Goal: Download file/media: Download file/media

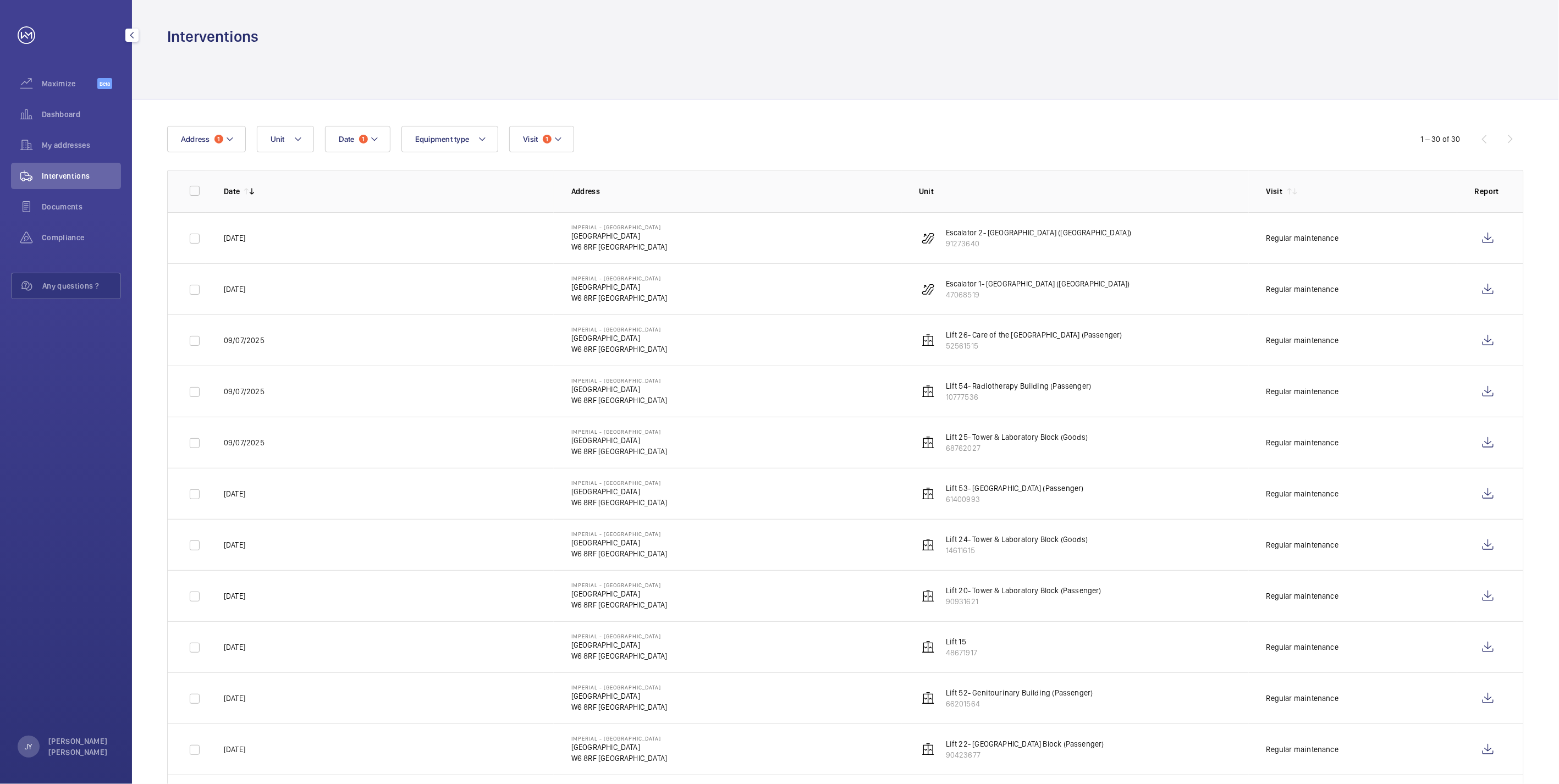
click at [33, 33] on link at bounding box center [26, 35] width 17 height 17
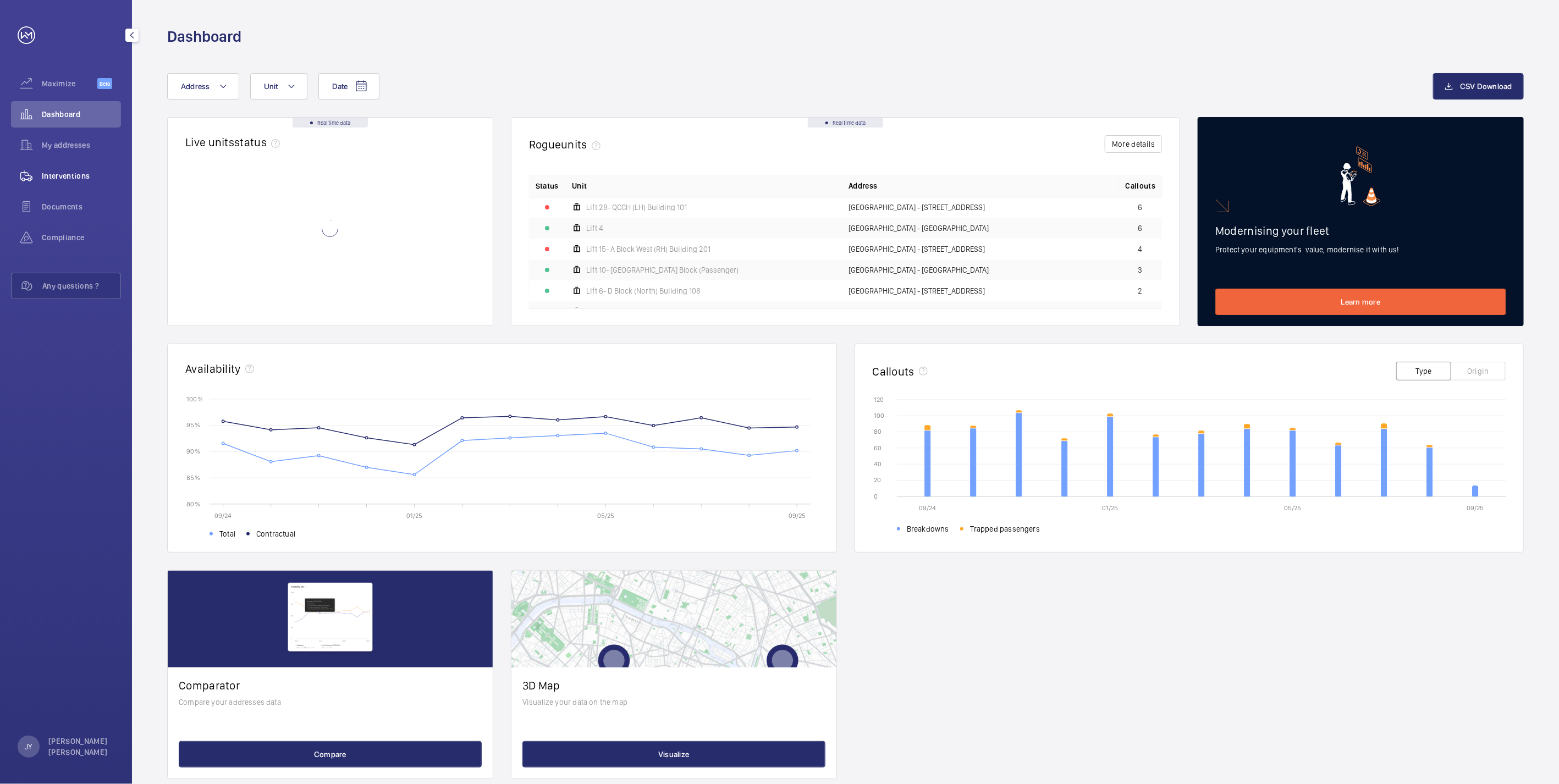
click at [97, 171] on span "Interventions" at bounding box center [81, 176] width 79 height 11
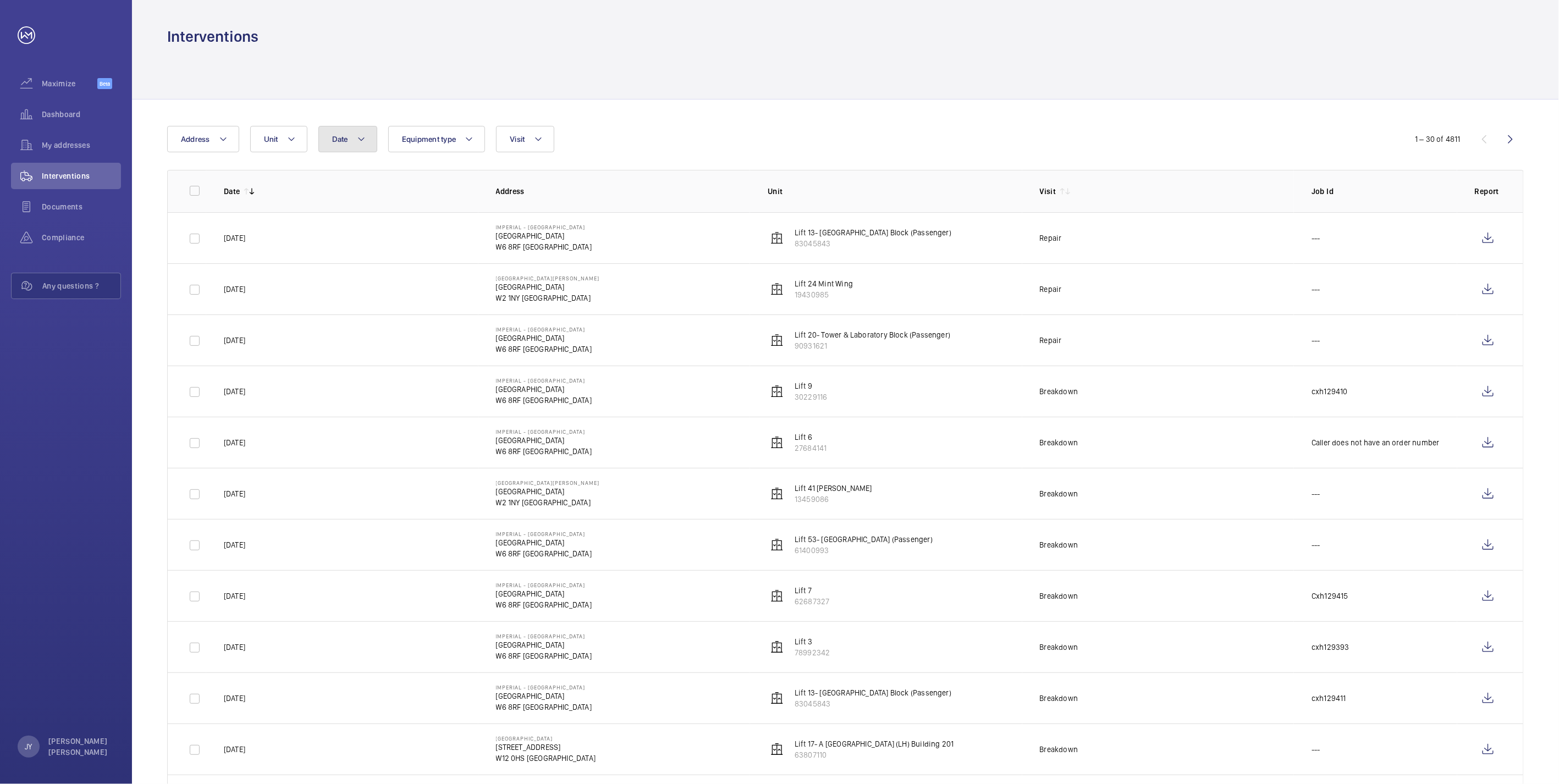
click at [352, 142] on button "Date" at bounding box center [348, 139] width 59 height 26
click at [344, 215] on mat-icon at bounding box center [347, 219] width 13 height 13
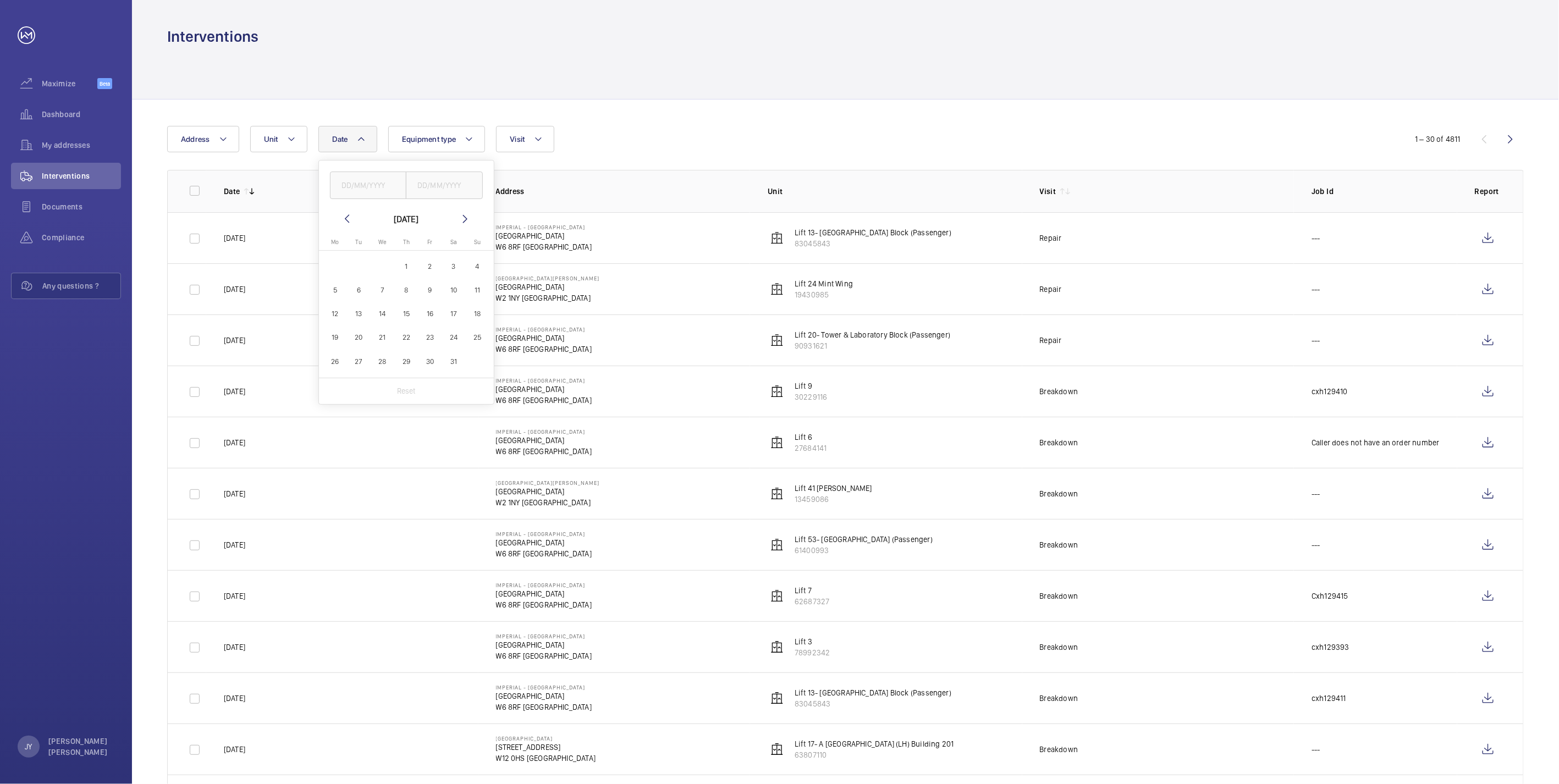
click at [404, 266] on span "1" at bounding box center [407, 266] width 22 height 22
type input "[DATE]"
click at [454, 362] on span "31" at bounding box center [454, 362] width 22 height 22
type input "[DATE]"
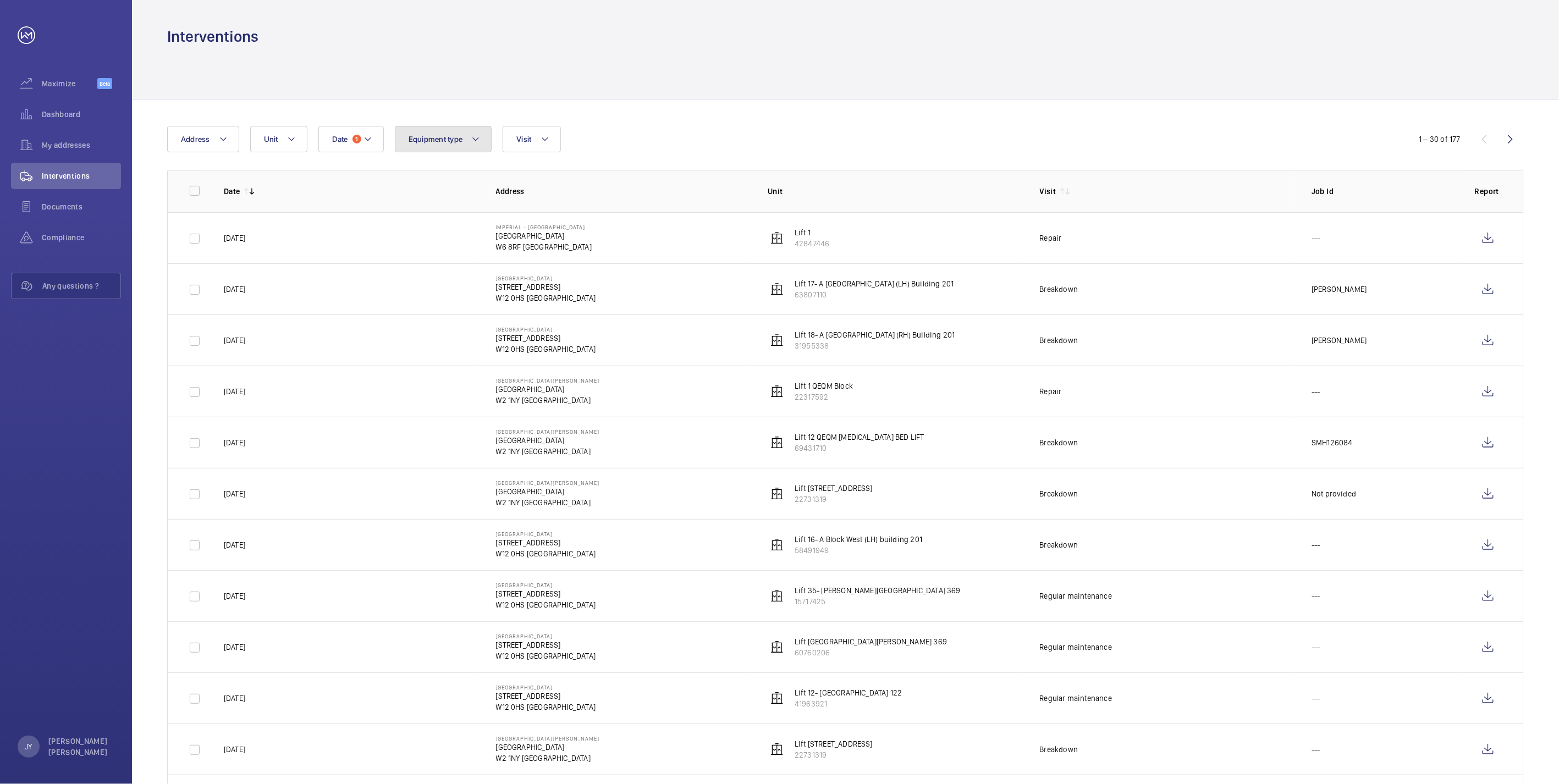
click at [455, 143] on span "Equipment type" at bounding box center [436, 139] width 54 height 9
click at [743, 83] on div at bounding box center [845, 73] width 1356 height 52
click at [215, 139] on button "Address" at bounding box center [203, 139] width 72 height 26
click at [266, 212] on span "[GEOGRAPHIC_DATA] - [STREET_ADDRESS]" at bounding box center [272, 213] width 151 height 11
click at [195, 212] on input "[GEOGRAPHIC_DATA] - [STREET_ADDRESS]" at bounding box center [184, 213] width 22 height 22
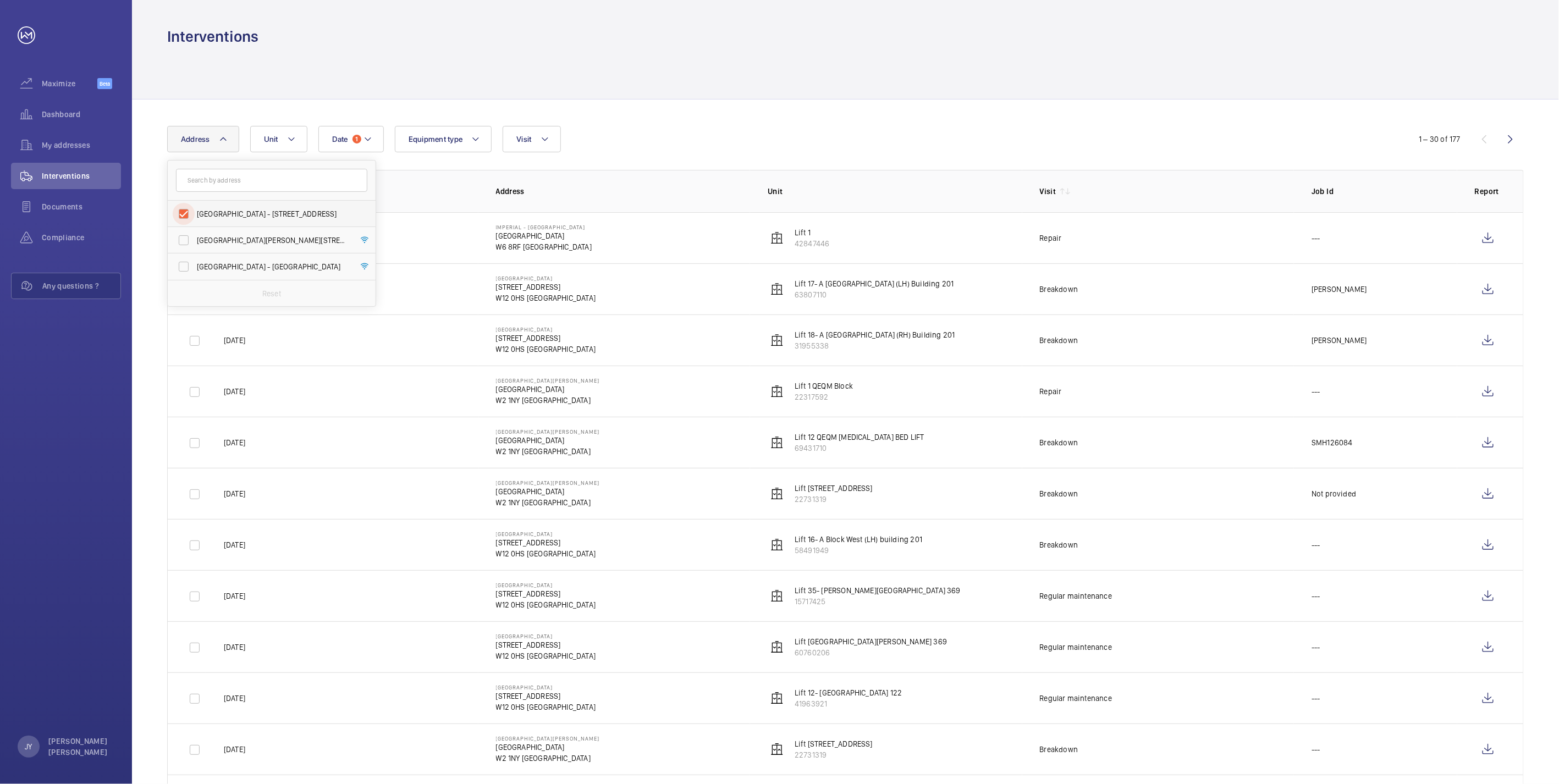
checkbox input "true"
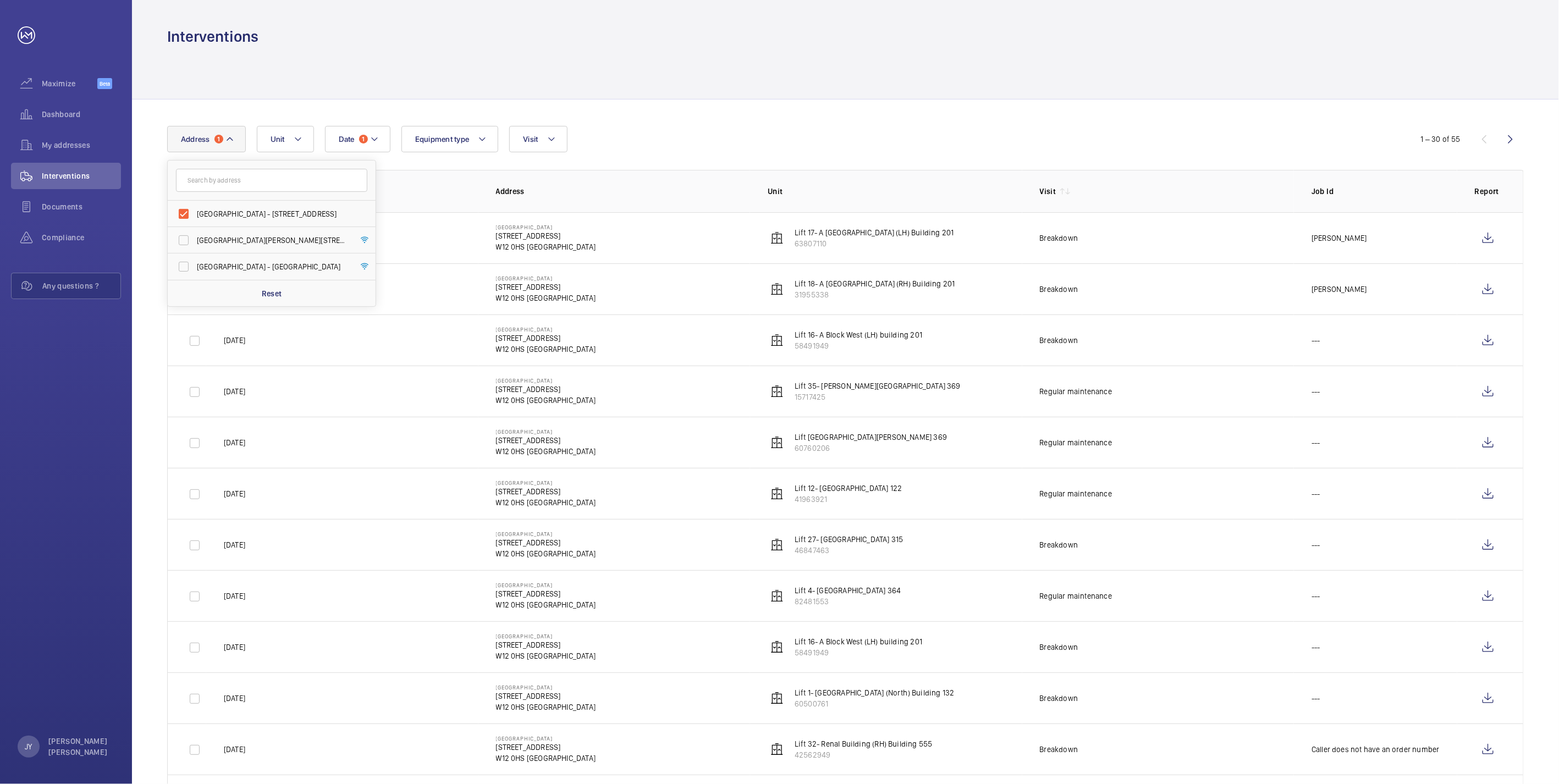
click at [807, 128] on div "Date 1 Address 1 [GEOGRAPHIC_DATA] - [STREET_ADDRESS][GEOGRAPHIC_DATA][PERSON_N…" at bounding box center [779, 139] width 1225 height 26
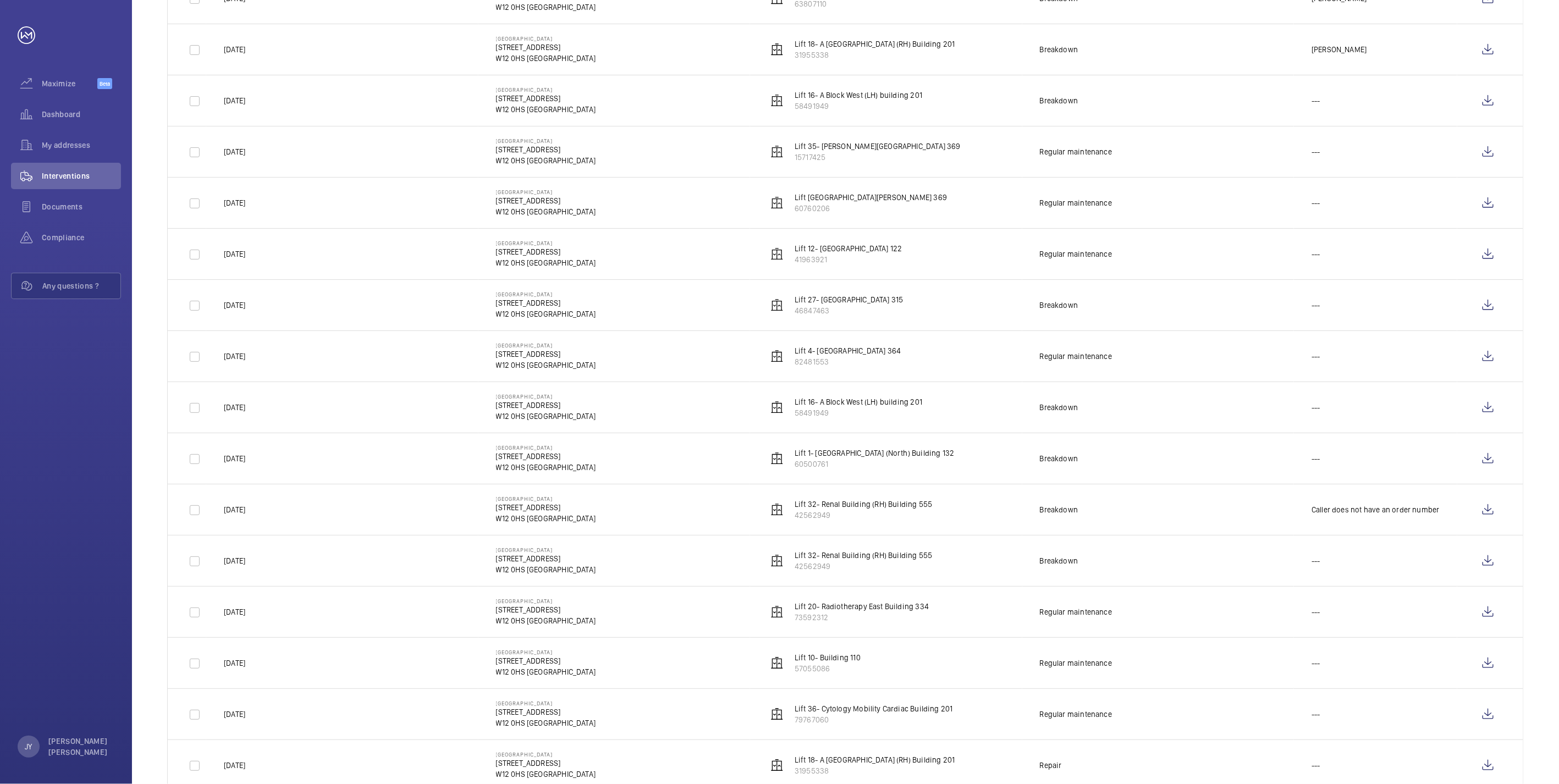
scroll to position [244, 0]
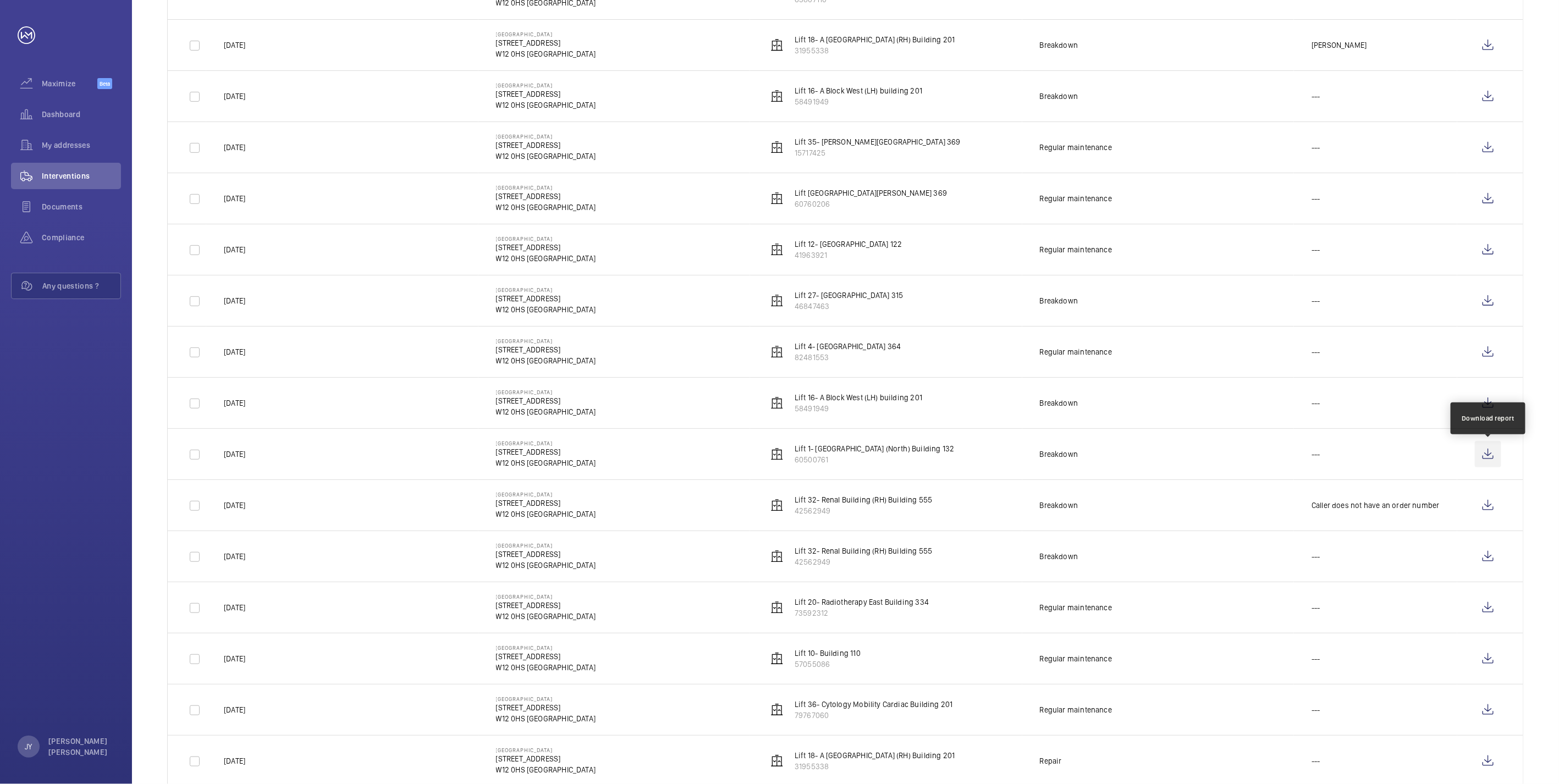
click at [1494, 461] on wm-front-icon-button at bounding box center [1488, 454] width 26 height 26
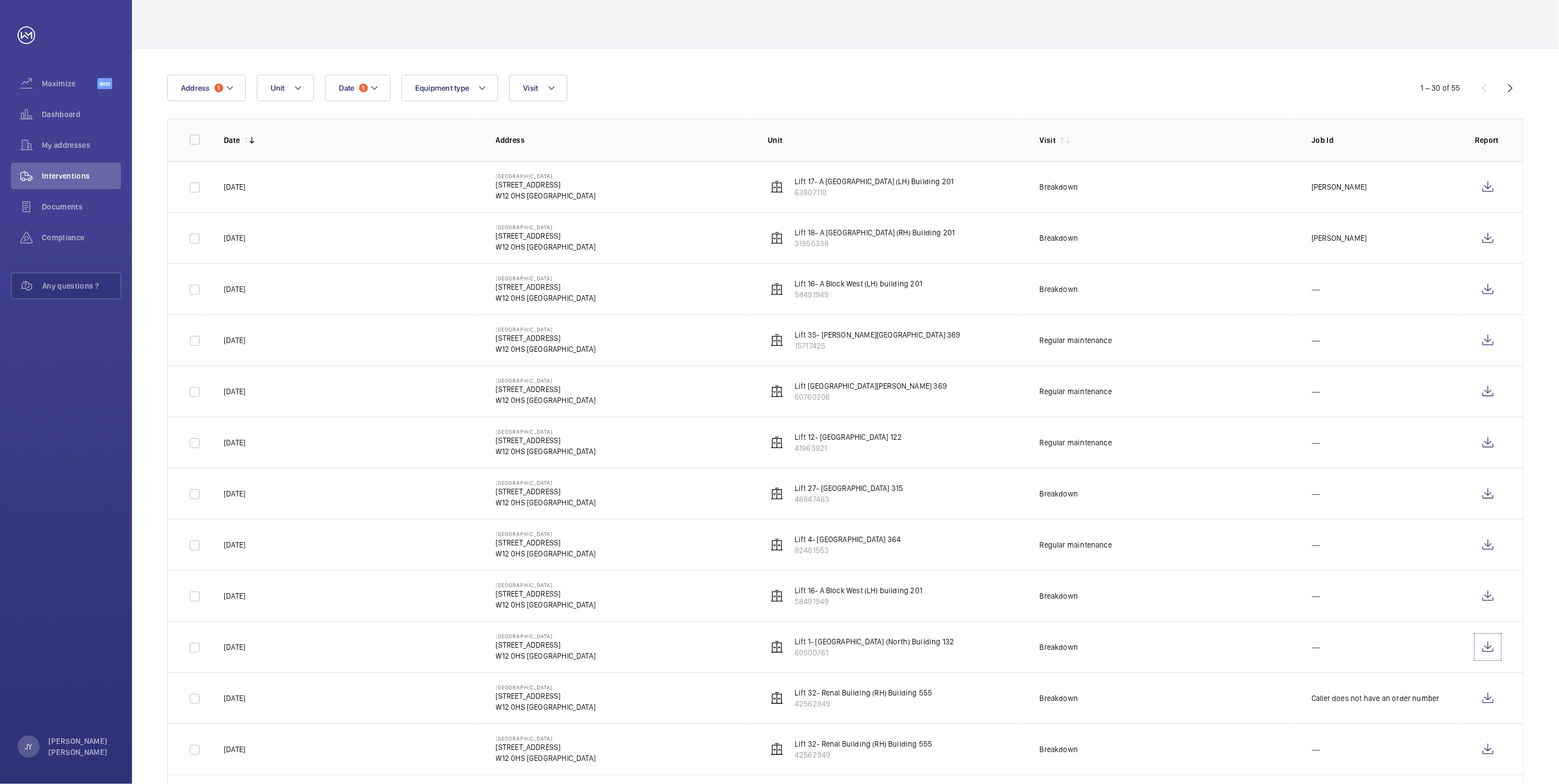
scroll to position [0, 0]
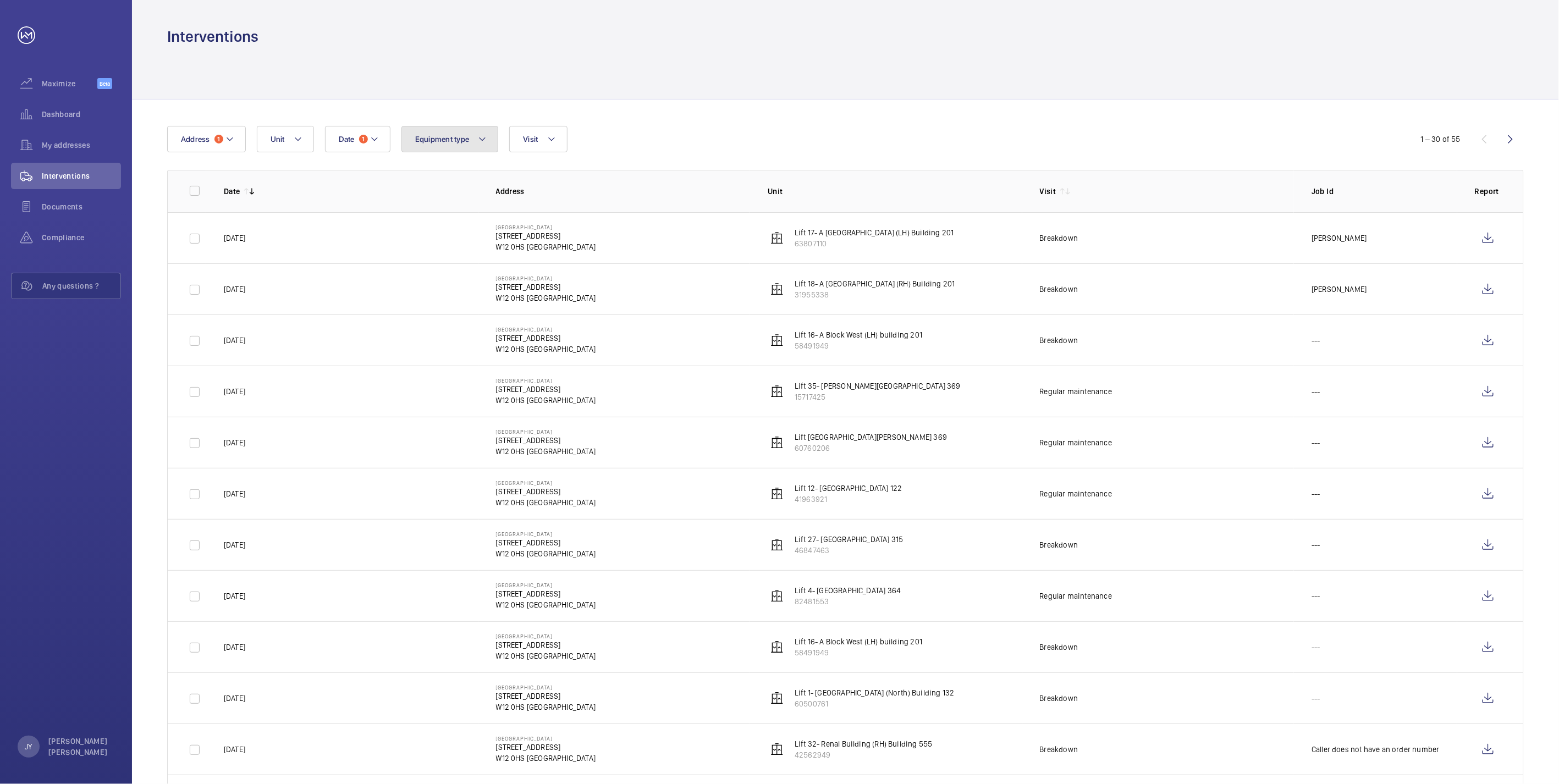
click at [460, 139] on span "Equipment type" at bounding box center [442, 139] width 54 height 9
click at [284, 142] on span "Unit" at bounding box center [278, 139] width 15 height 9
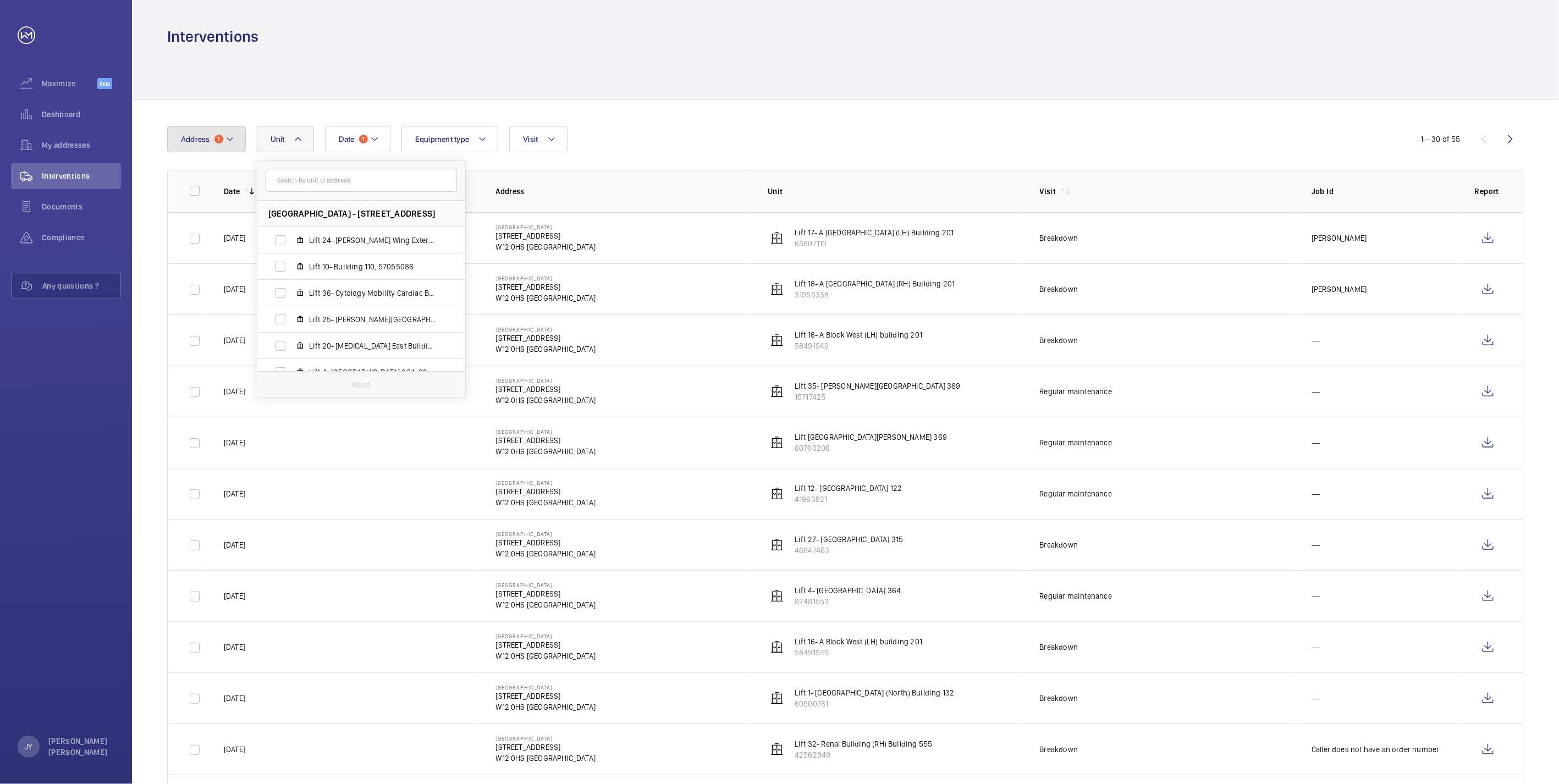
click at [223, 142] on button "Address 1" at bounding box center [206, 139] width 78 height 26
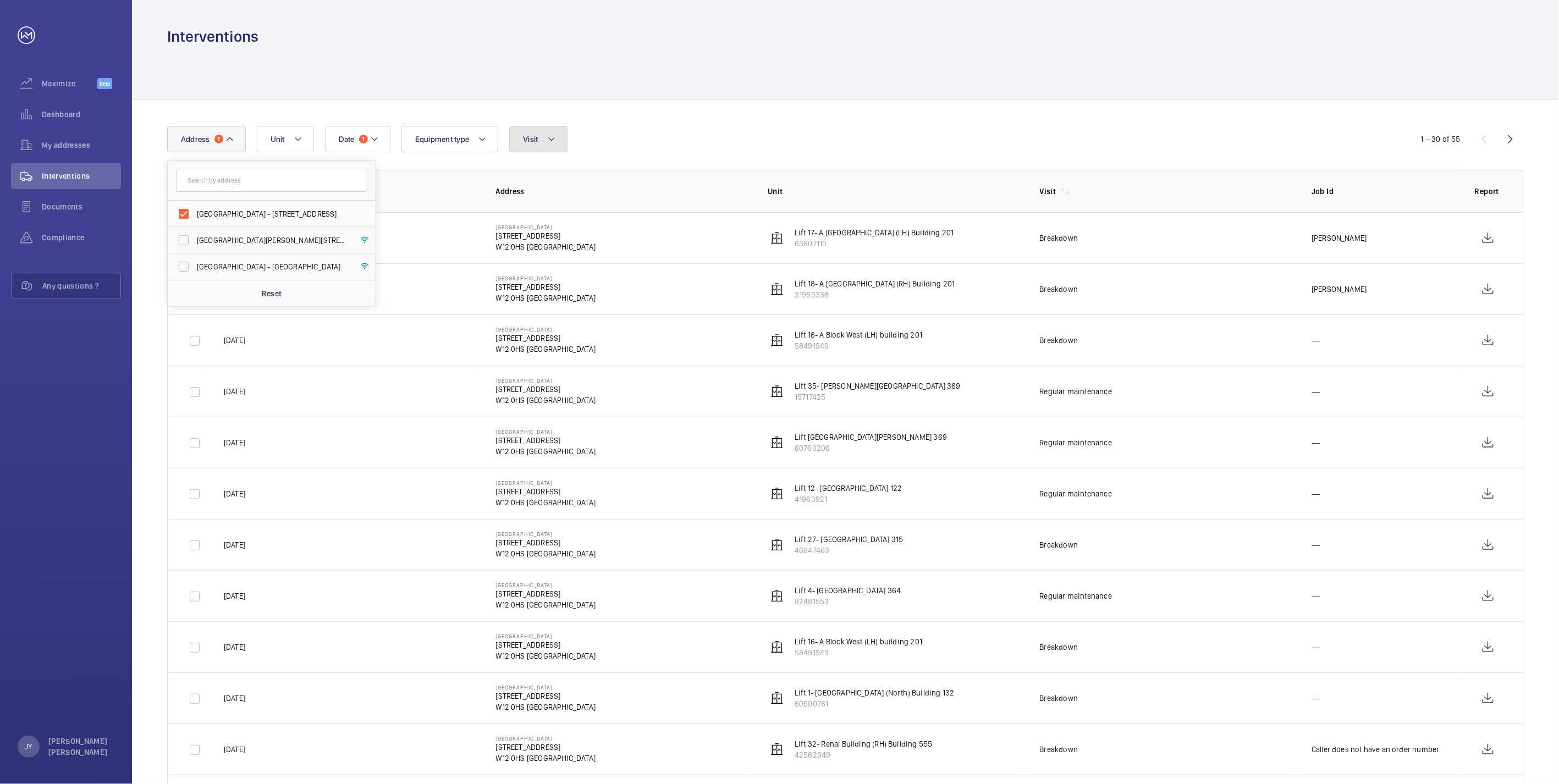
click at [537, 139] on span "Visit" at bounding box center [530, 139] width 15 height 9
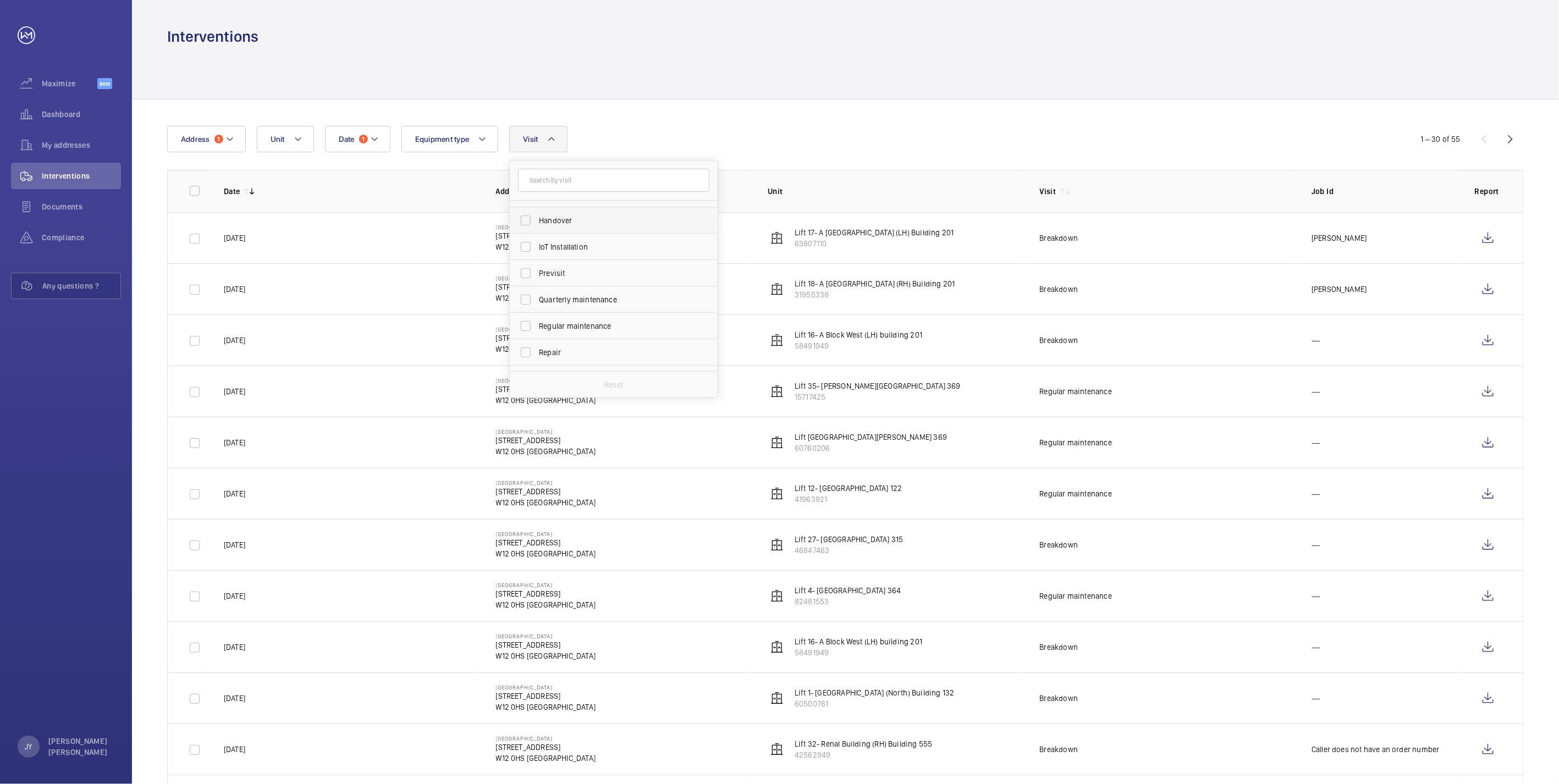
scroll to position [122, 0]
click at [575, 309] on label "Regular maintenance" at bounding box center [606, 303] width 192 height 26
click at [537, 309] on input "Regular maintenance" at bounding box center [526, 303] width 22 height 22
checkbox input "true"
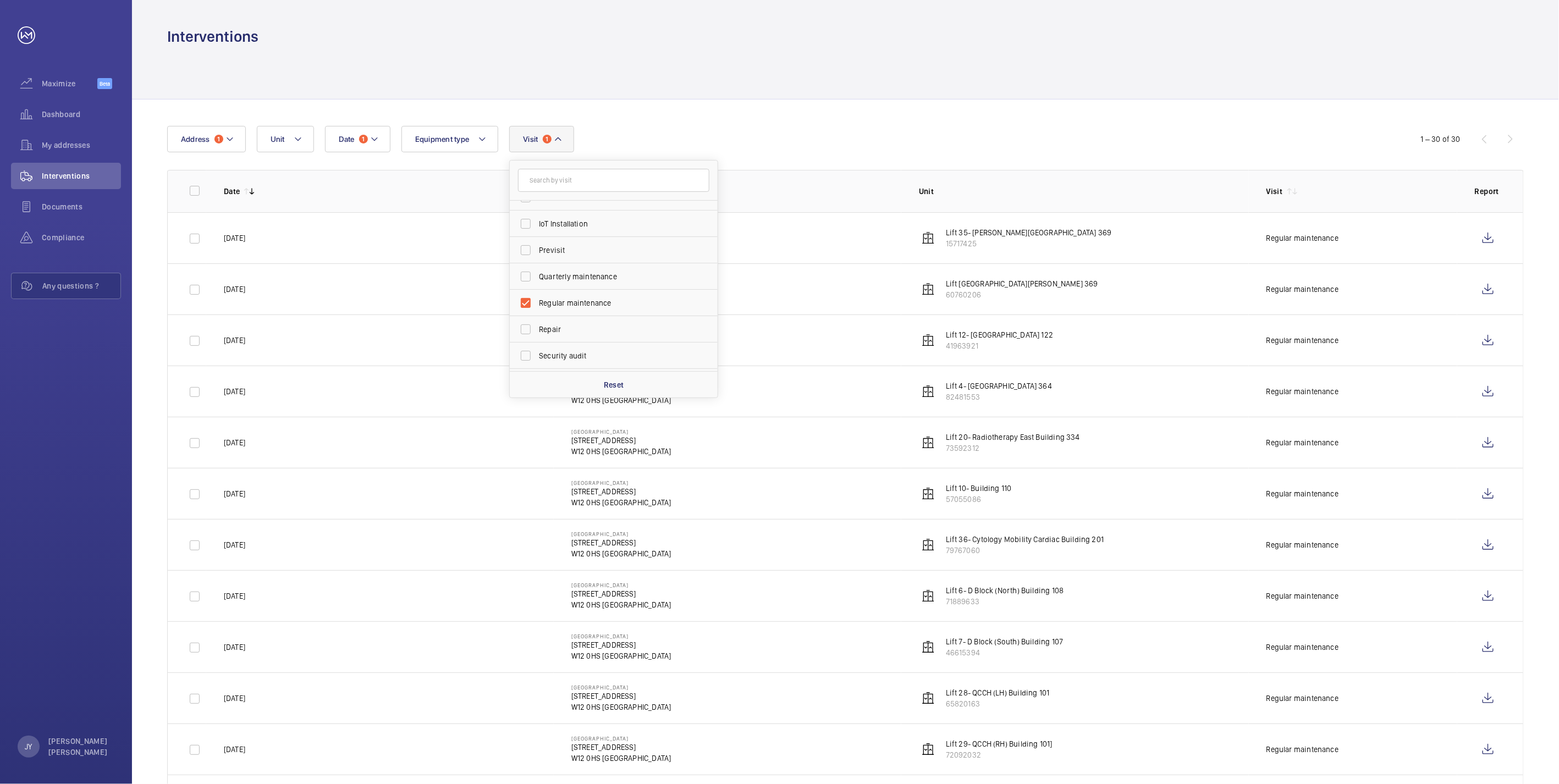
click at [935, 77] on div at bounding box center [845, 73] width 1356 height 52
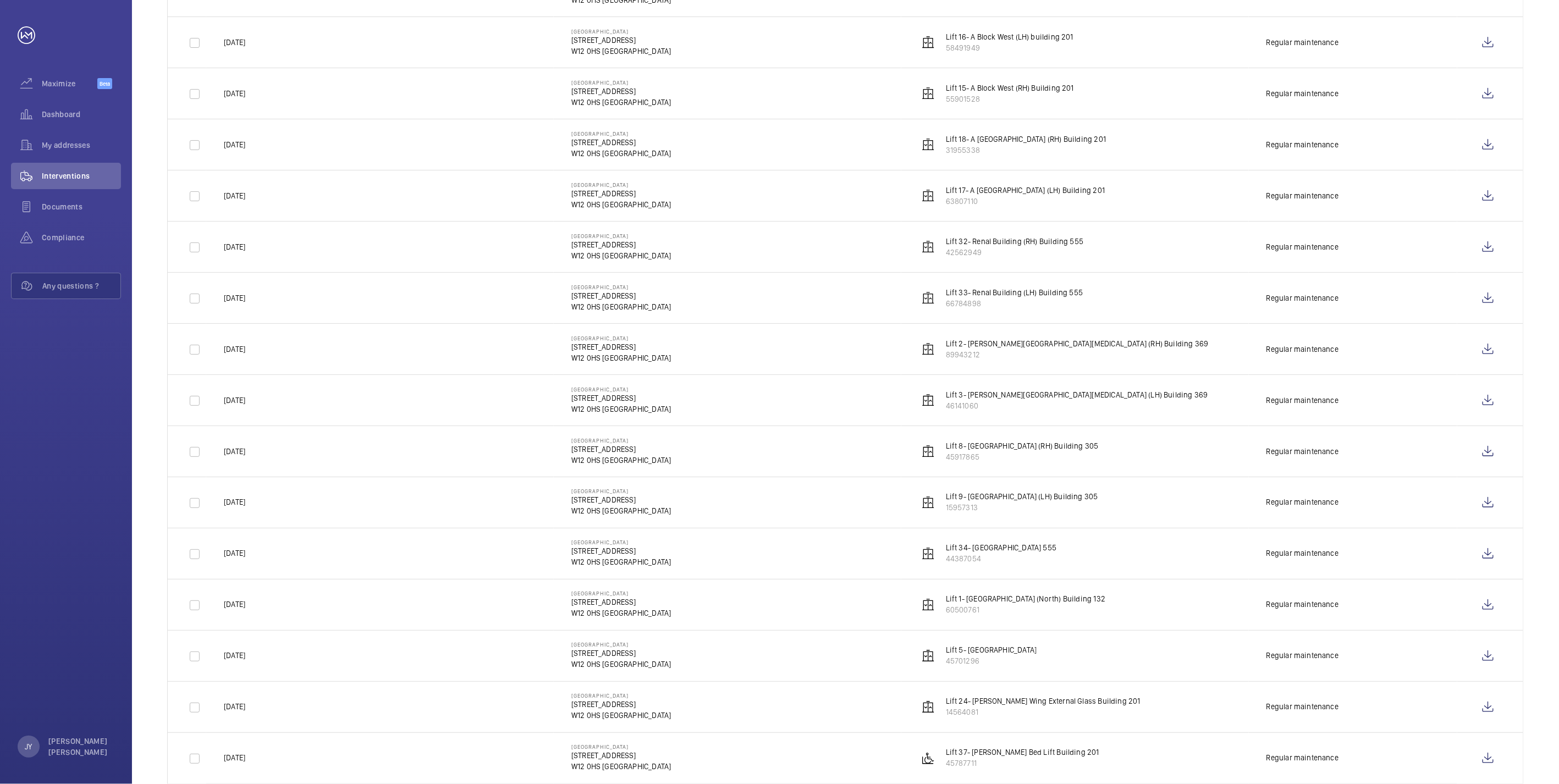
scroll to position [933, 0]
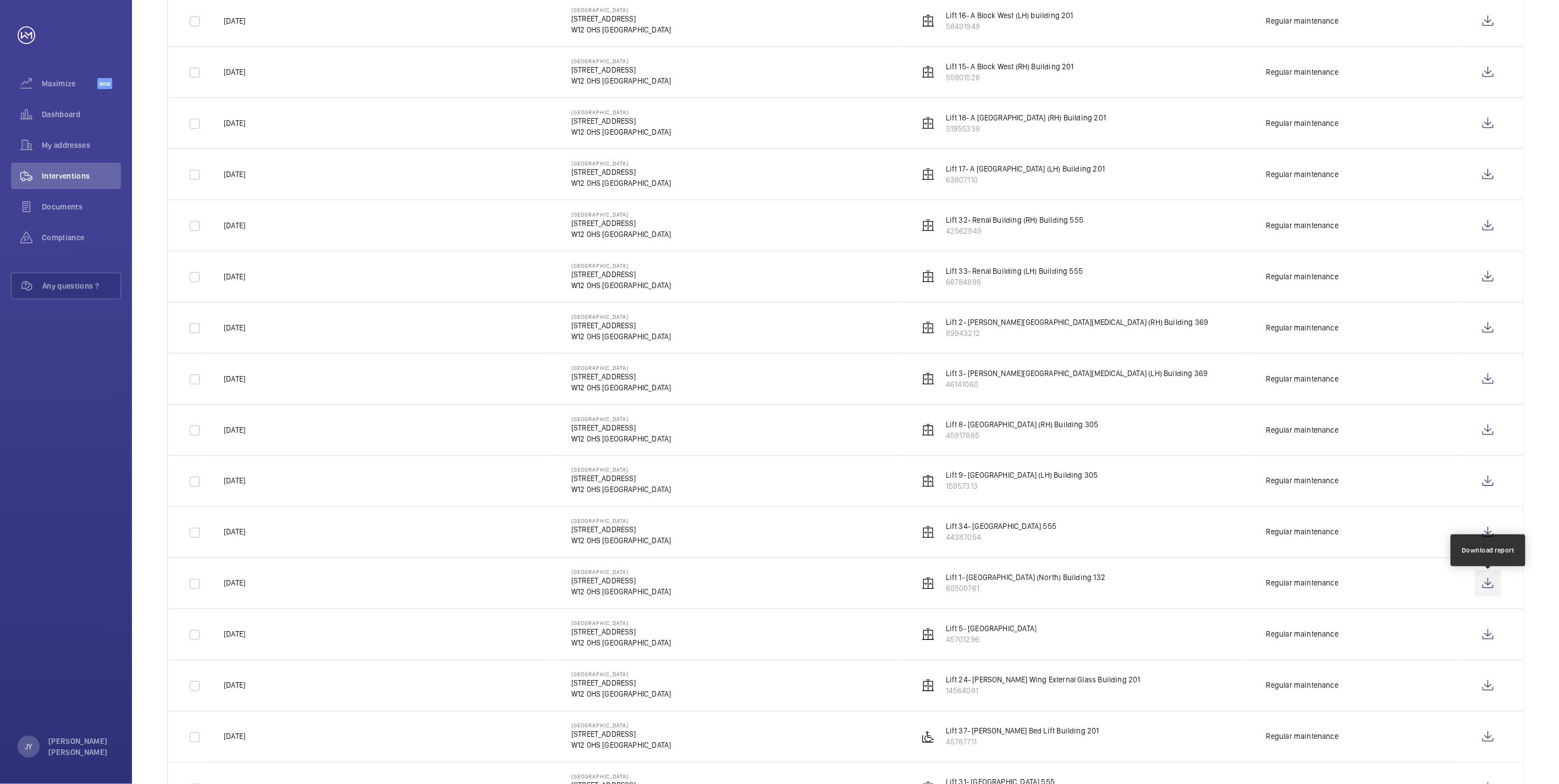
click at [1481, 585] on wm-front-icon-button at bounding box center [1488, 583] width 26 height 26
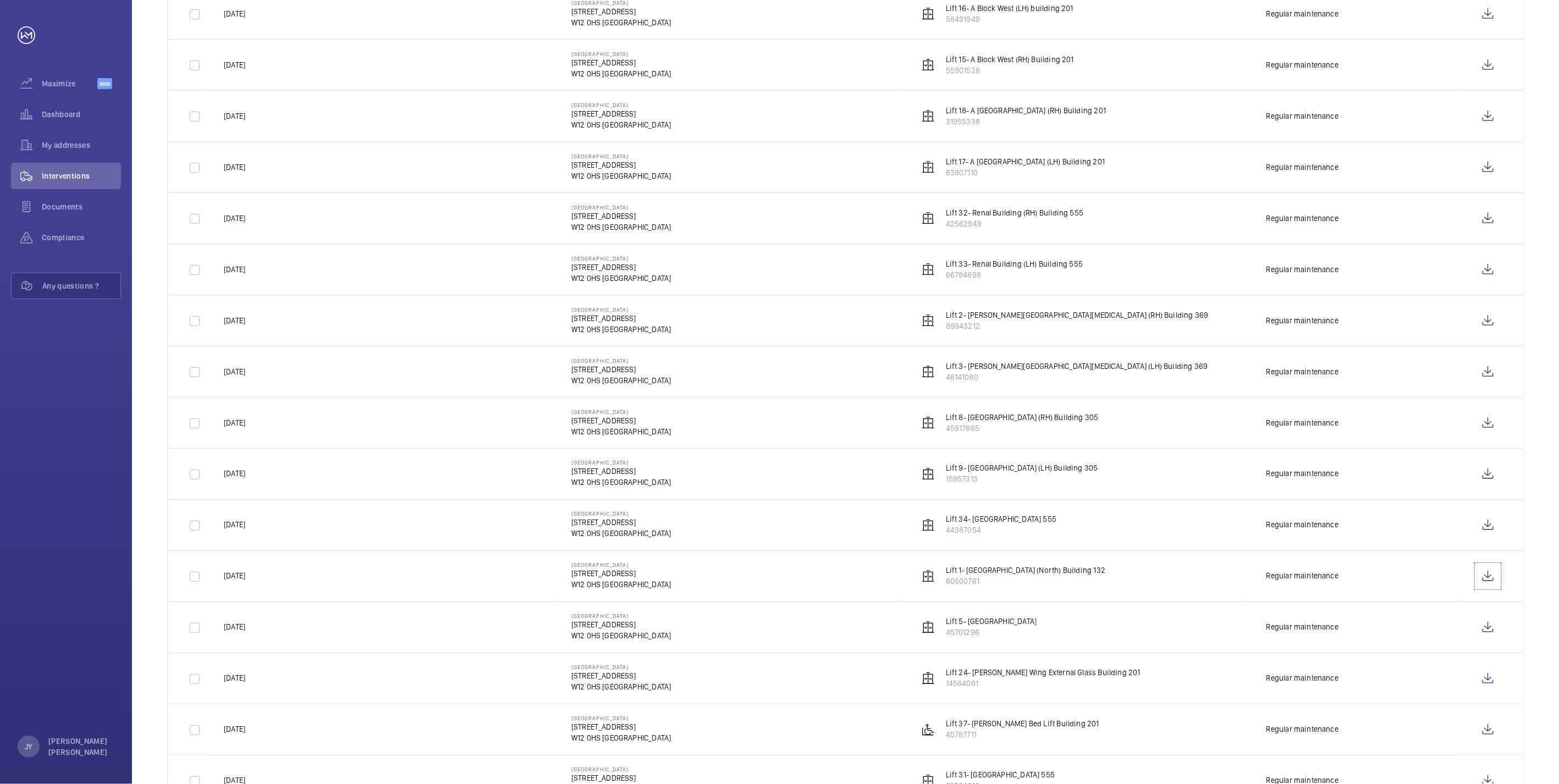
scroll to position [872, 0]
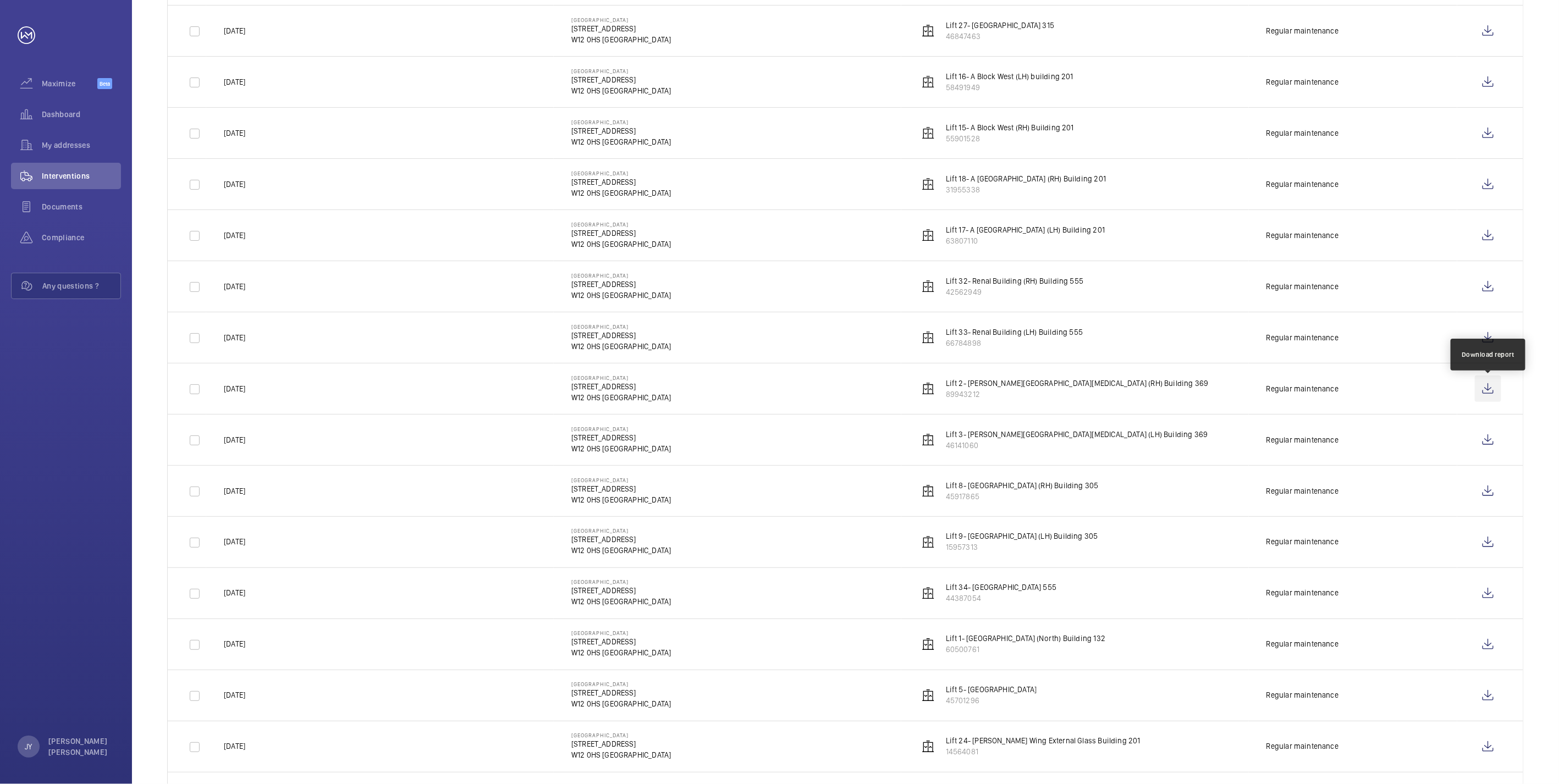
click at [1488, 388] on wm-front-icon-button at bounding box center [1488, 388] width 26 height 26
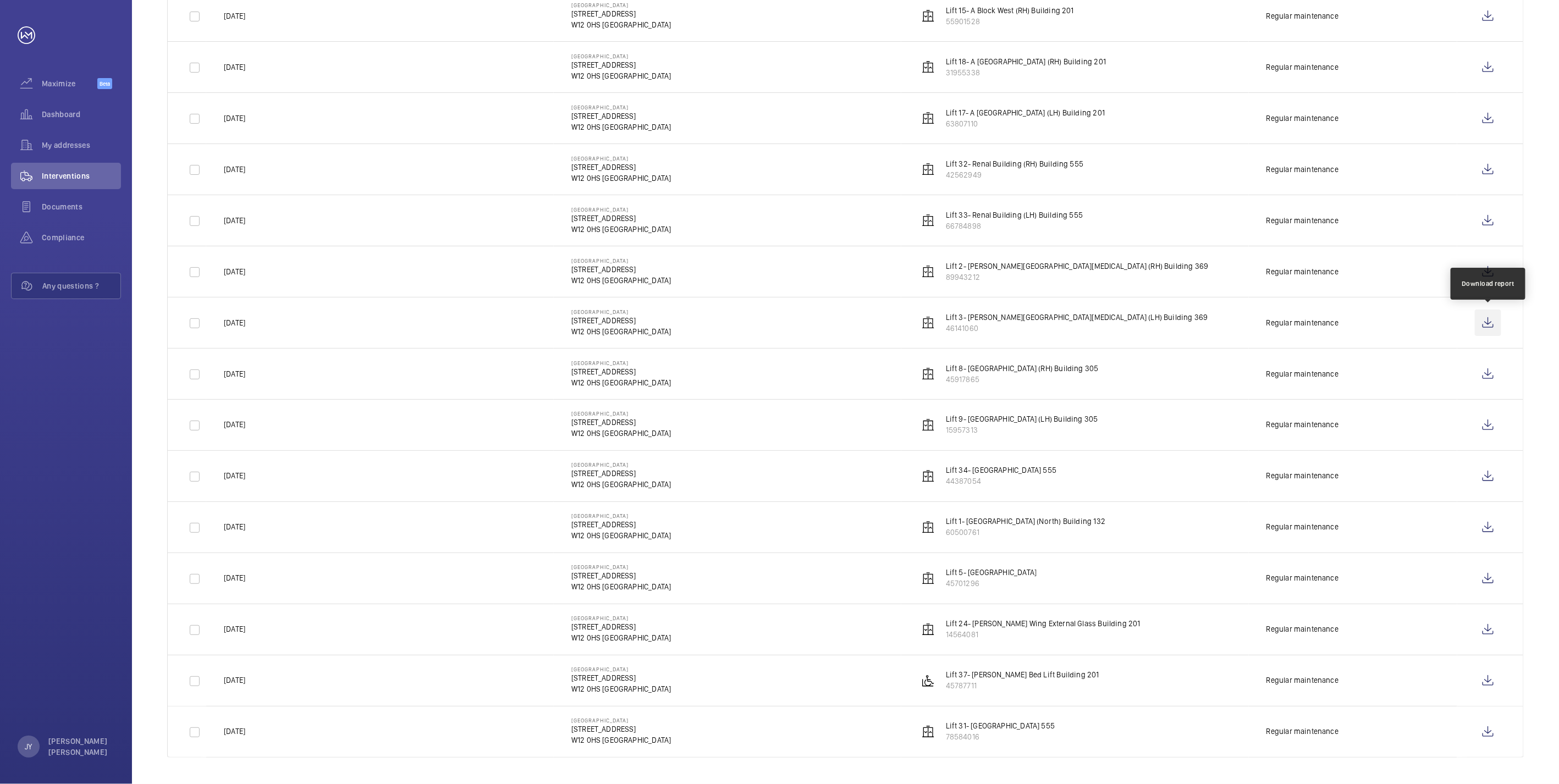
click at [1493, 321] on wm-front-icon-button at bounding box center [1488, 322] width 26 height 26
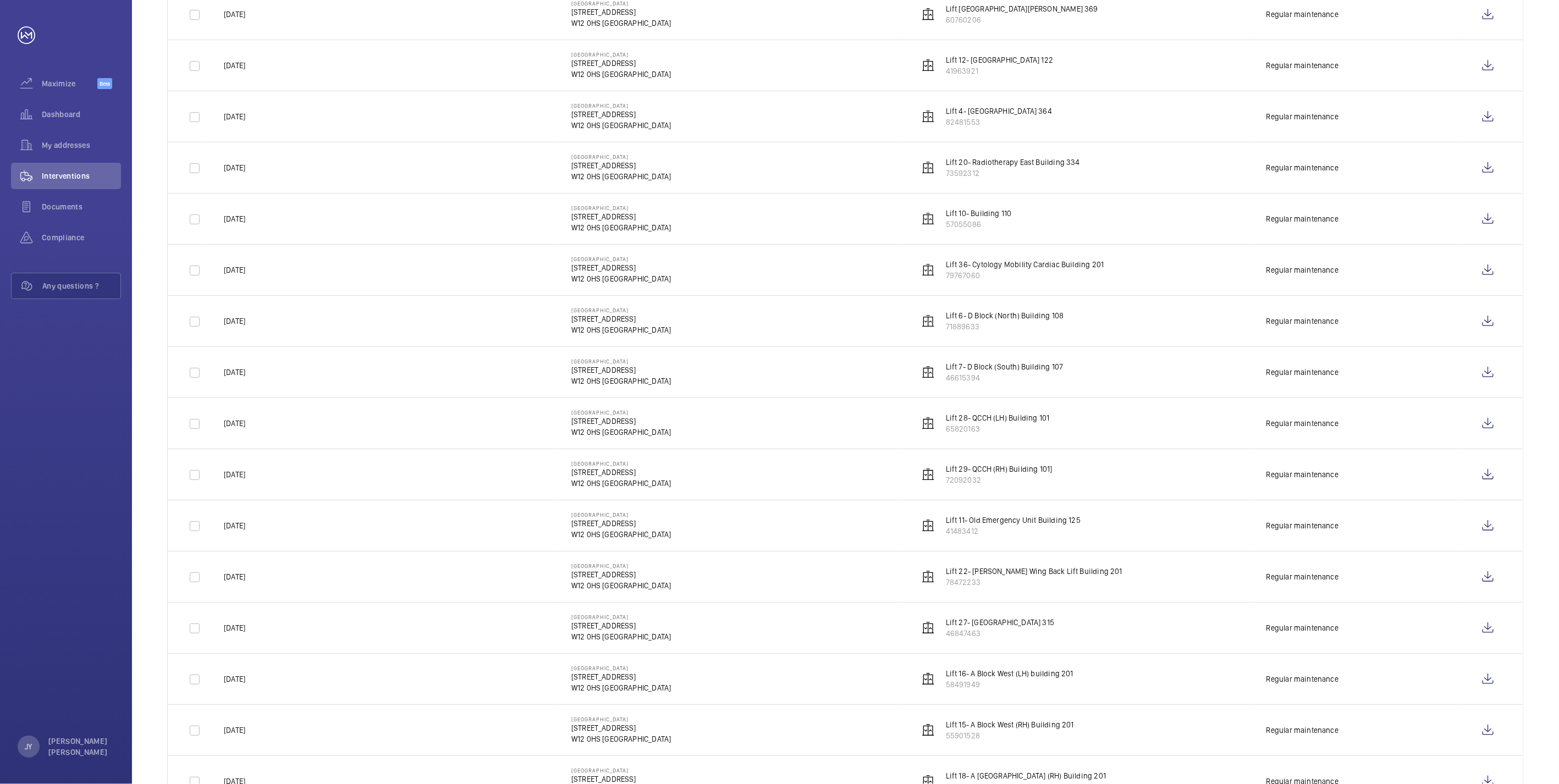
scroll to position [200, 0]
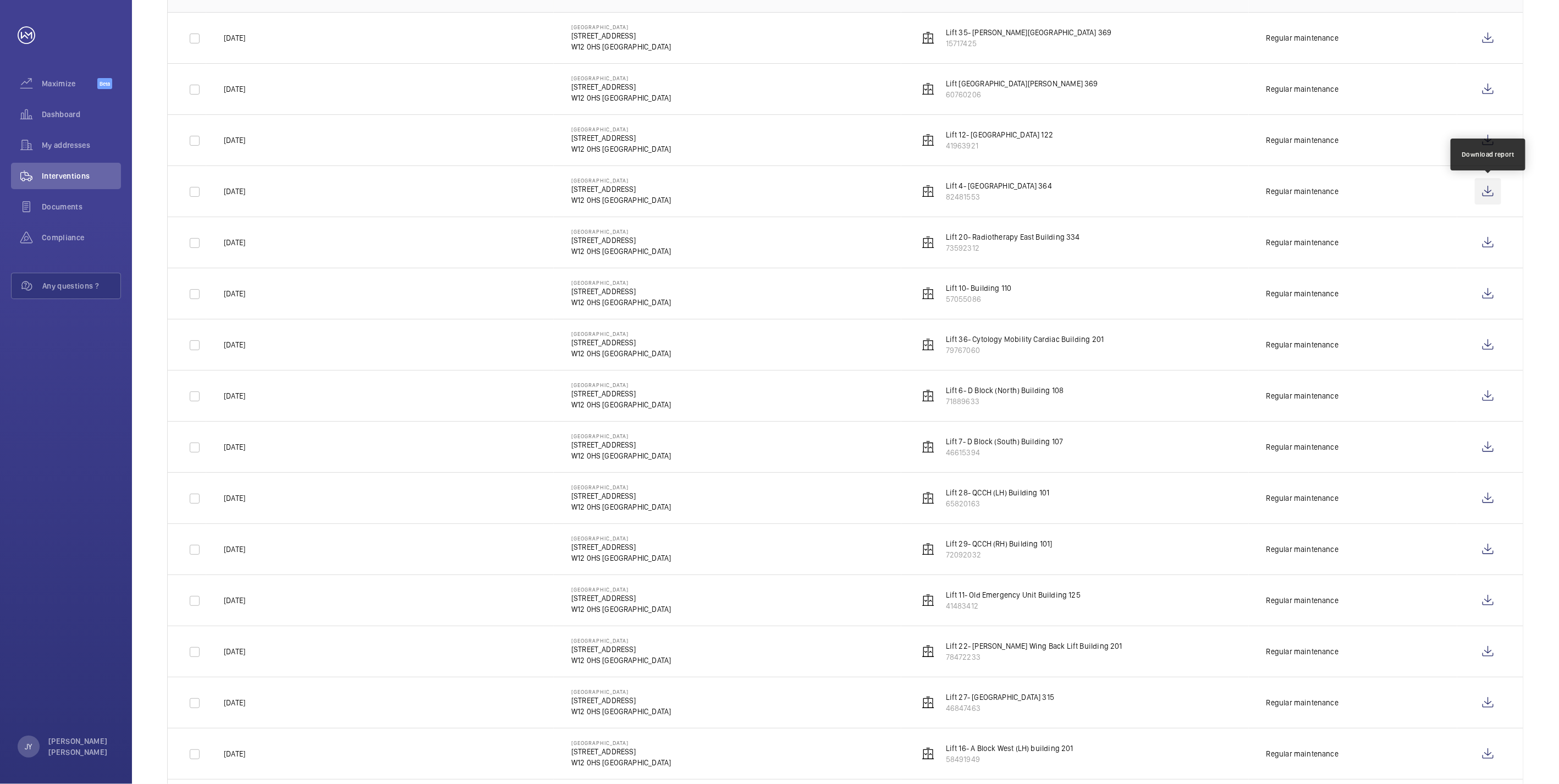
click at [1491, 196] on wm-front-icon-button at bounding box center [1488, 191] width 26 height 26
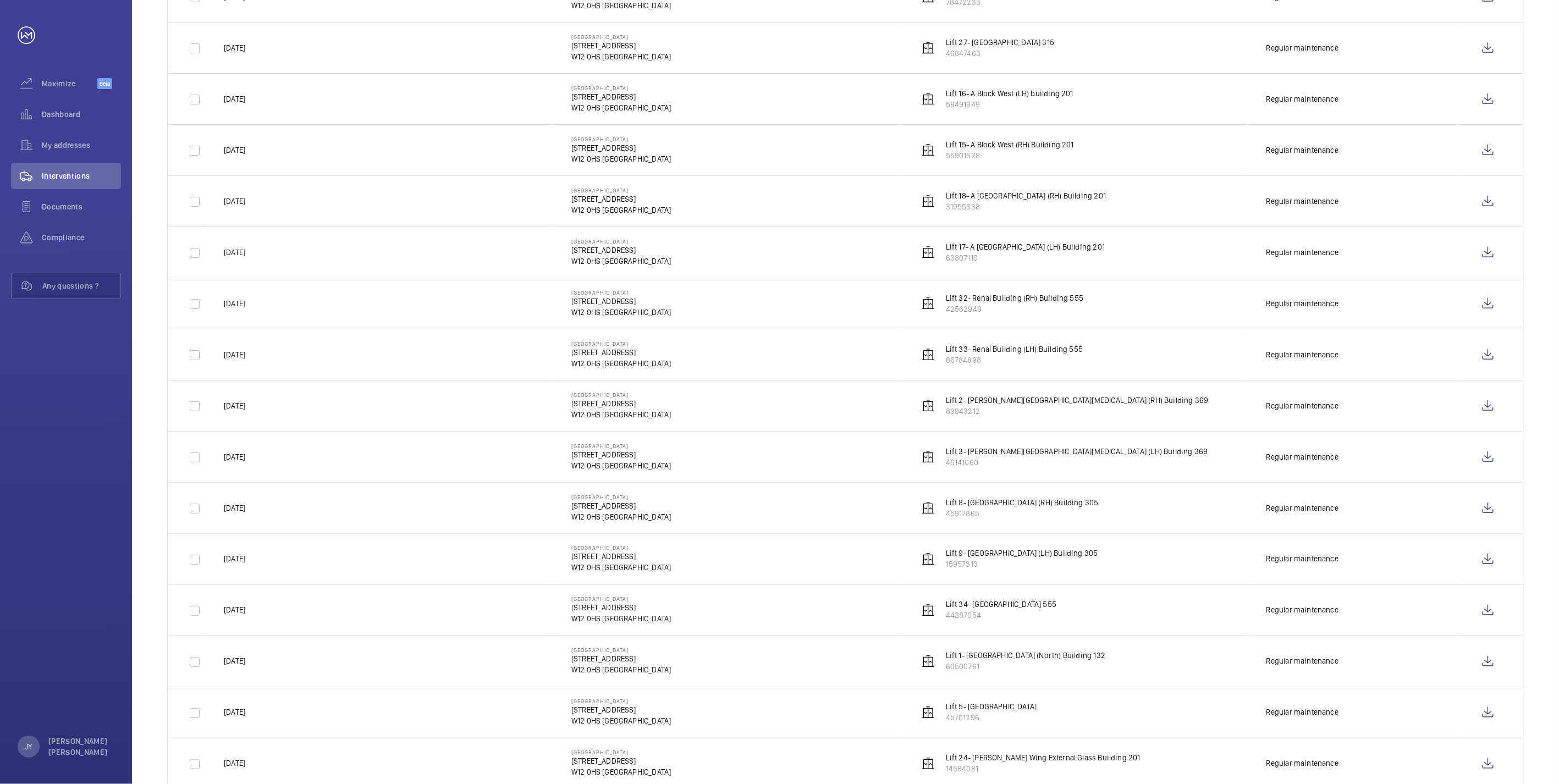
scroll to position [916, 0]
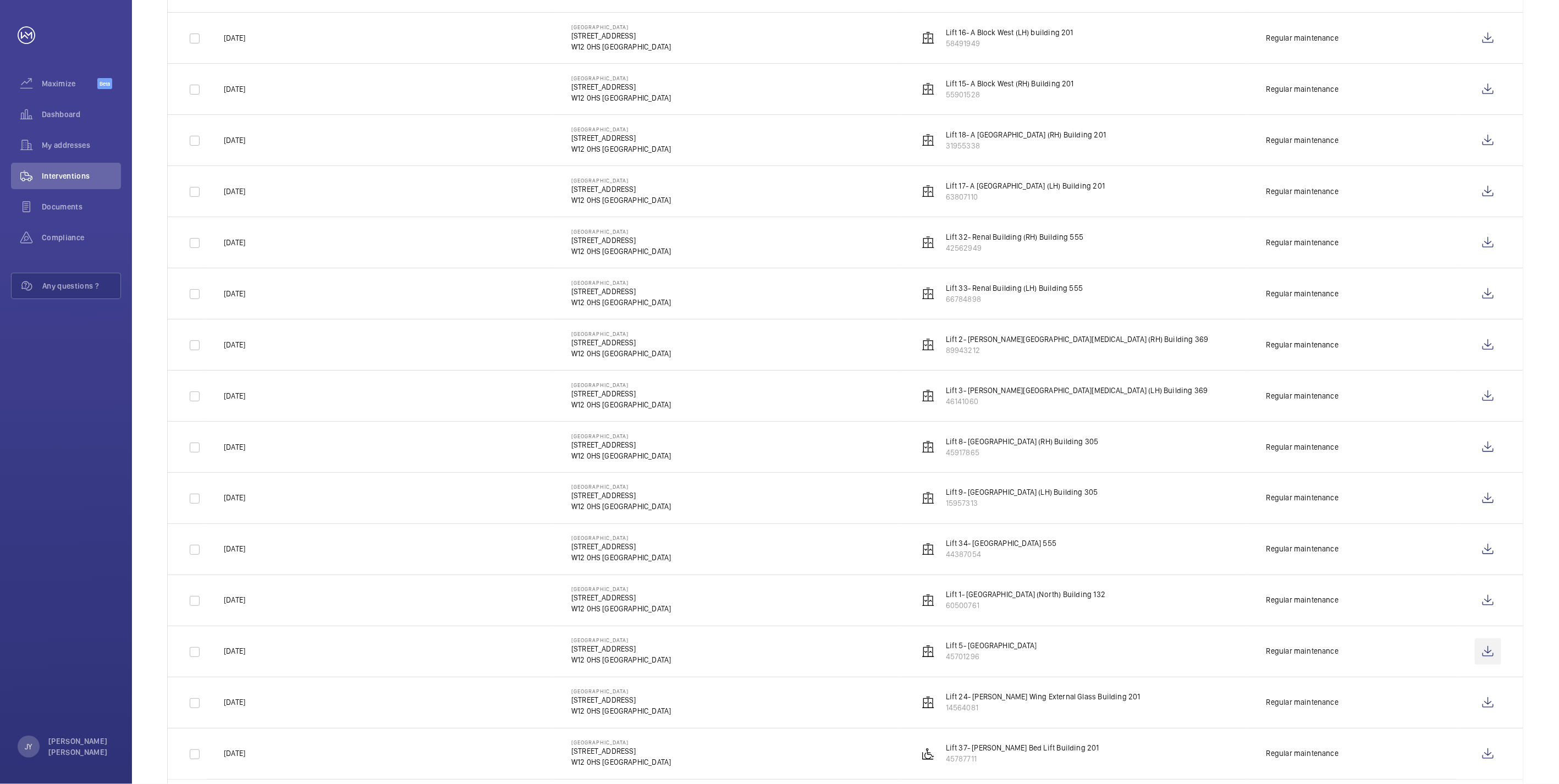
click at [1485, 653] on wm-front-icon-button at bounding box center [1488, 651] width 26 height 26
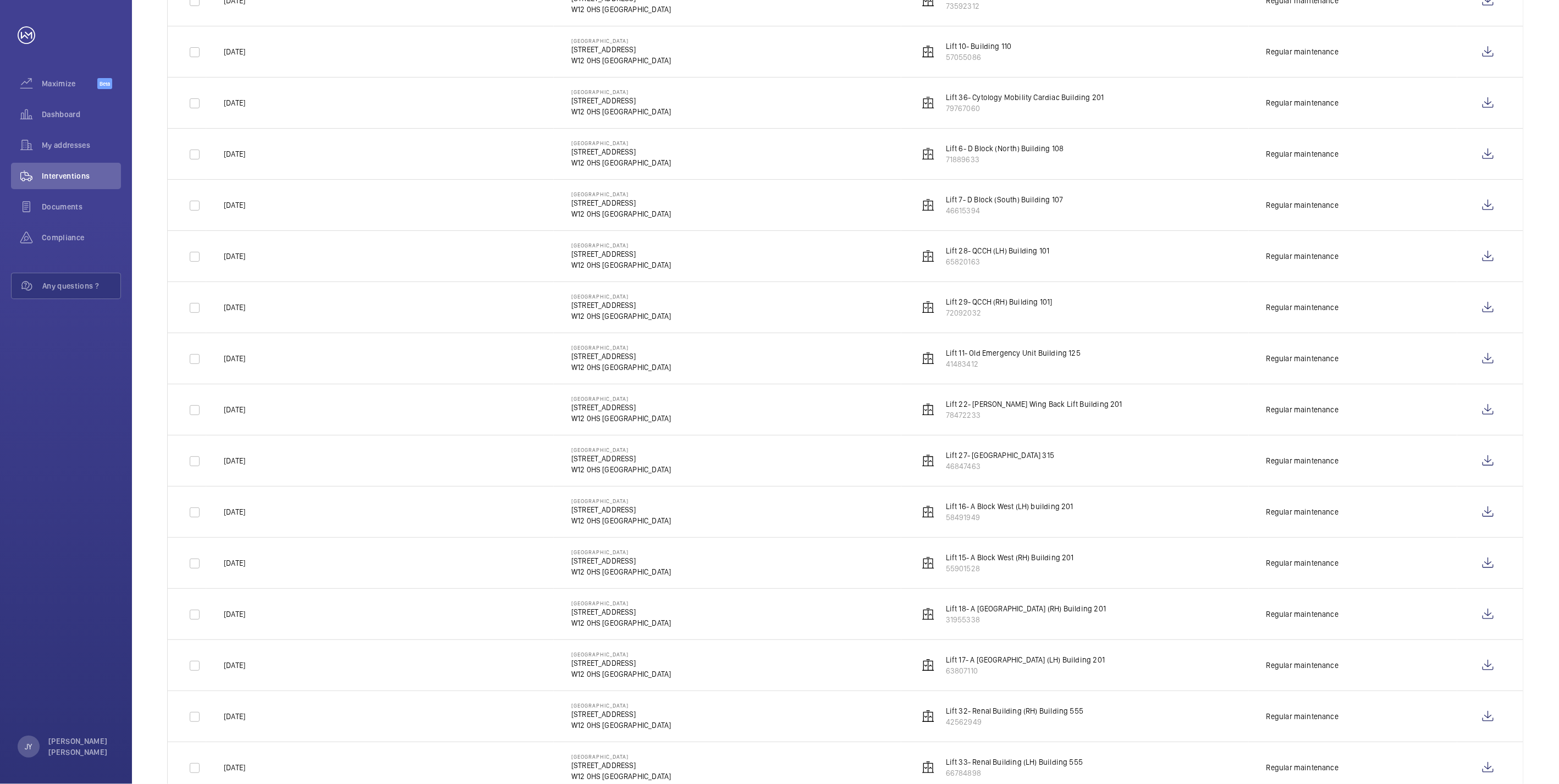
scroll to position [383, 0]
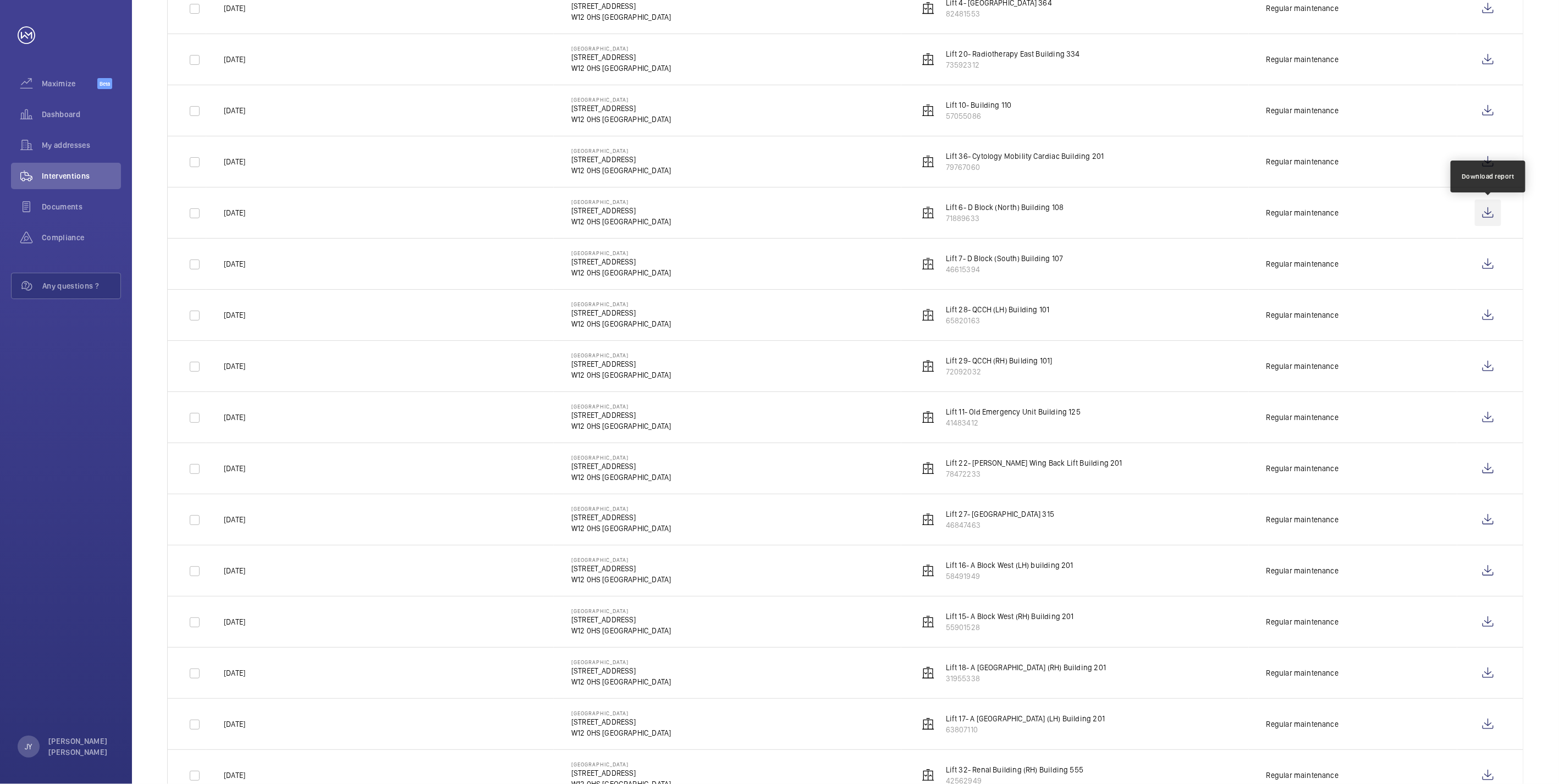
click at [1489, 212] on wm-front-icon-button at bounding box center [1488, 213] width 26 height 26
click at [1494, 265] on wm-front-icon-button at bounding box center [1488, 264] width 26 height 26
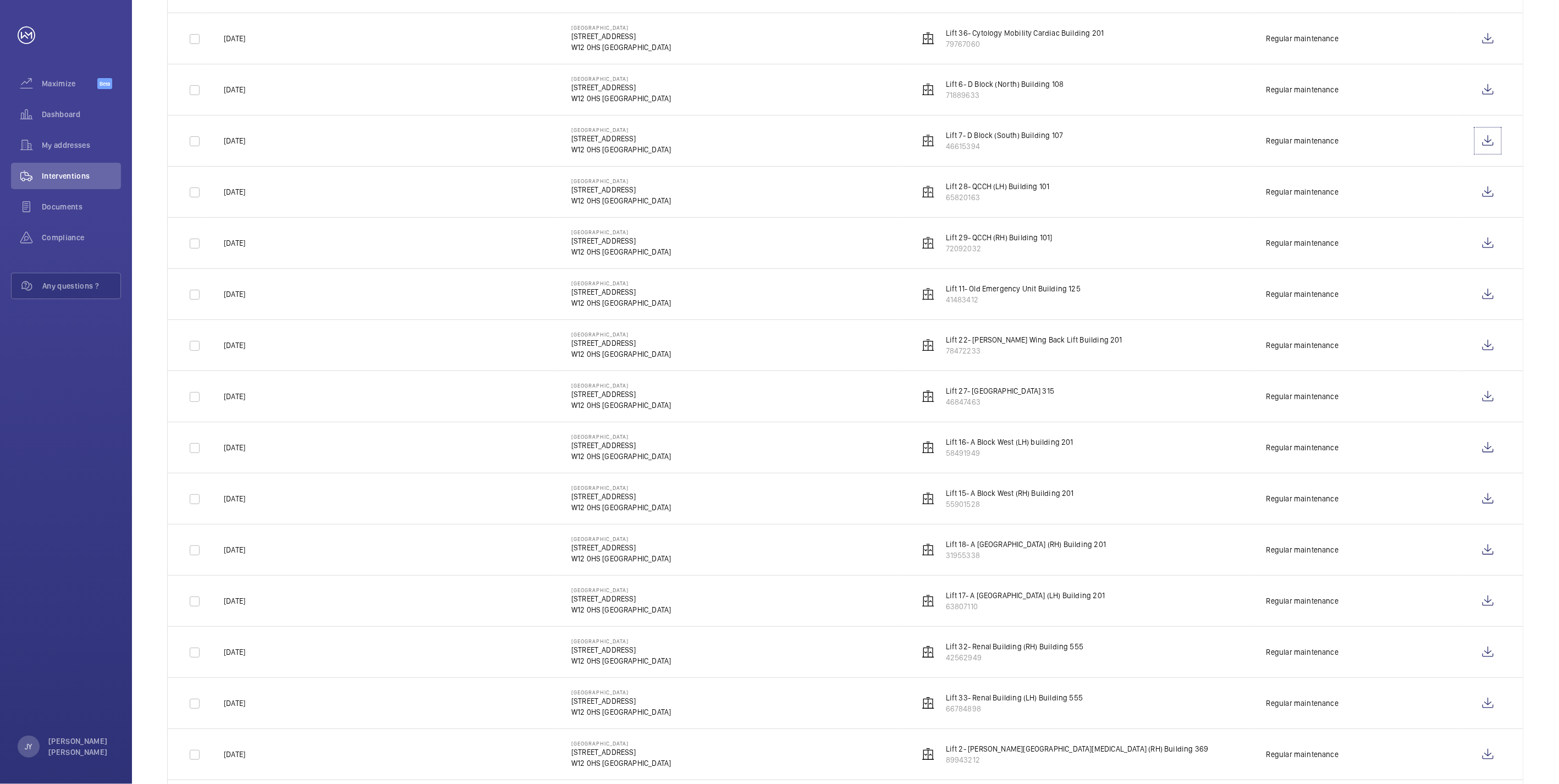
scroll to position [733, 0]
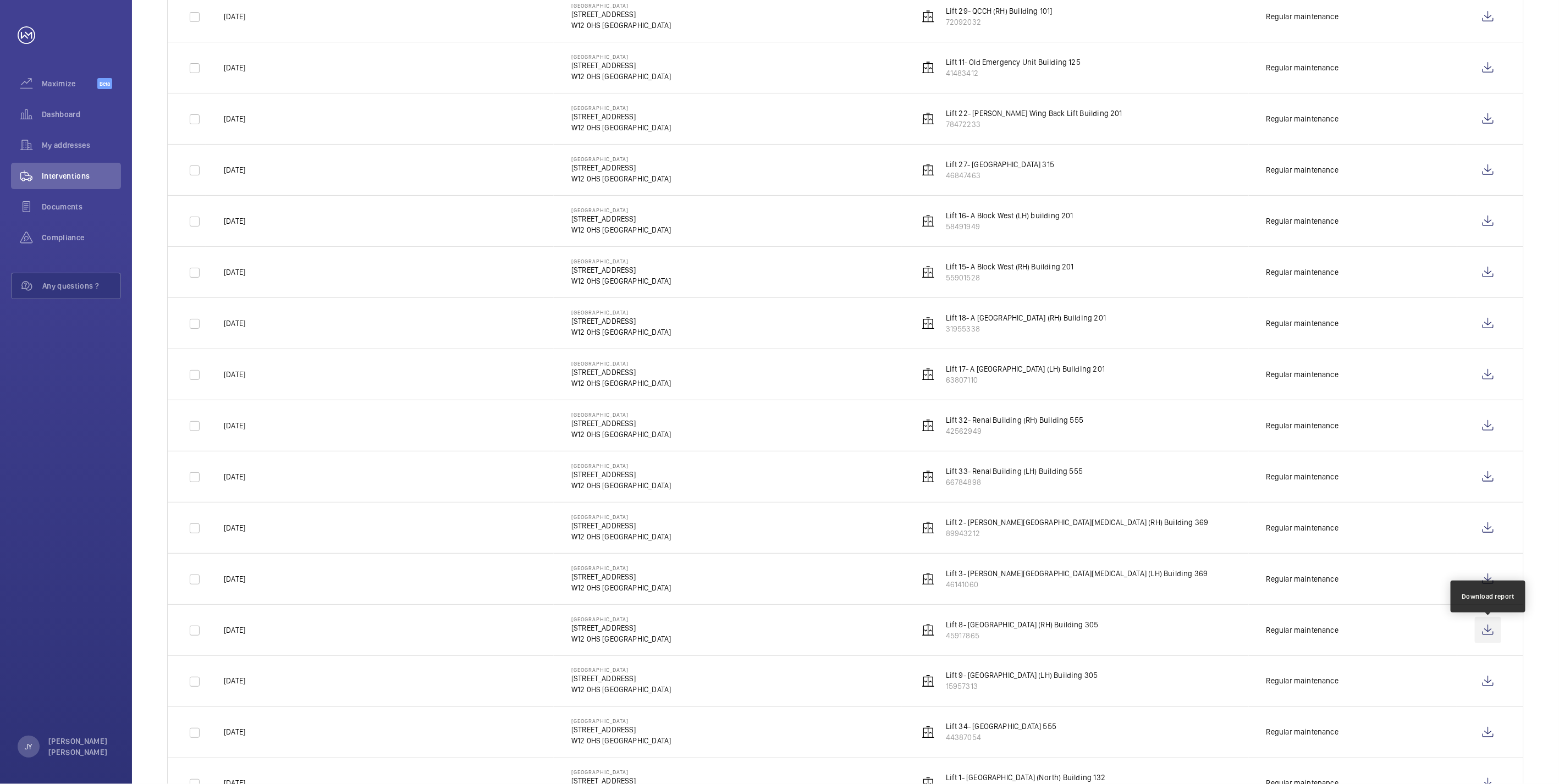
click at [1493, 643] on wm-front-icon-button at bounding box center [1488, 630] width 26 height 26
click at [1486, 680] on wm-front-icon-button at bounding box center [1488, 681] width 26 height 26
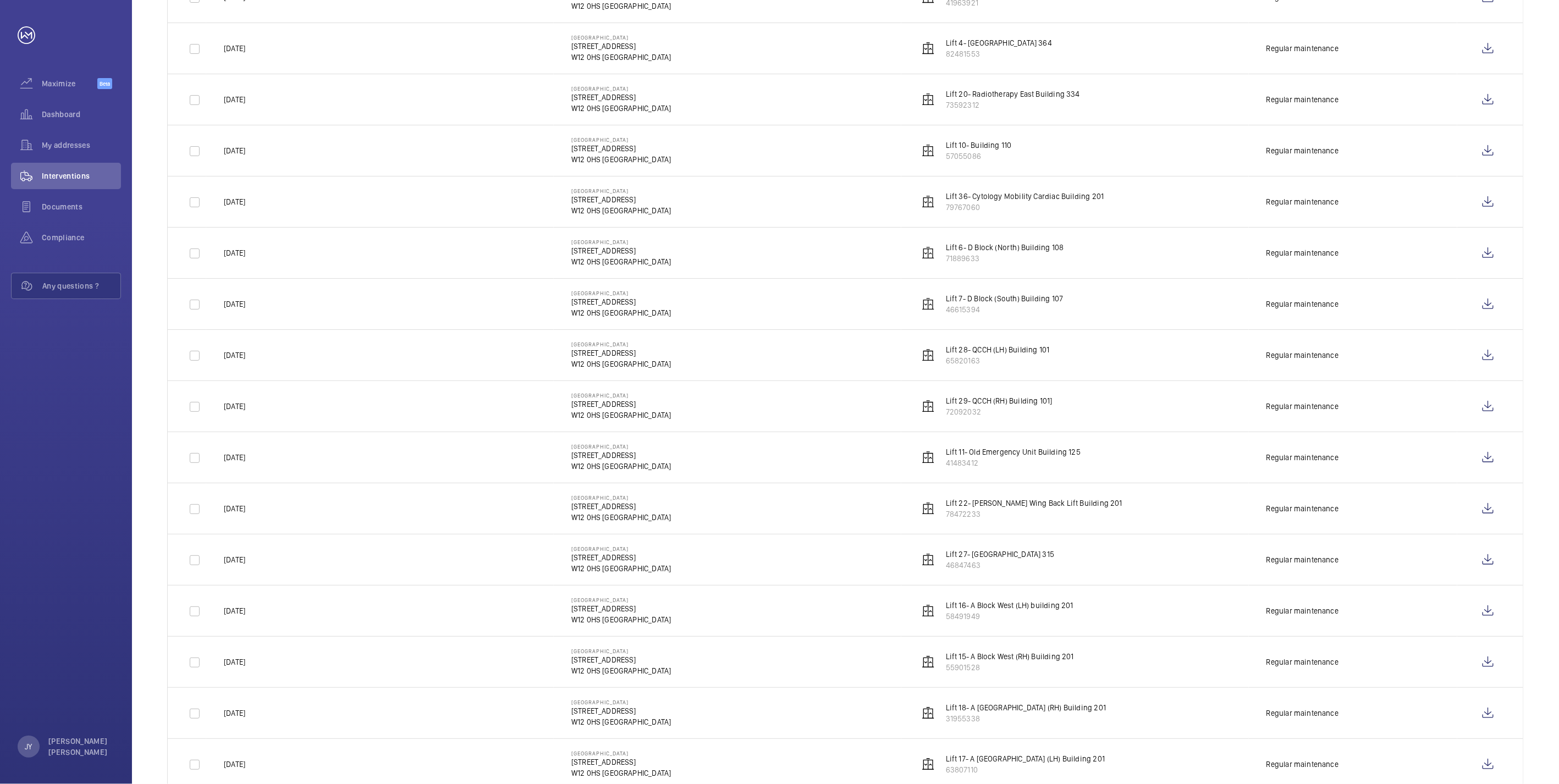
scroll to position [322, 0]
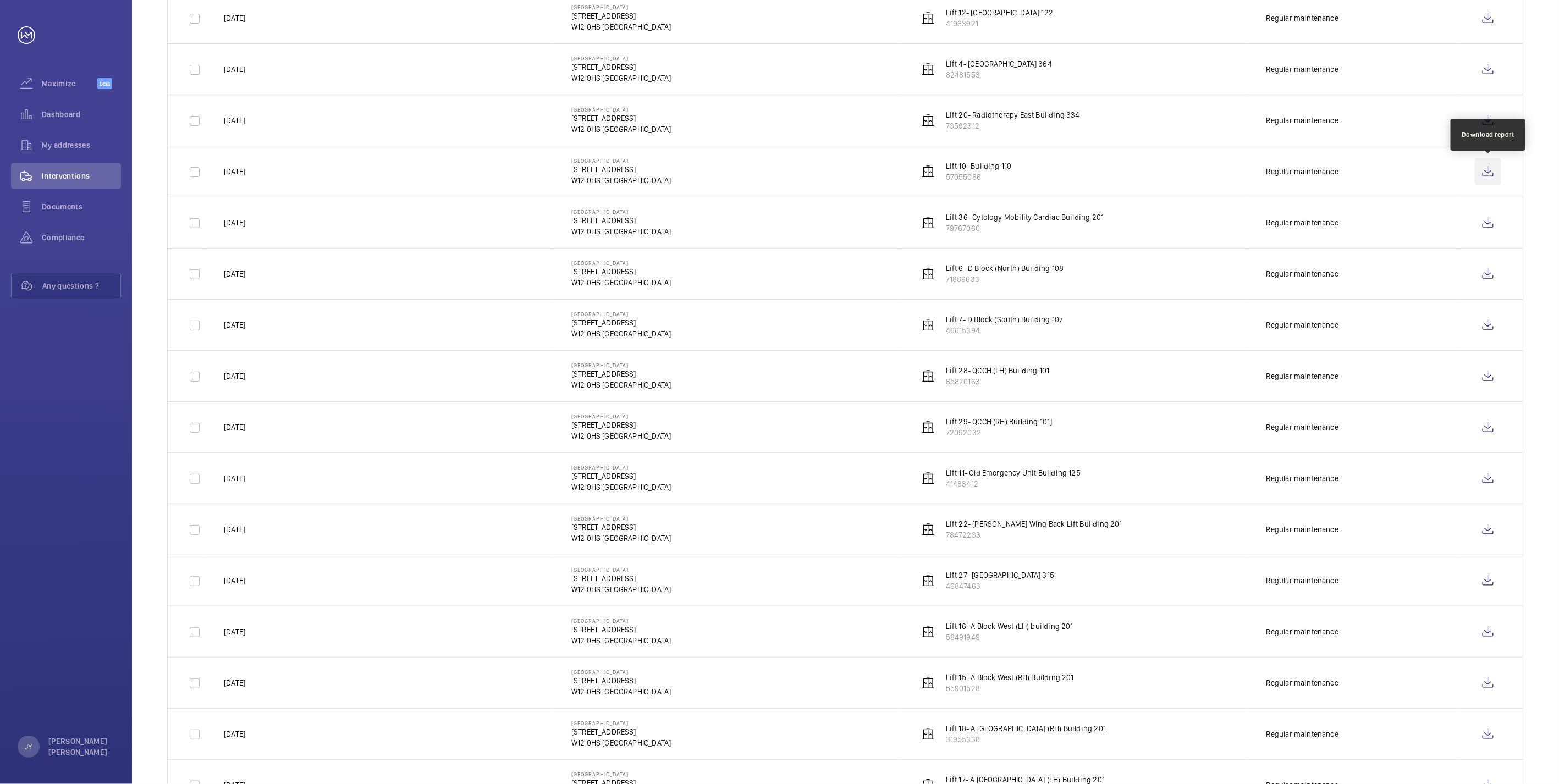
click at [1488, 167] on wm-front-icon-button at bounding box center [1488, 171] width 26 height 26
click at [1493, 482] on wm-front-icon-button at bounding box center [1488, 478] width 26 height 26
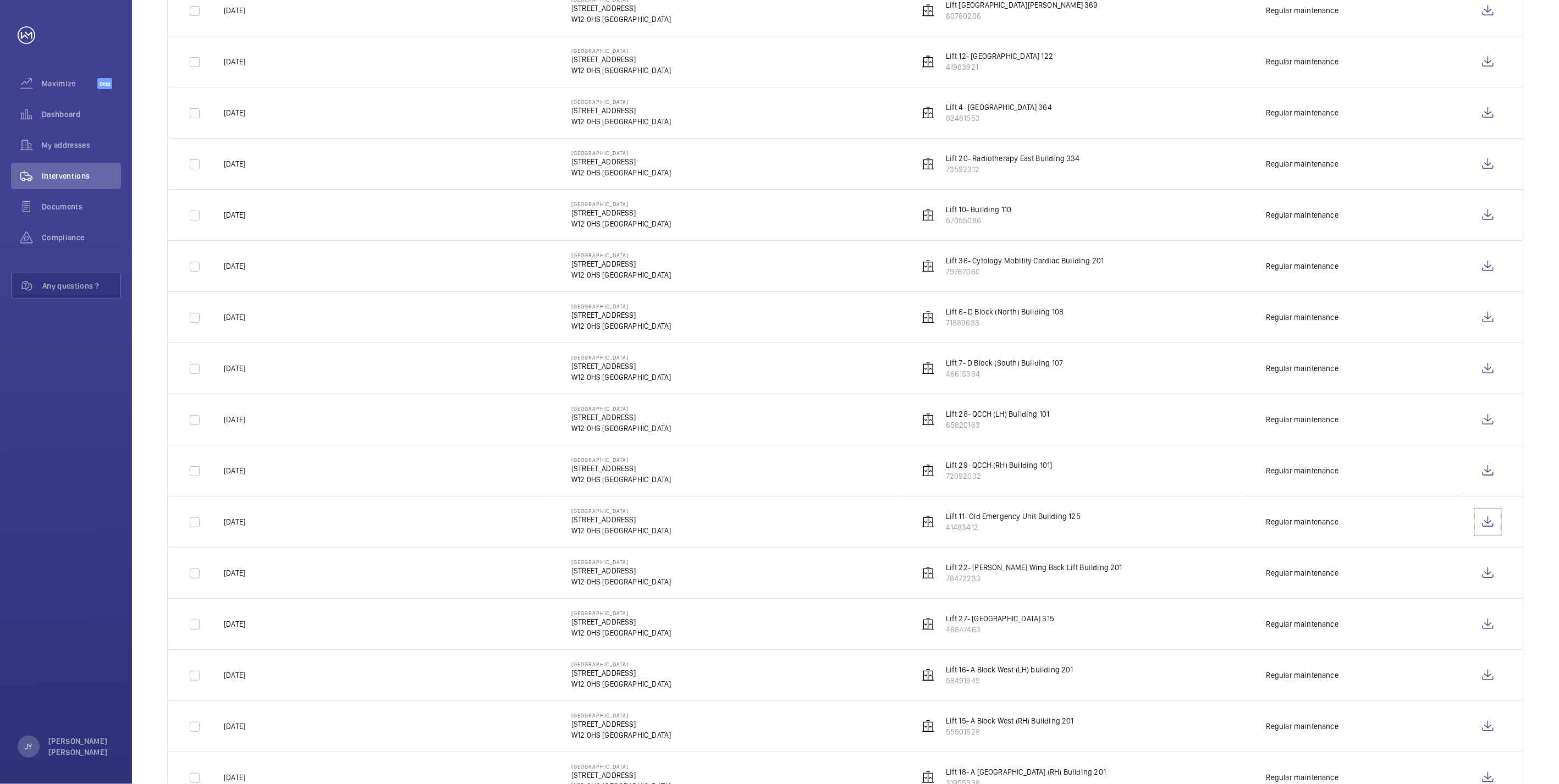
scroll to position [200, 0]
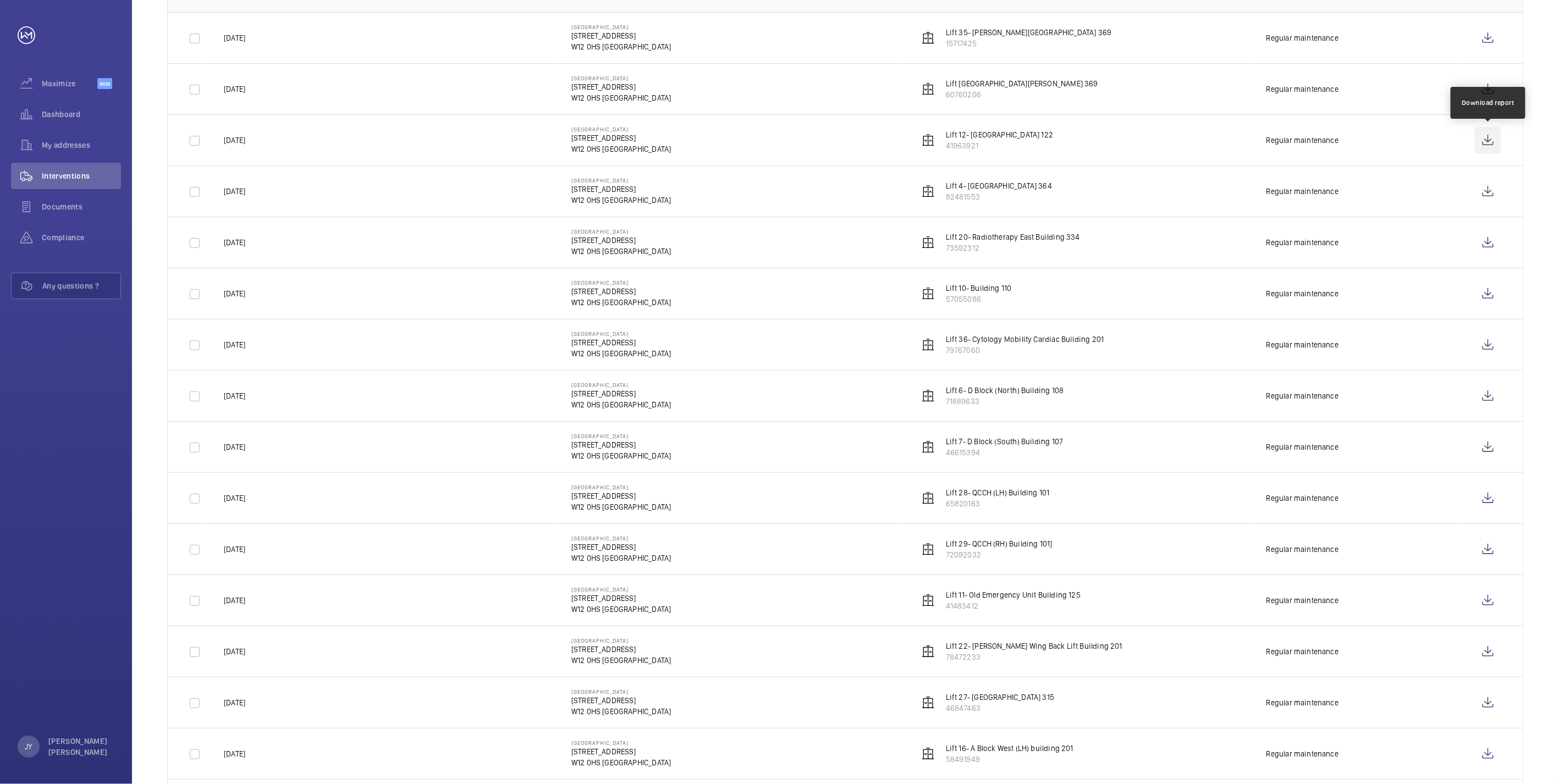
click at [1485, 134] on wm-front-icon-button at bounding box center [1488, 140] width 26 height 26
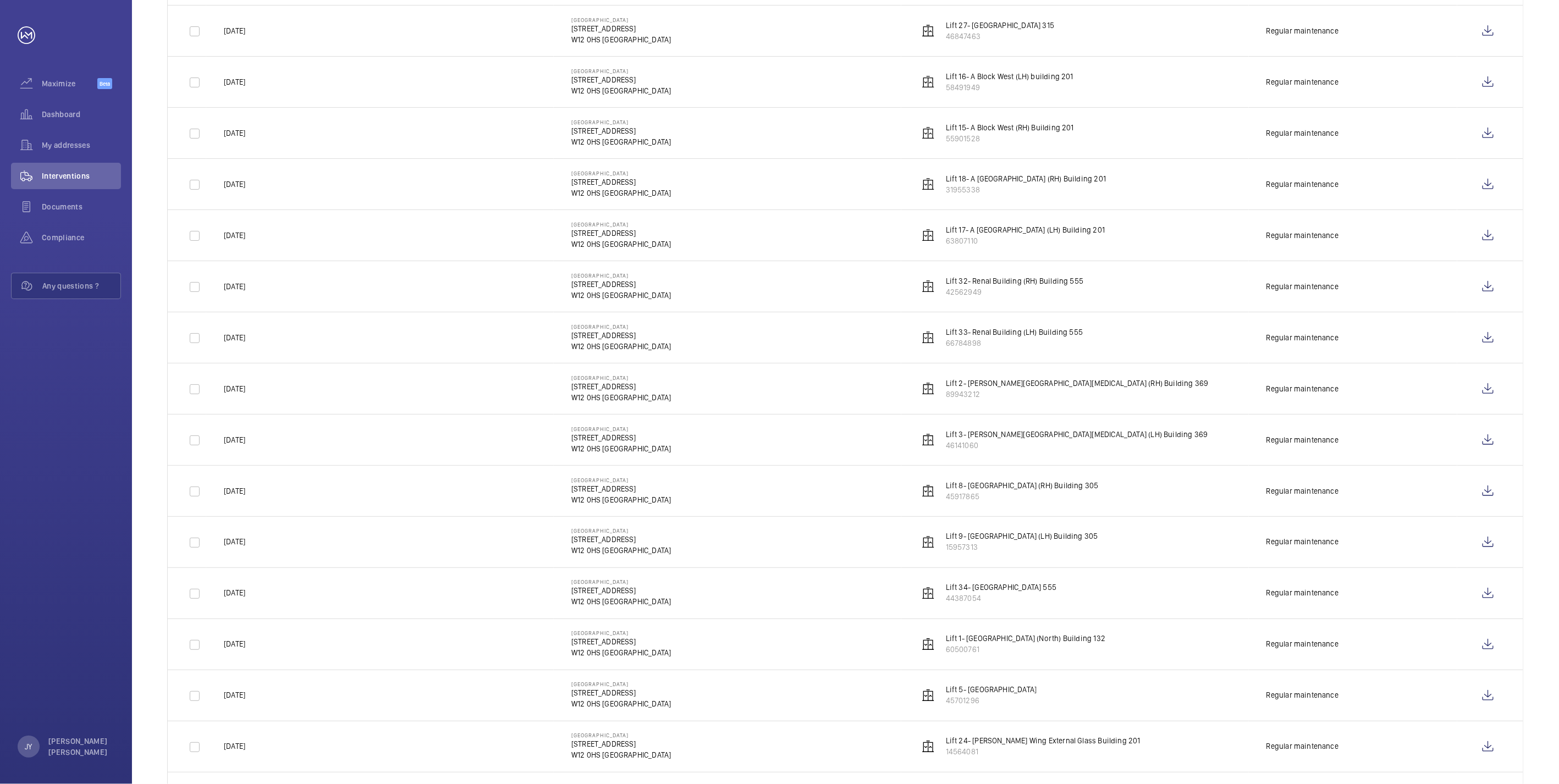
scroll to position [750, 0]
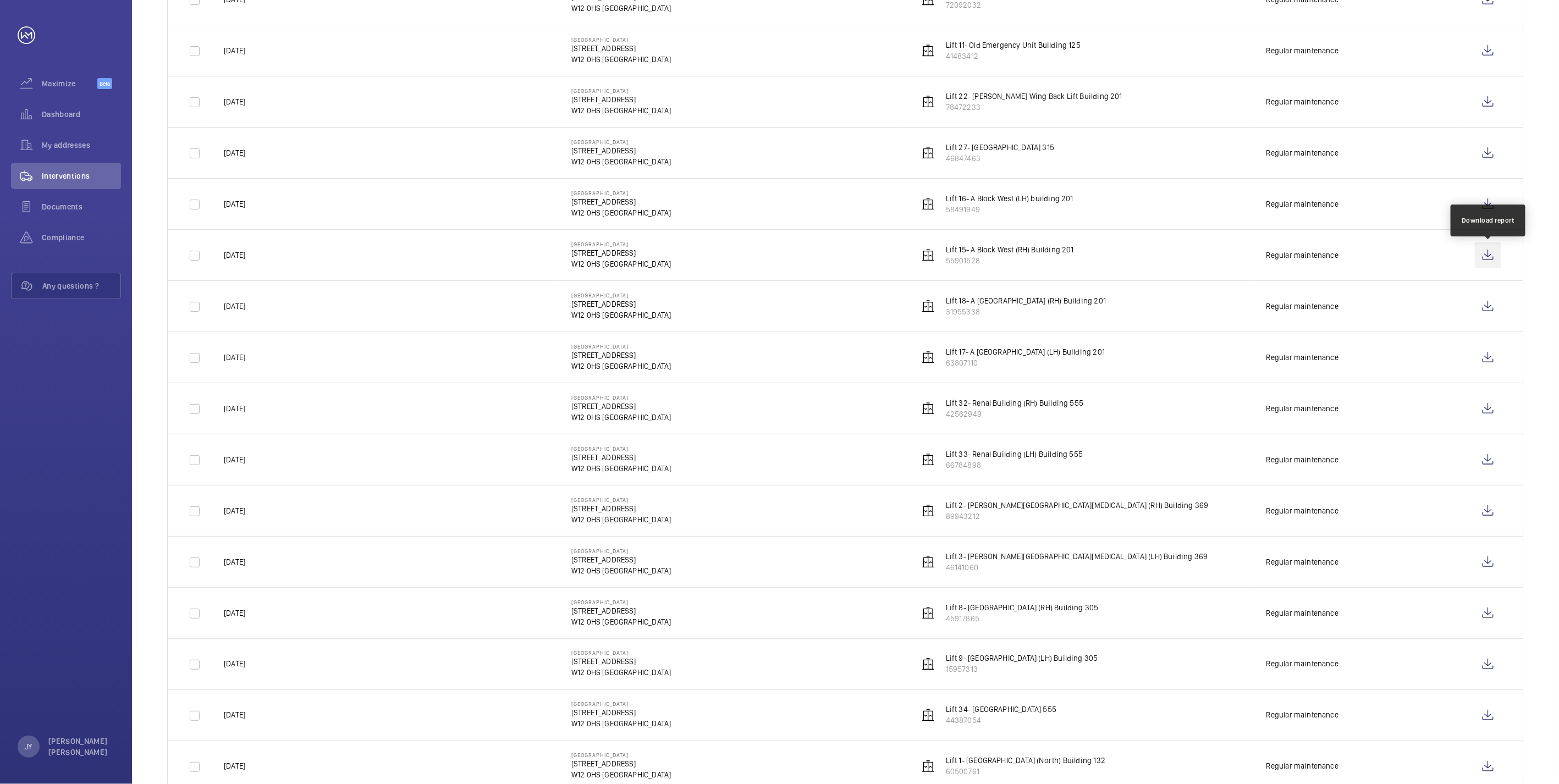
click at [1488, 259] on wm-front-icon-button at bounding box center [1488, 255] width 26 height 26
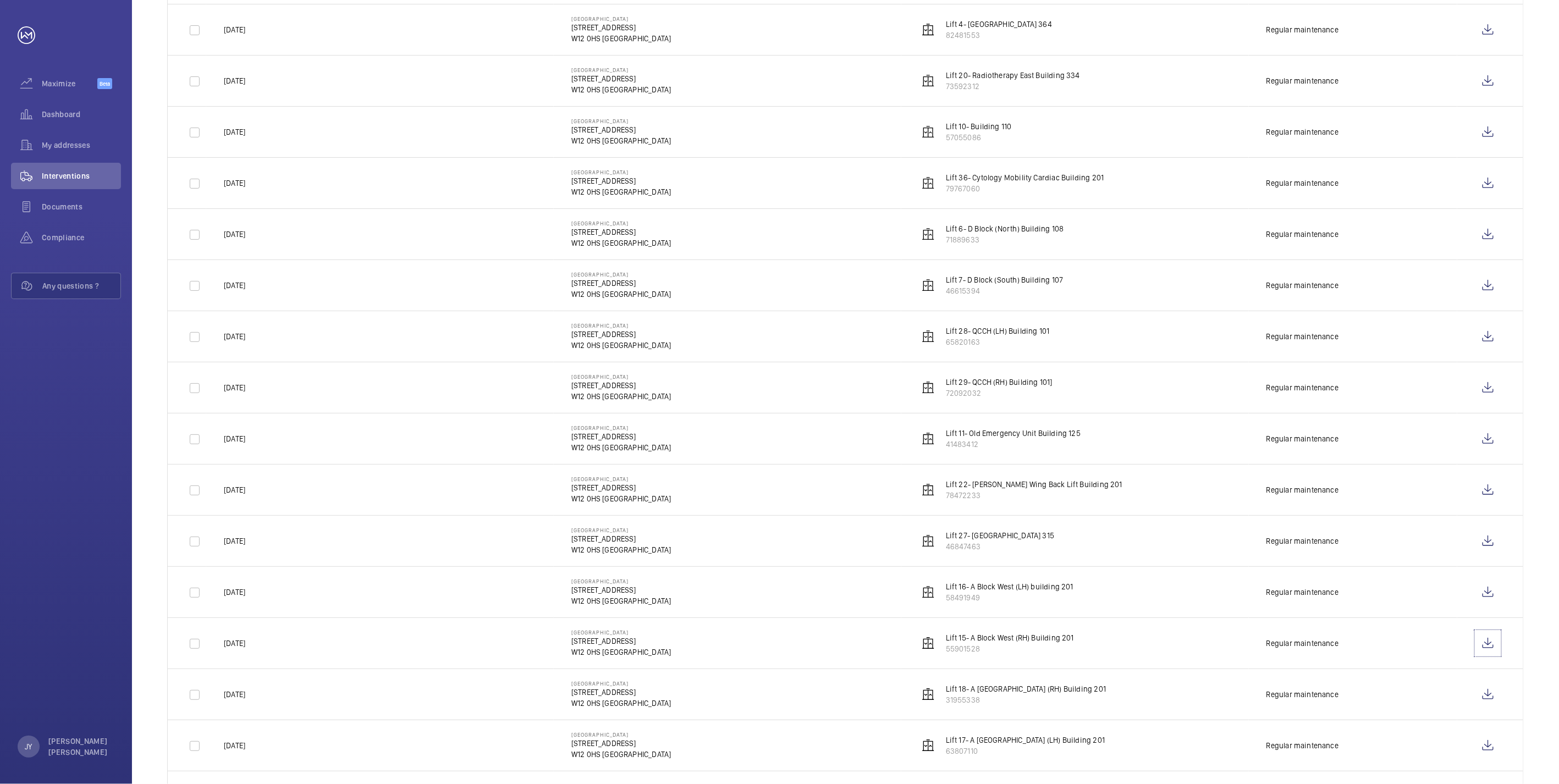
scroll to position [383, 0]
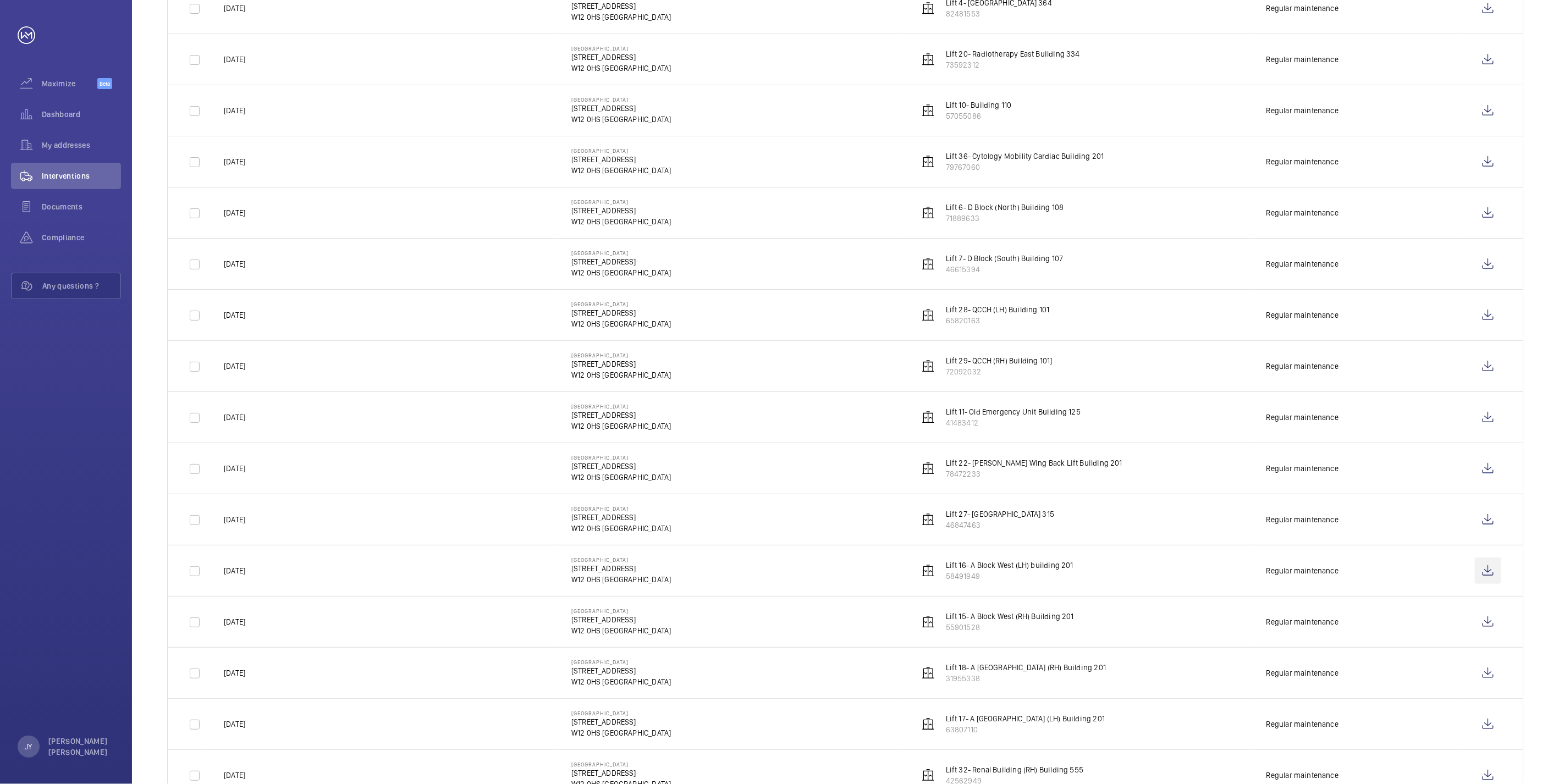
click at [1482, 568] on wm-front-icon-button at bounding box center [1488, 571] width 26 height 26
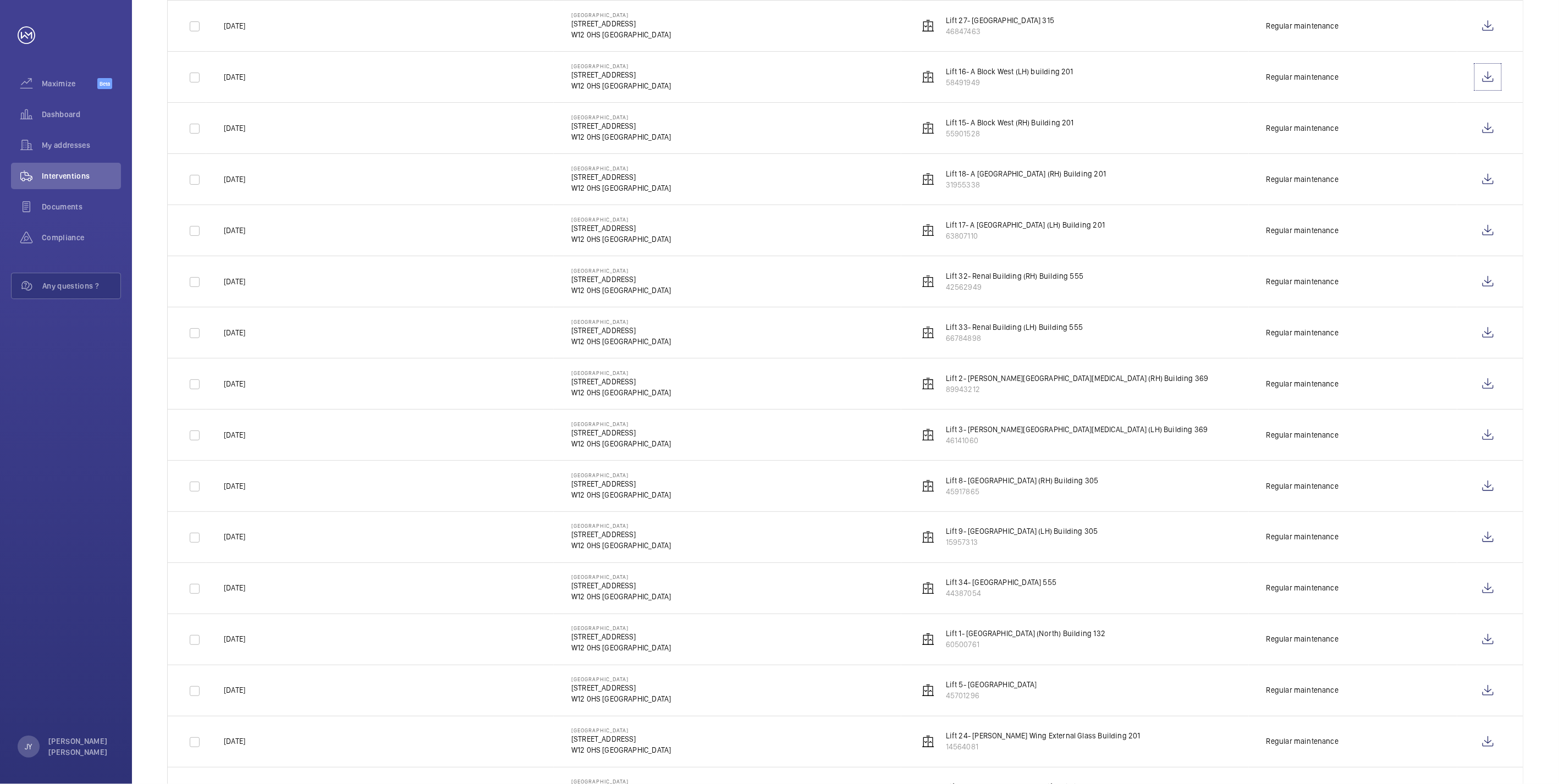
scroll to position [994, 0]
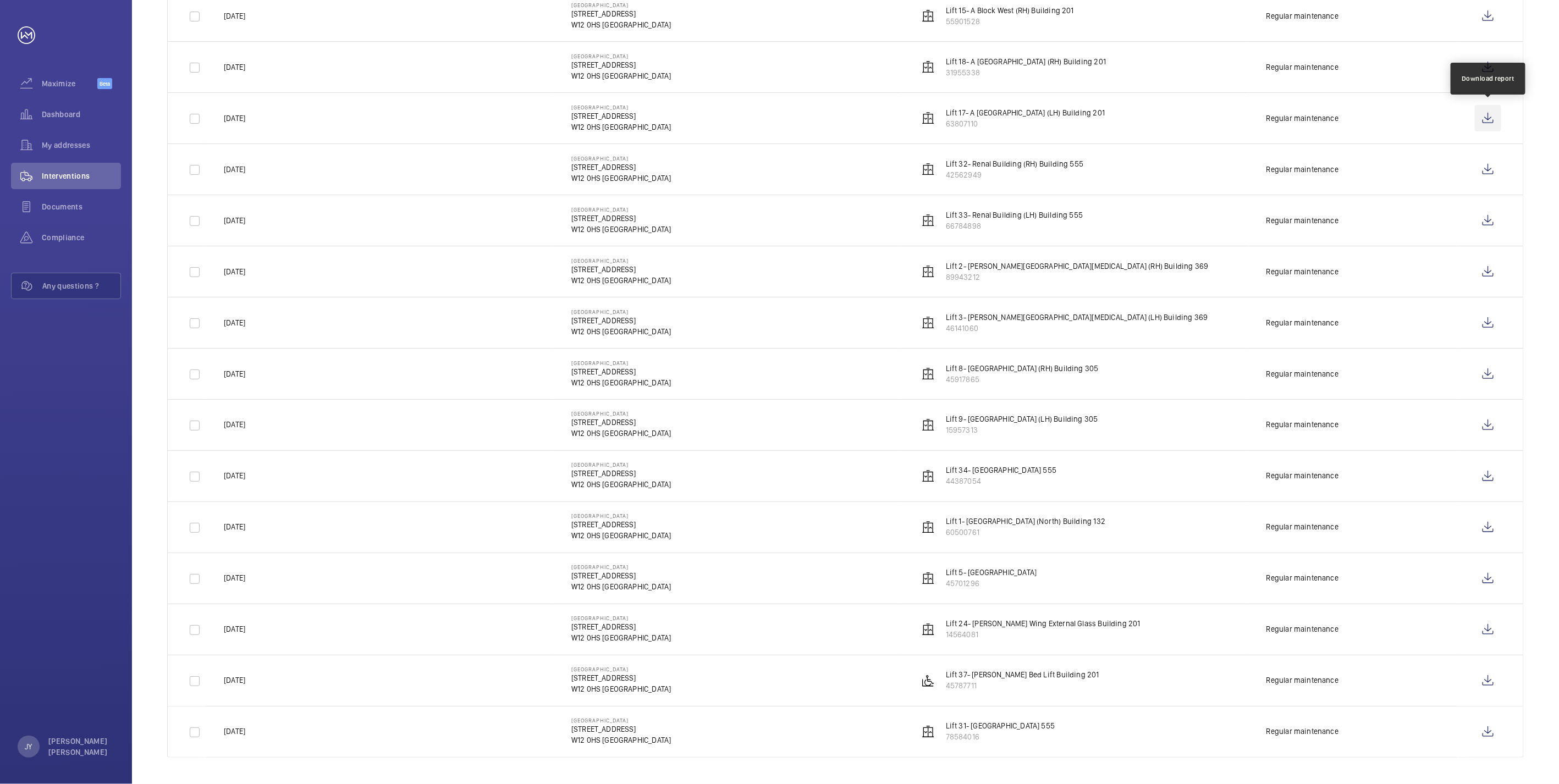
click at [1486, 107] on wm-front-icon-button at bounding box center [1488, 118] width 26 height 26
click at [1495, 65] on wm-front-icon-button at bounding box center [1488, 67] width 26 height 26
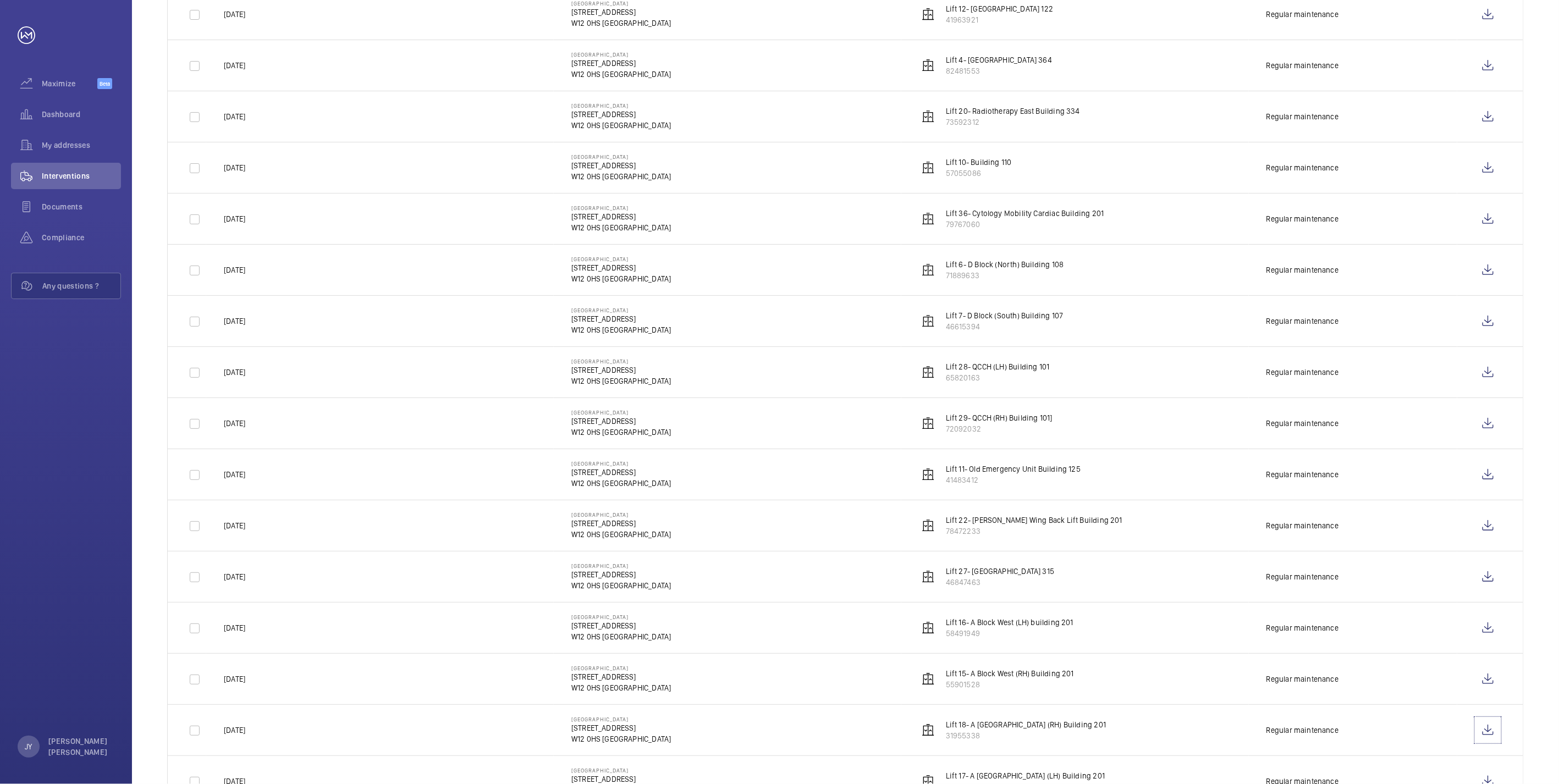
scroll to position [322, 0]
click at [1483, 113] on wm-front-icon-button at bounding box center [1488, 121] width 26 height 26
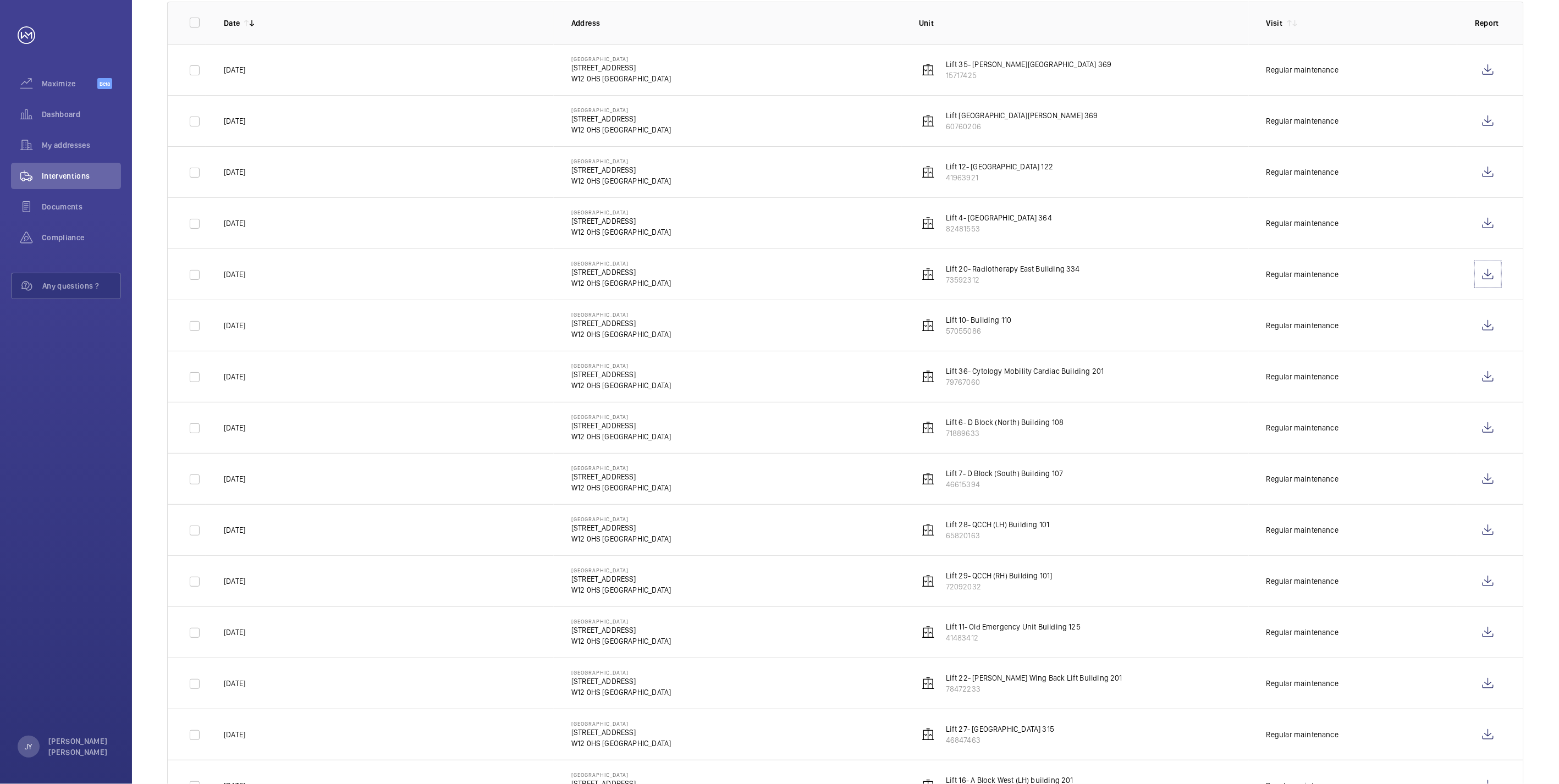
scroll to position [139, 0]
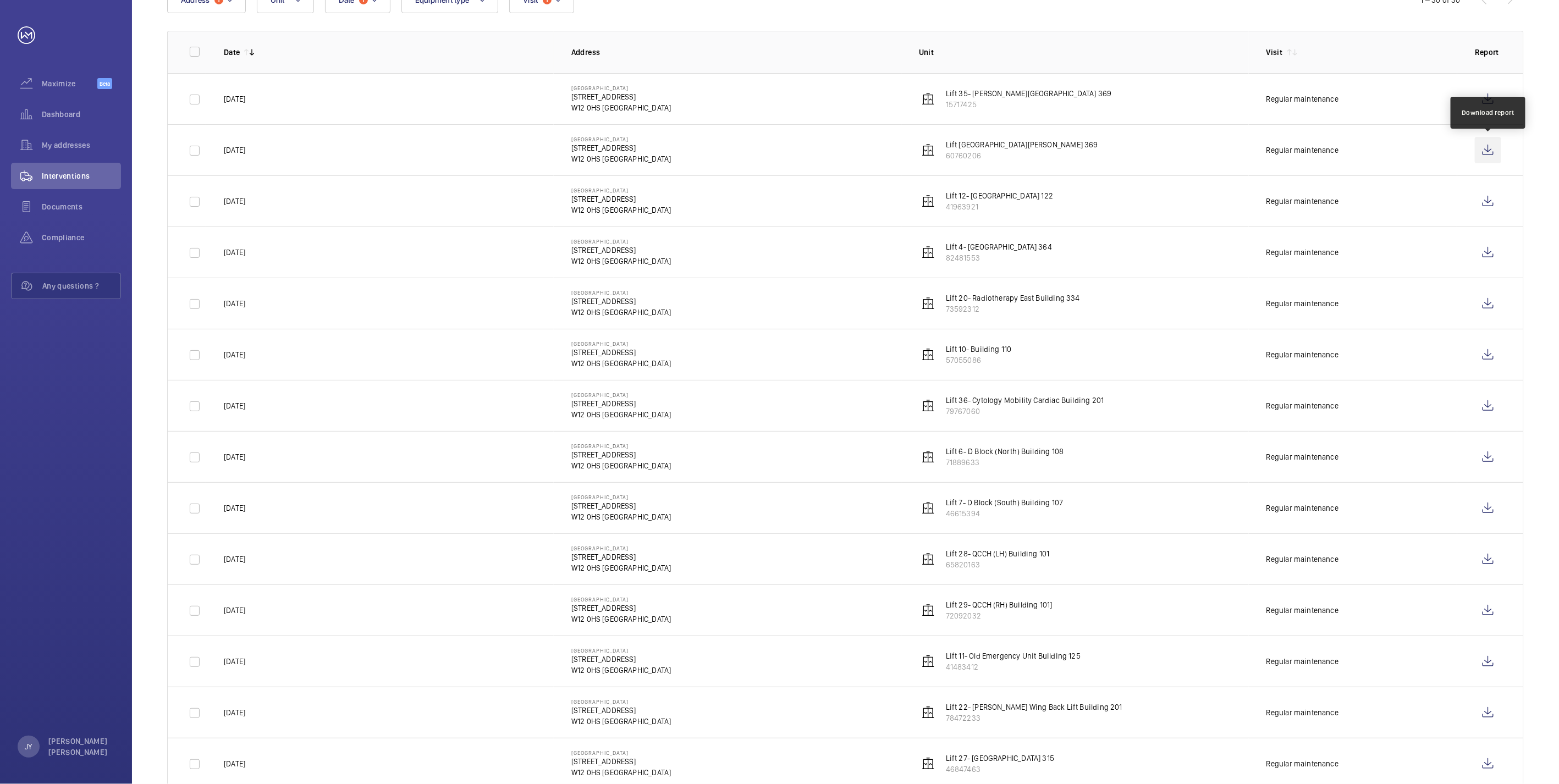
click at [1481, 152] on wm-front-icon-button at bounding box center [1488, 150] width 26 height 26
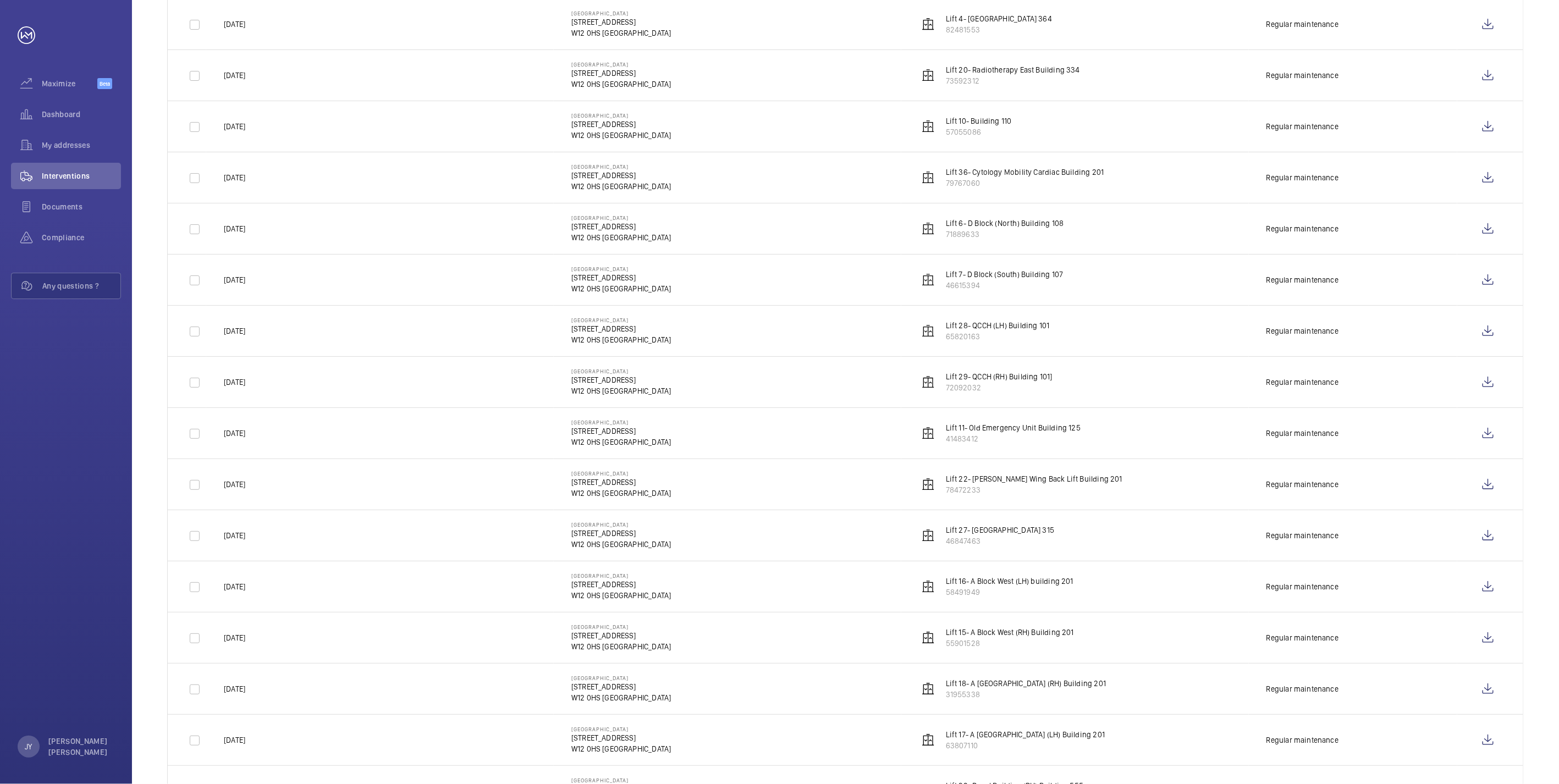
scroll to position [506, 0]
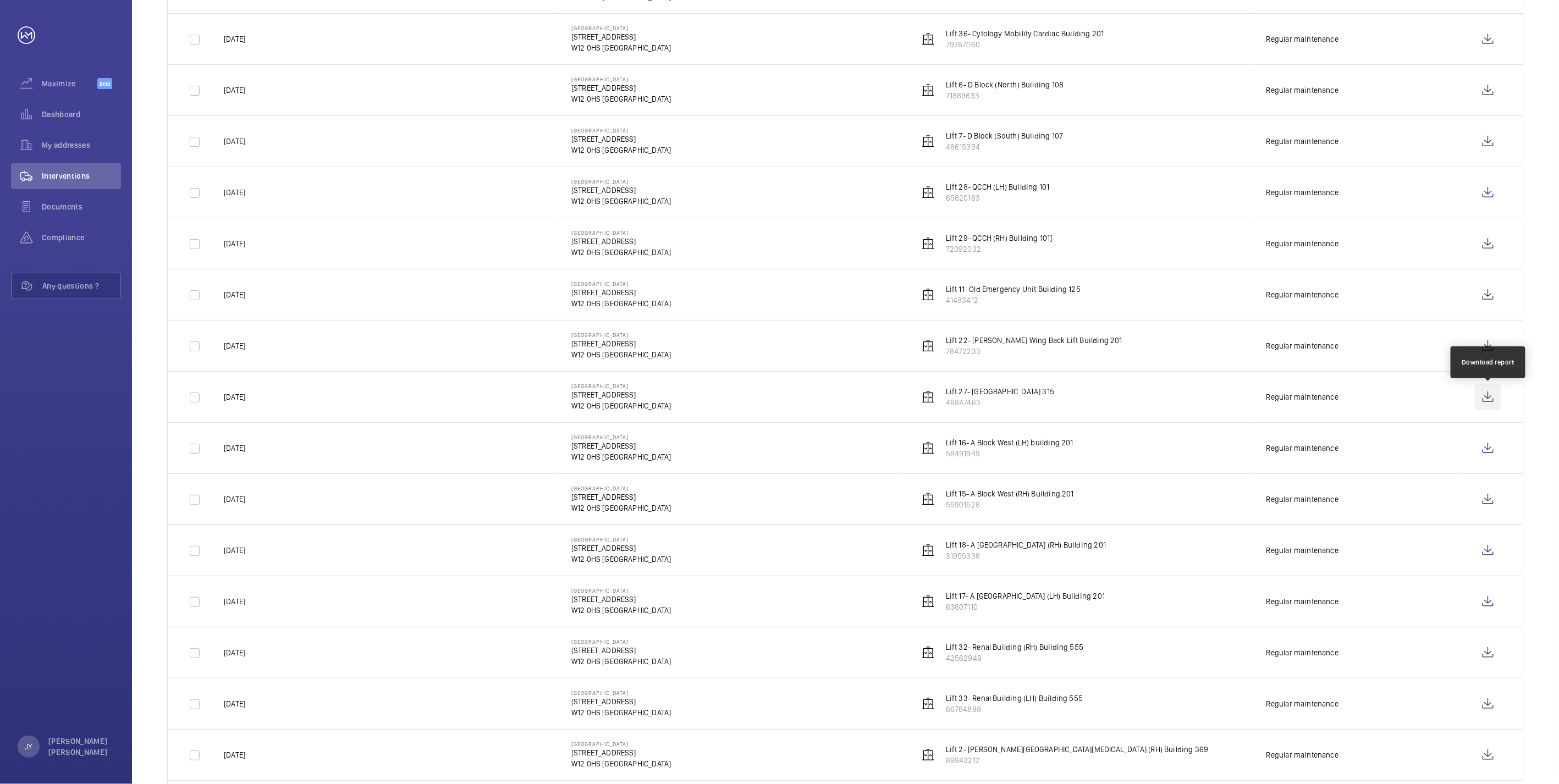
click at [1489, 395] on wm-front-icon-button at bounding box center [1488, 397] width 26 height 26
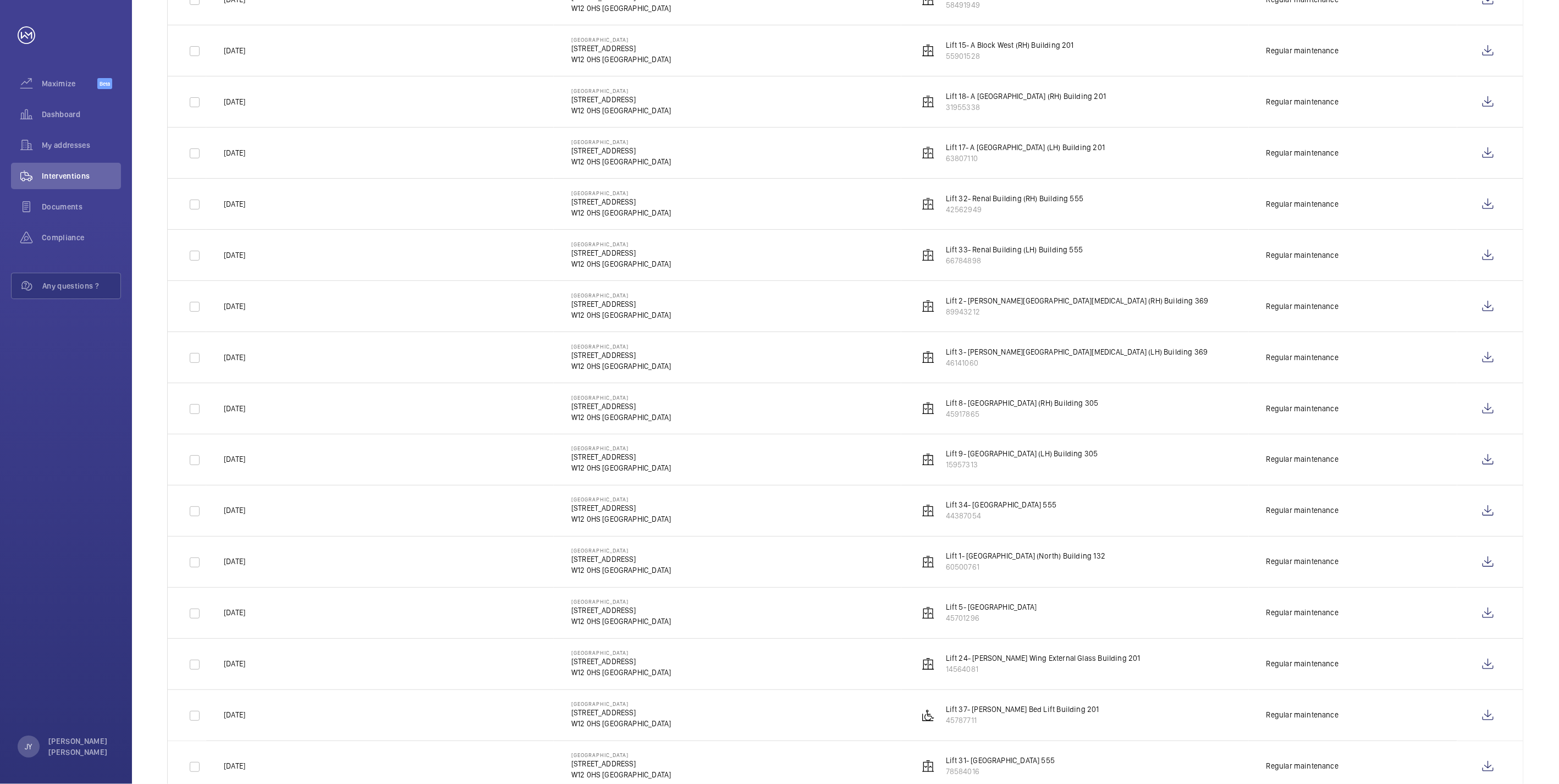
scroll to position [994, 0]
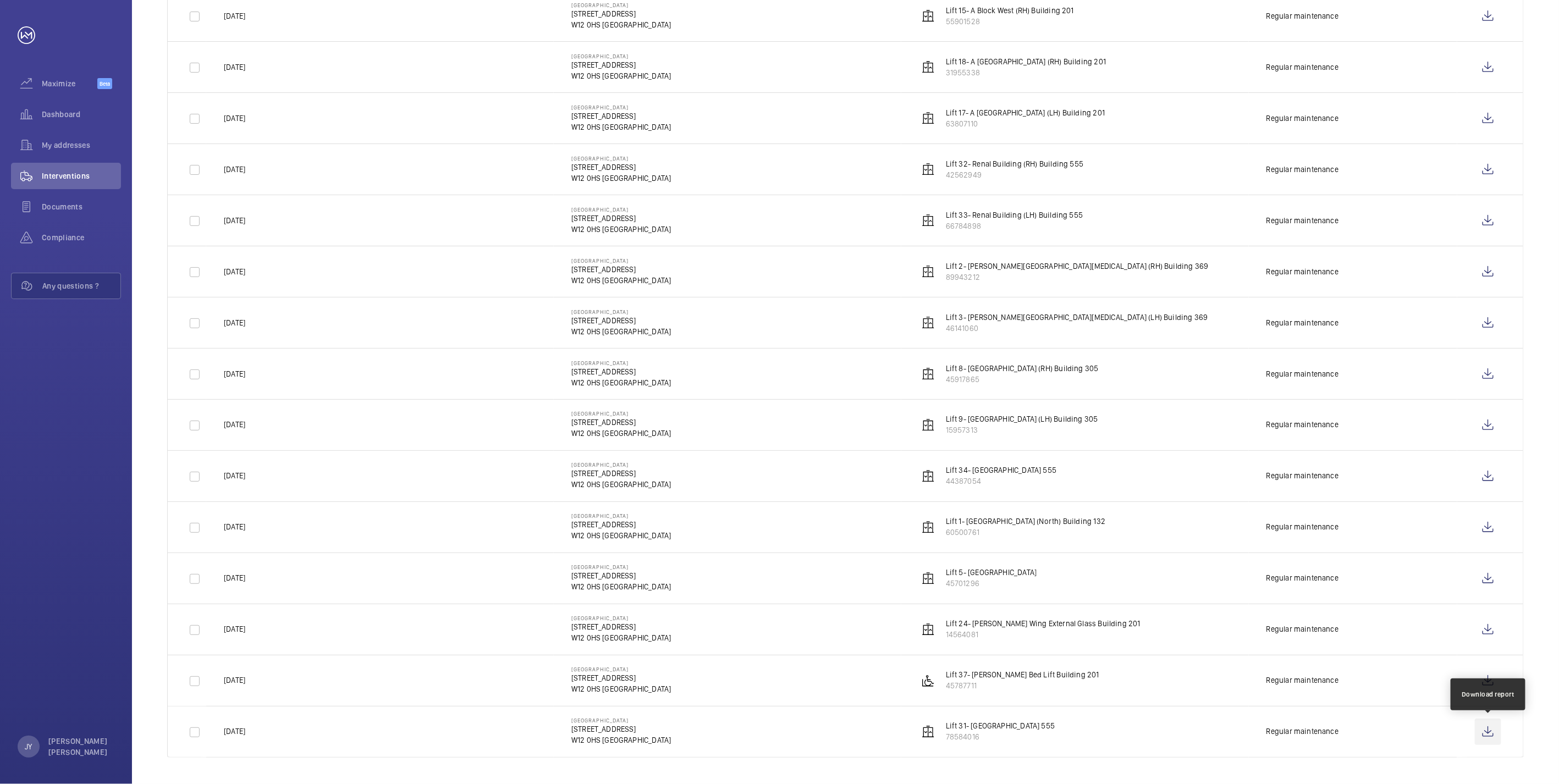
click at [1491, 735] on wm-front-icon-button at bounding box center [1488, 732] width 26 height 26
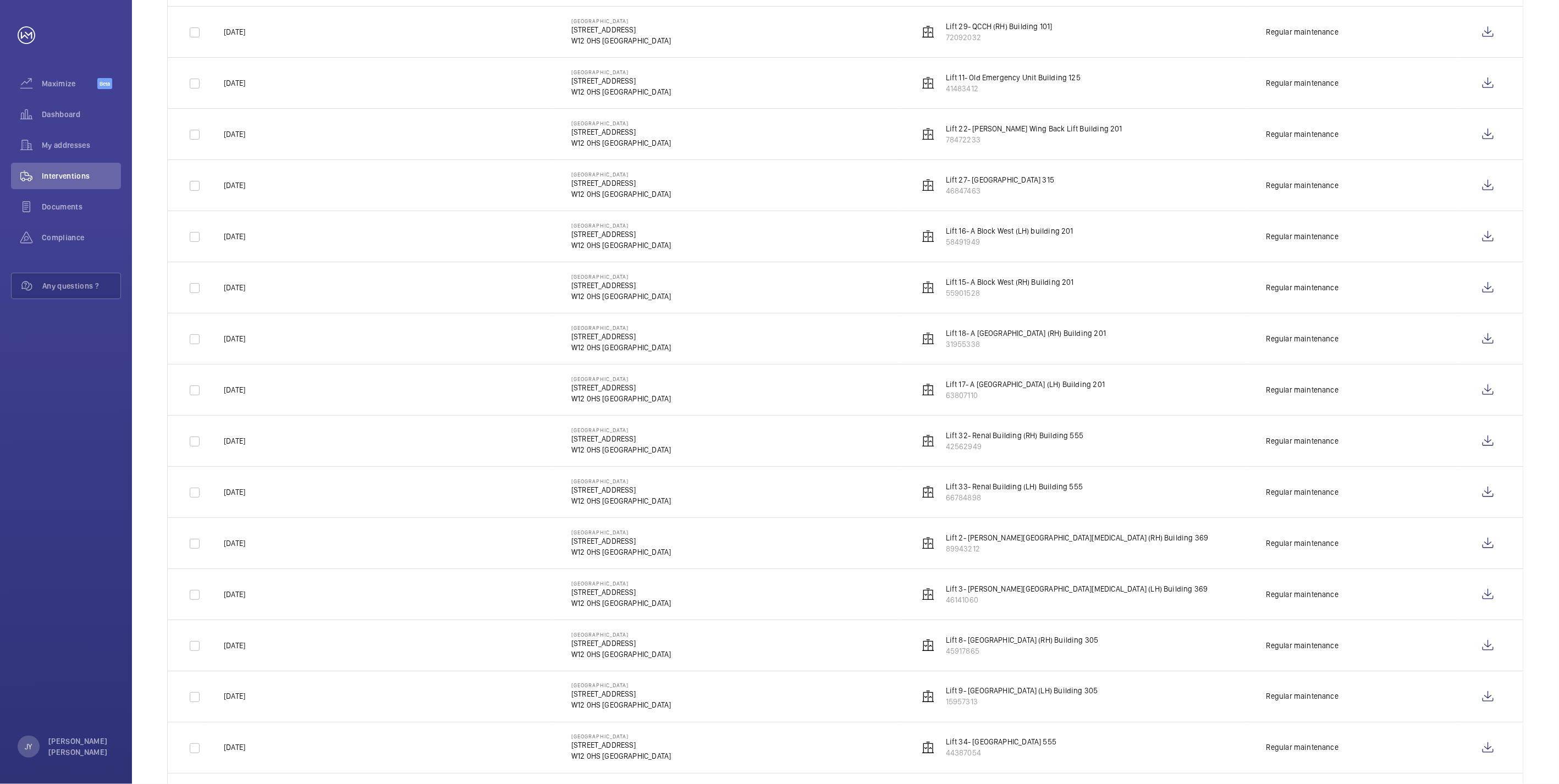
scroll to position [794, 0]
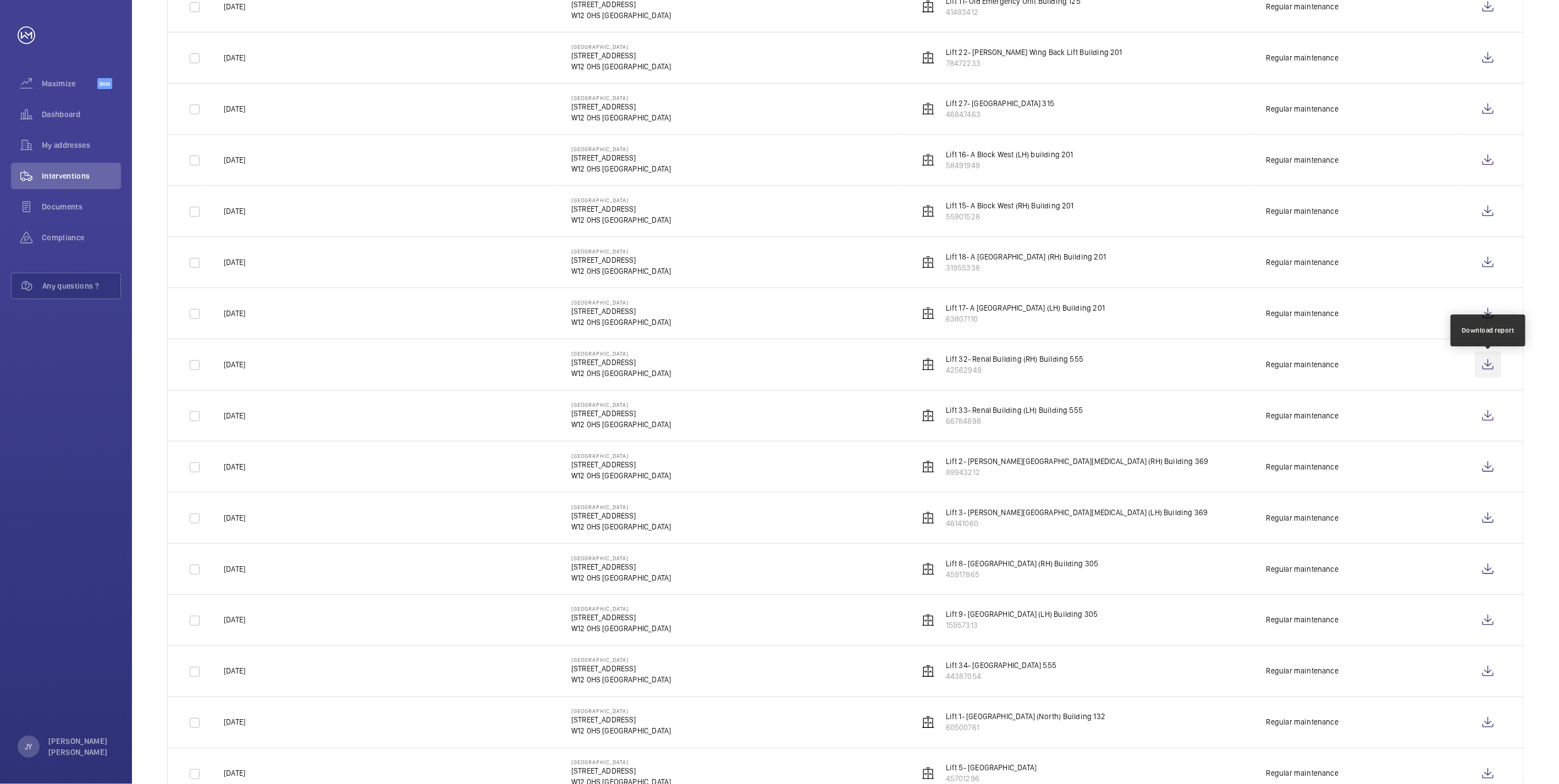
click at [1491, 369] on wm-front-icon-button at bounding box center [1488, 364] width 26 height 26
click at [1483, 422] on wm-front-icon-button at bounding box center [1488, 415] width 26 height 26
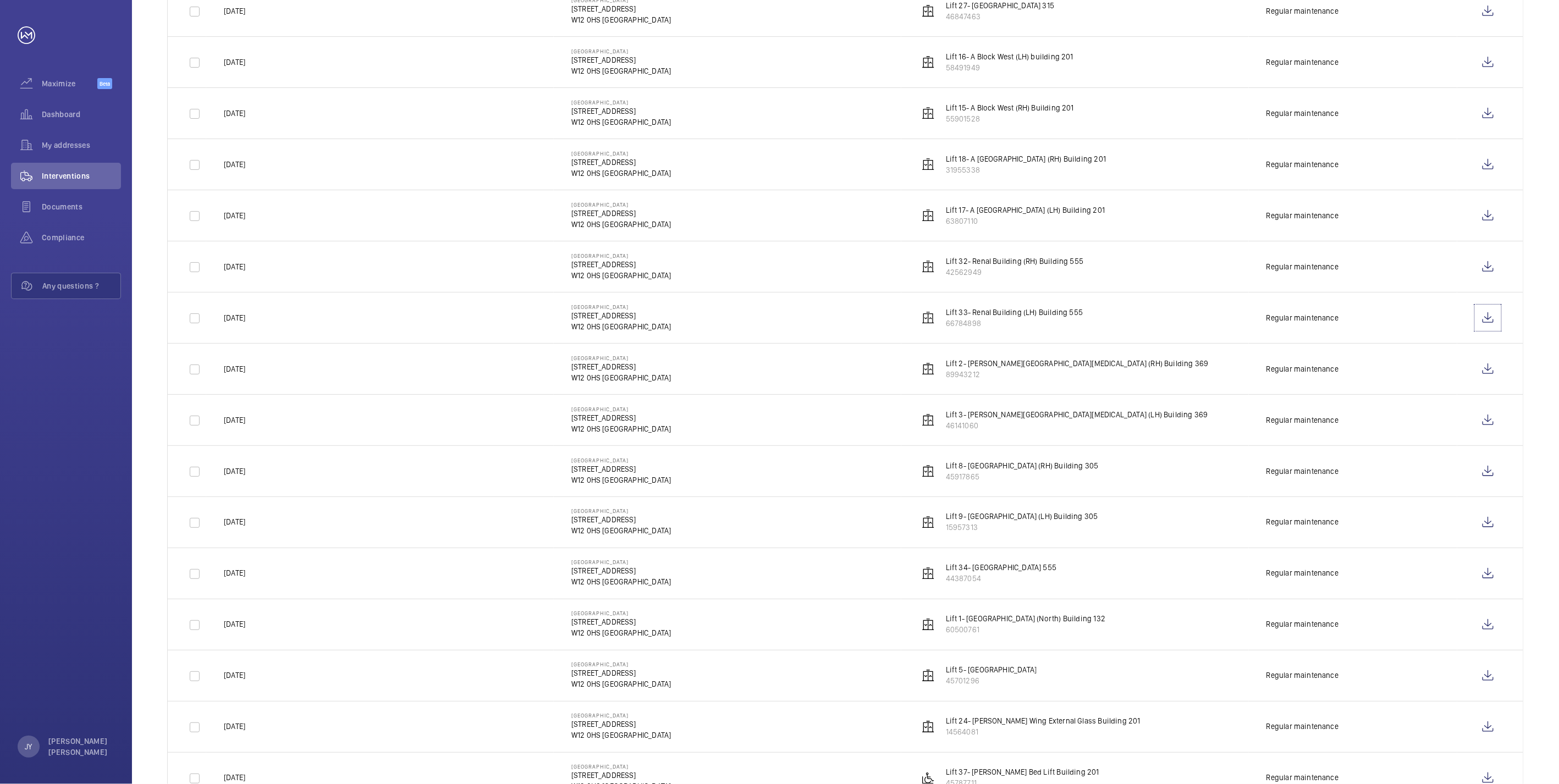
scroll to position [977, 0]
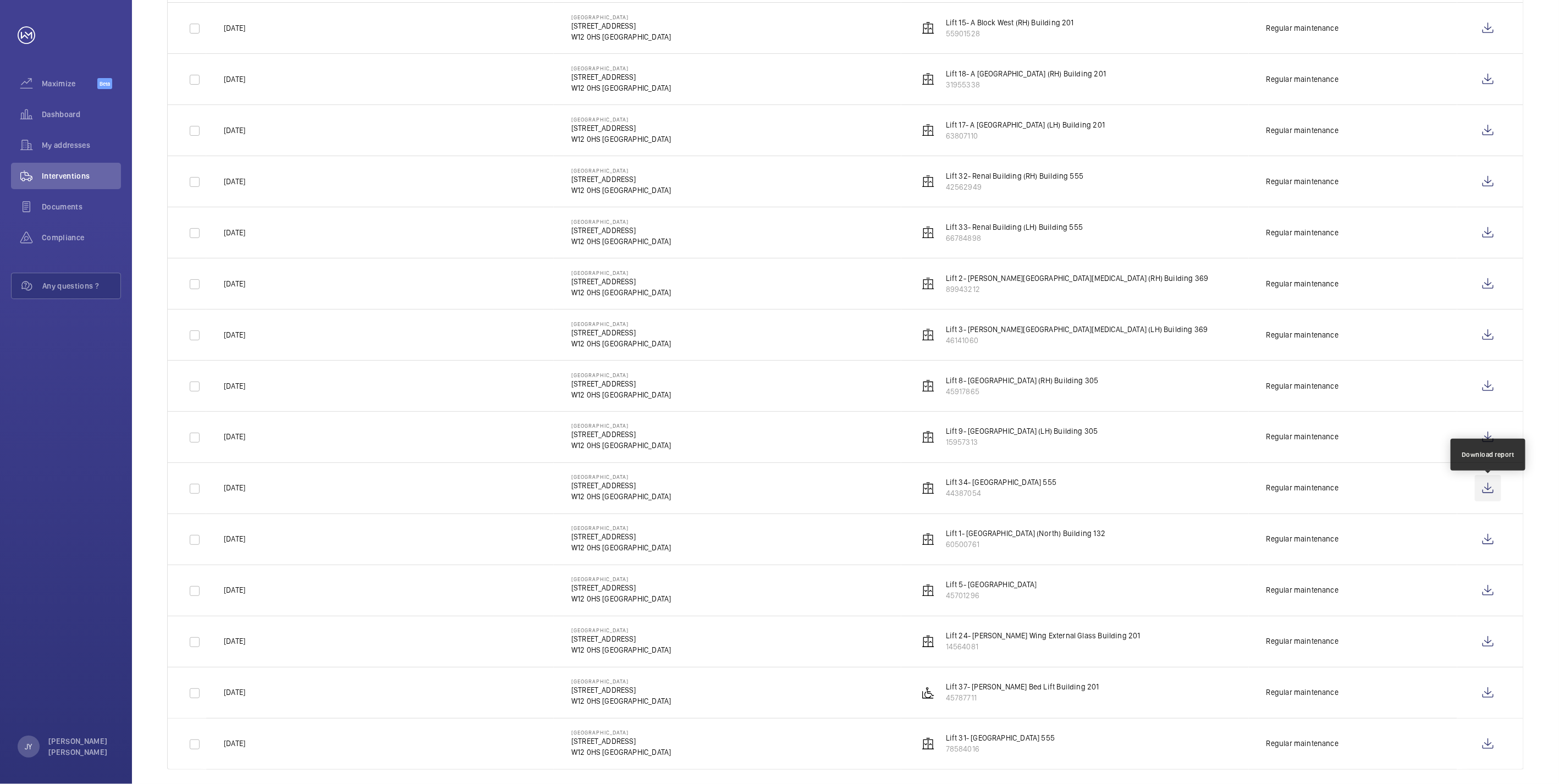
click at [1492, 495] on wm-front-icon-button at bounding box center [1488, 488] width 26 height 26
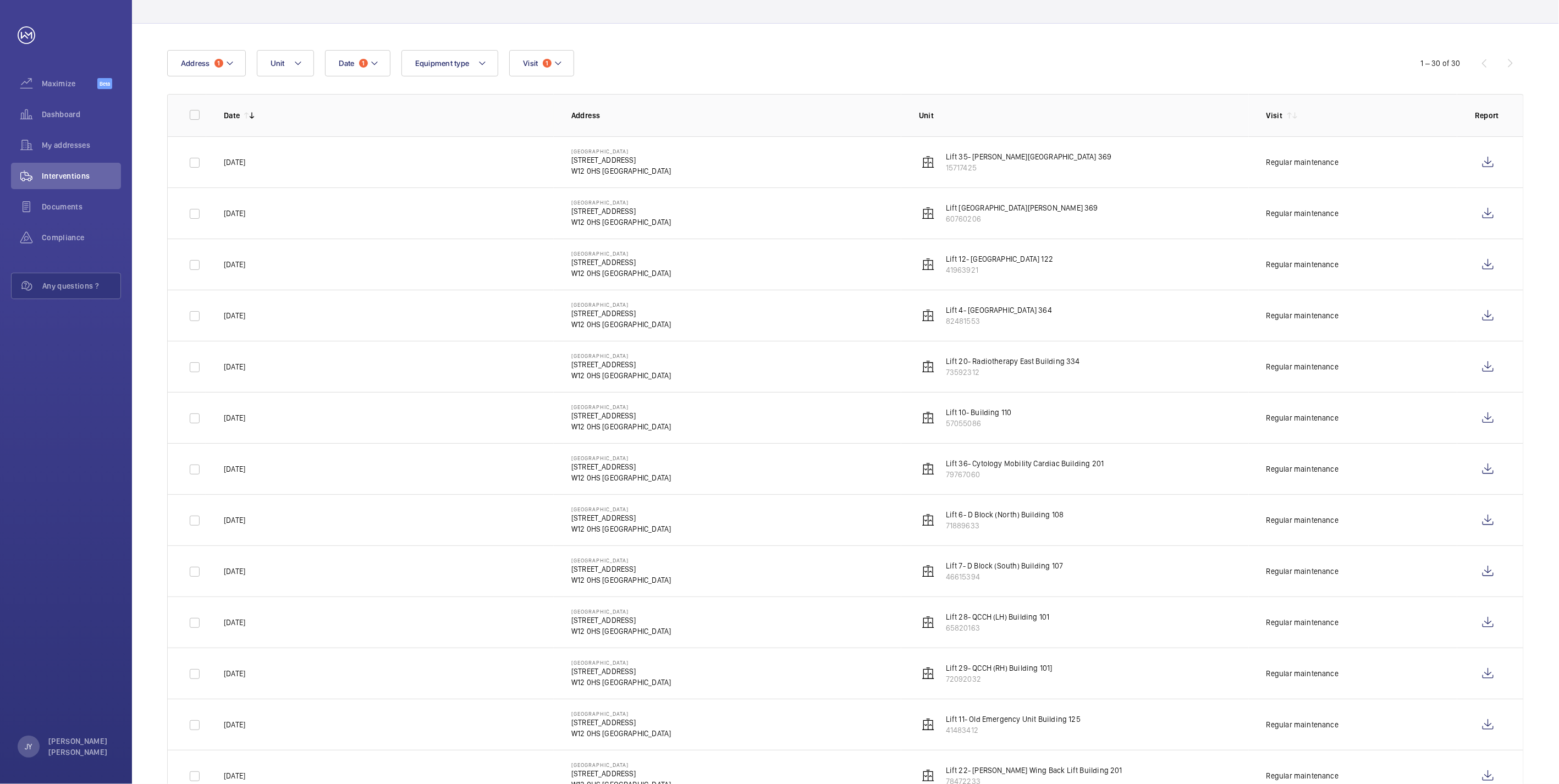
scroll to position [0, 0]
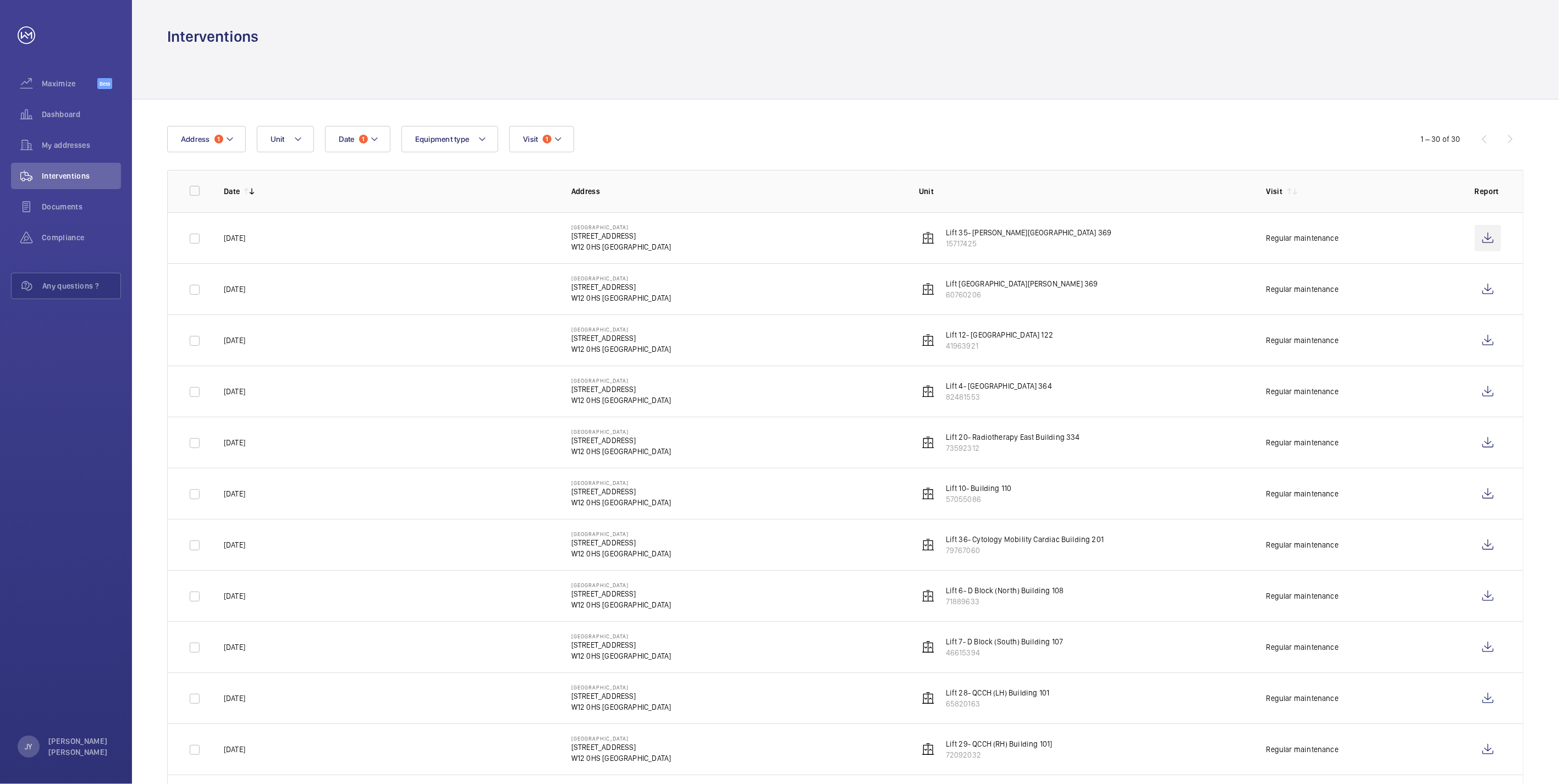
click at [1486, 237] on wm-front-icon-button at bounding box center [1488, 238] width 26 height 26
click at [1492, 542] on wm-front-icon-button at bounding box center [1488, 544] width 26 height 26
click at [386, 144] on button "Date 1" at bounding box center [358, 139] width 65 height 26
click at [357, 219] on mat-icon at bounding box center [354, 219] width 13 height 13
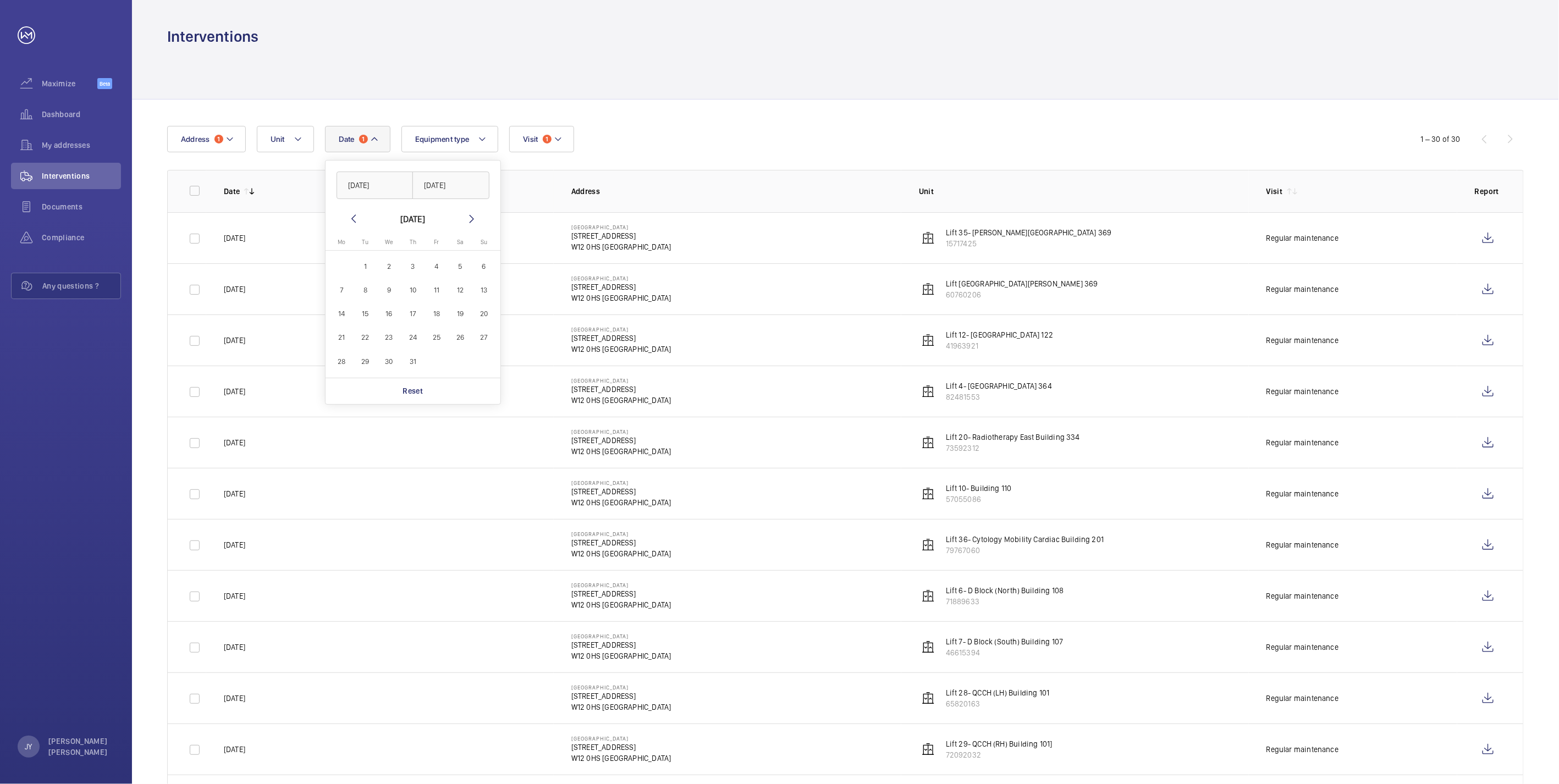
click at [357, 219] on mat-icon at bounding box center [354, 219] width 13 height 13
click at [479, 269] on span "1" at bounding box center [484, 266] width 22 height 22
type input "[DATE]"
click at [348, 383] on span "30" at bounding box center [342, 385] width 22 height 22
type input "[DATE]"
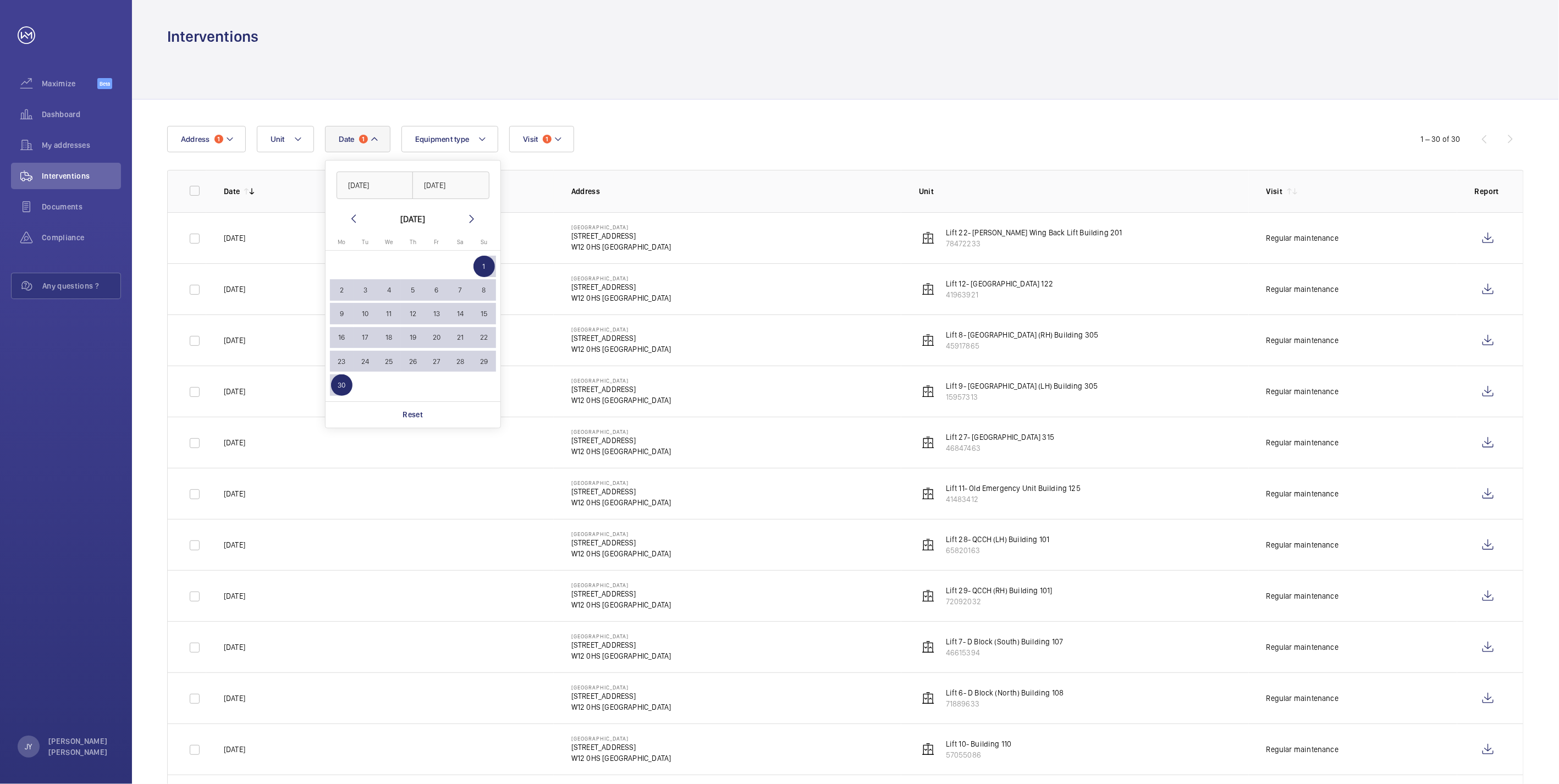
click at [717, 67] on div at bounding box center [845, 73] width 1356 height 52
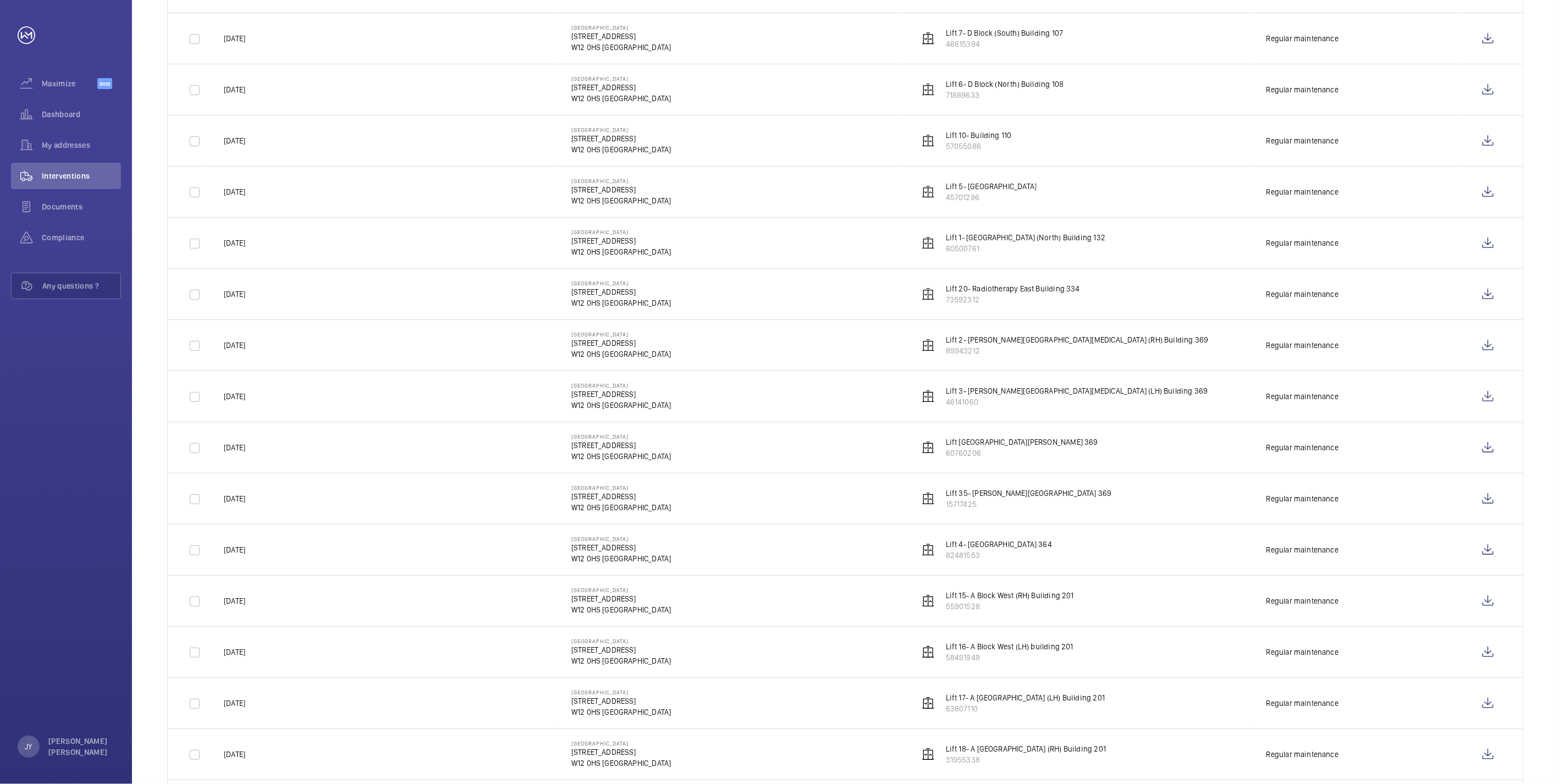
scroll to position [611, 0]
click at [1487, 240] on wm-front-icon-button at bounding box center [1488, 241] width 26 height 26
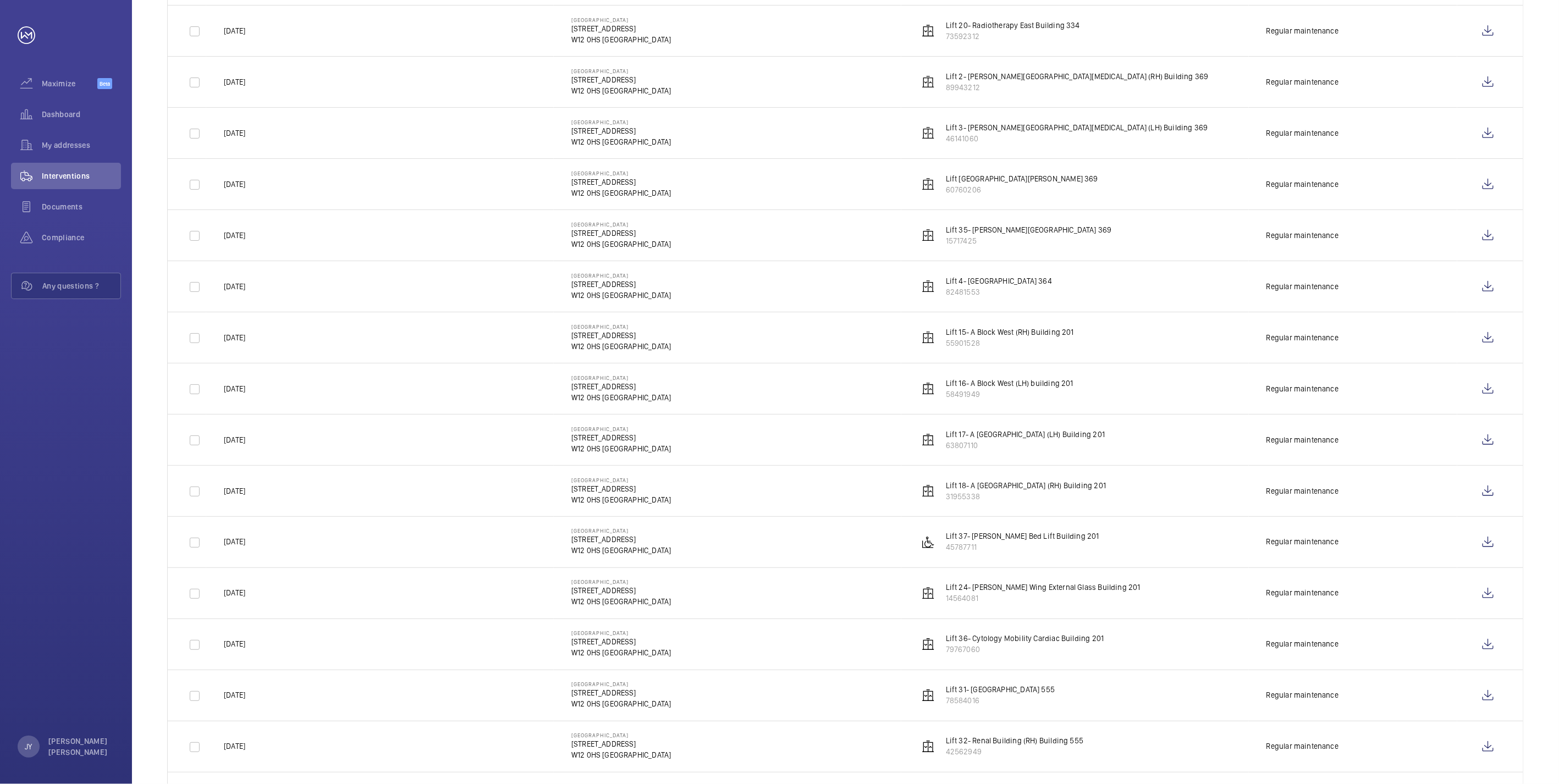
scroll to position [811, 0]
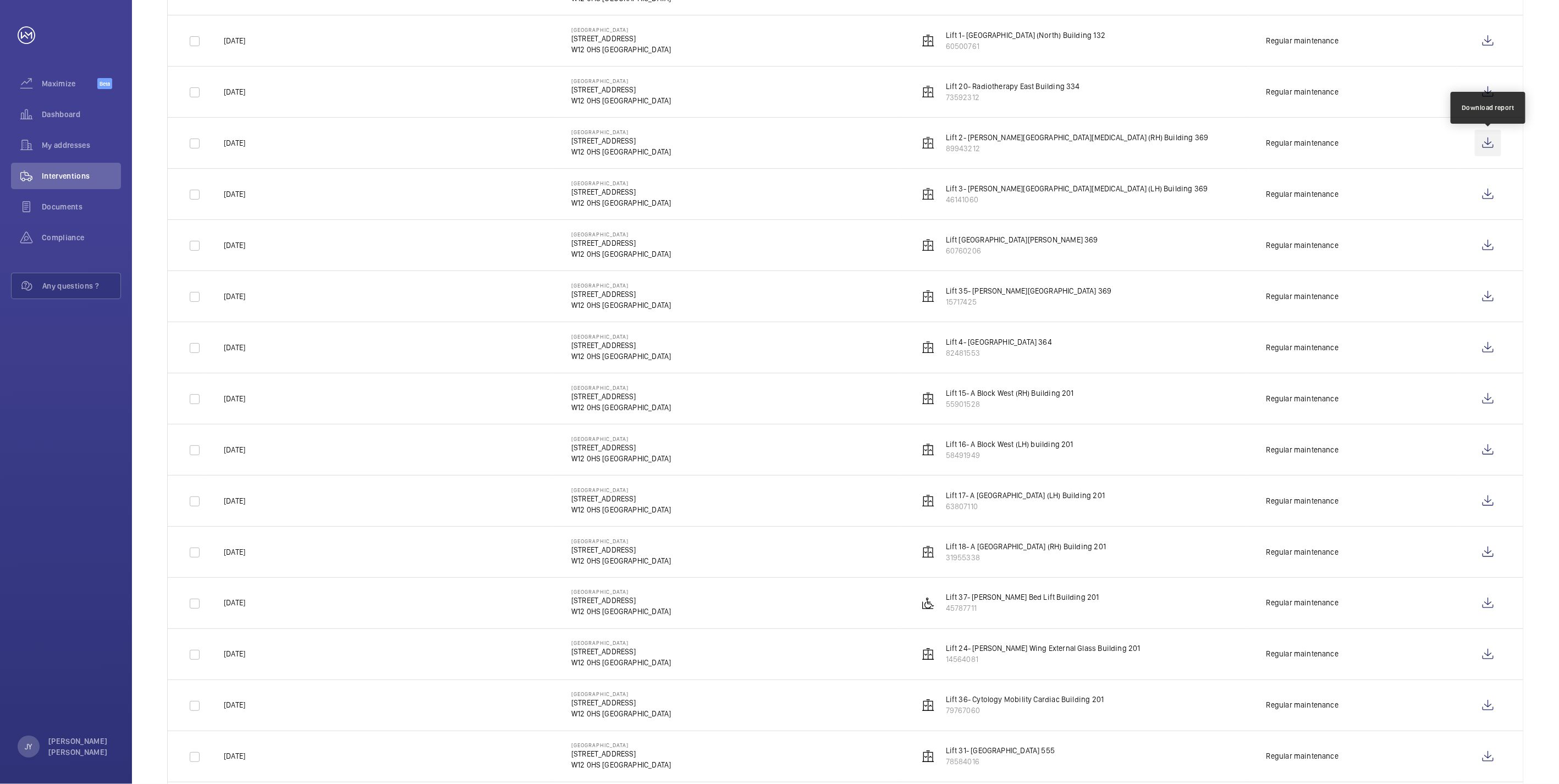
click at [1497, 142] on wm-front-icon-button at bounding box center [1488, 143] width 26 height 26
click at [1494, 195] on wm-front-icon-button at bounding box center [1488, 194] width 26 height 26
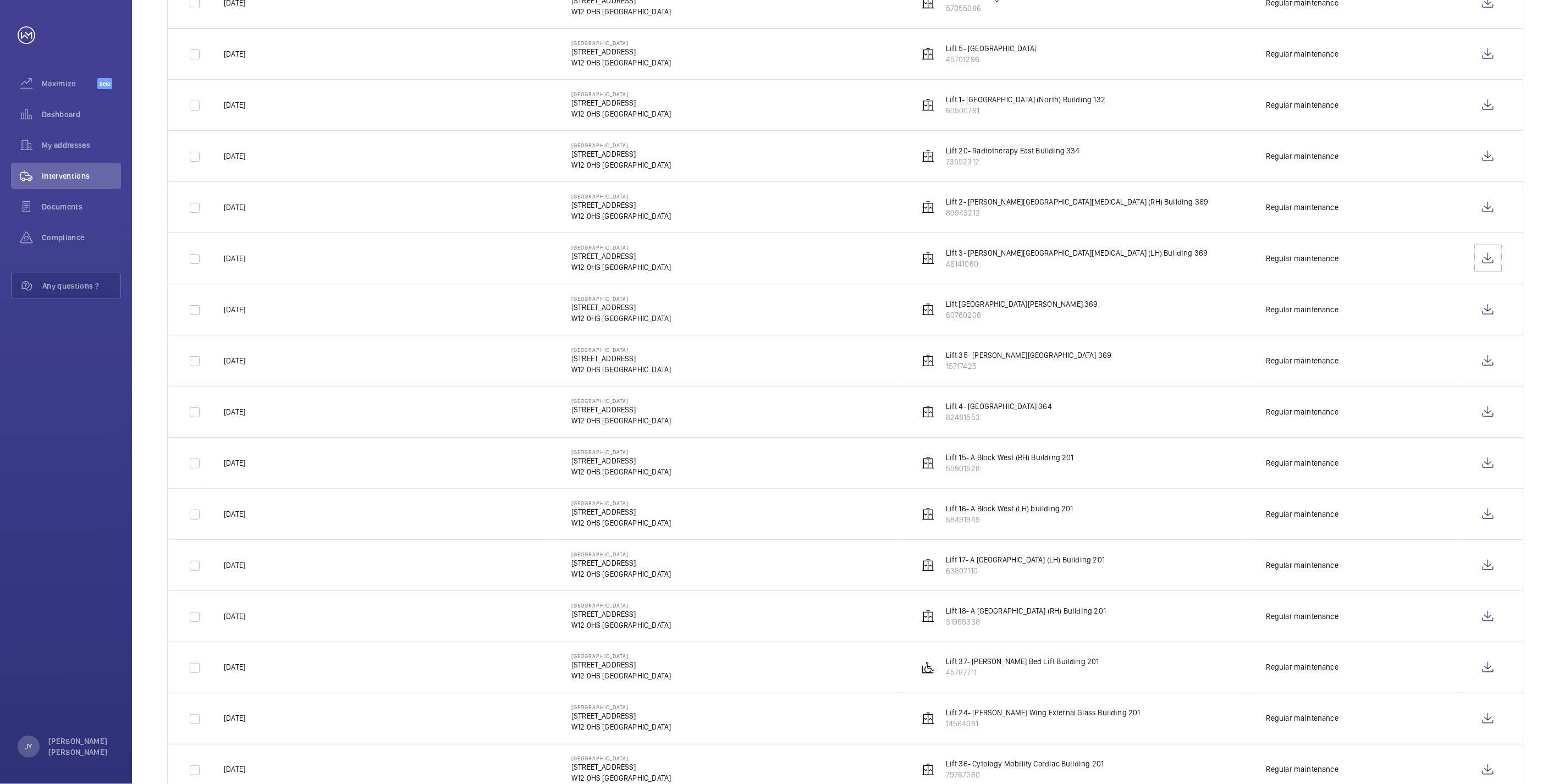
scroll to position [855, 0]
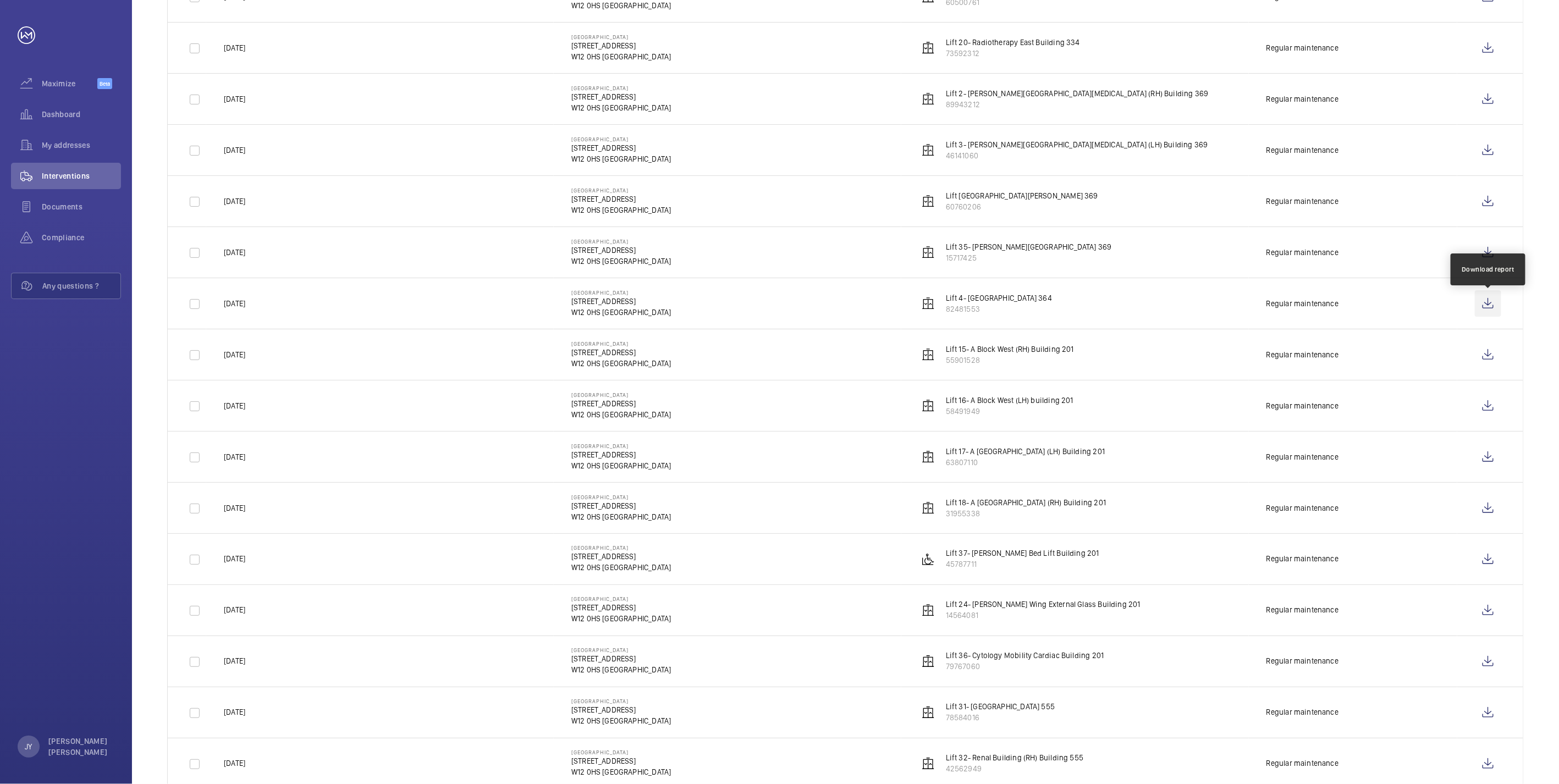
click at [1480, 307] on wm-front-icon-button at bounding box center [1488, 303] width 26 height 26
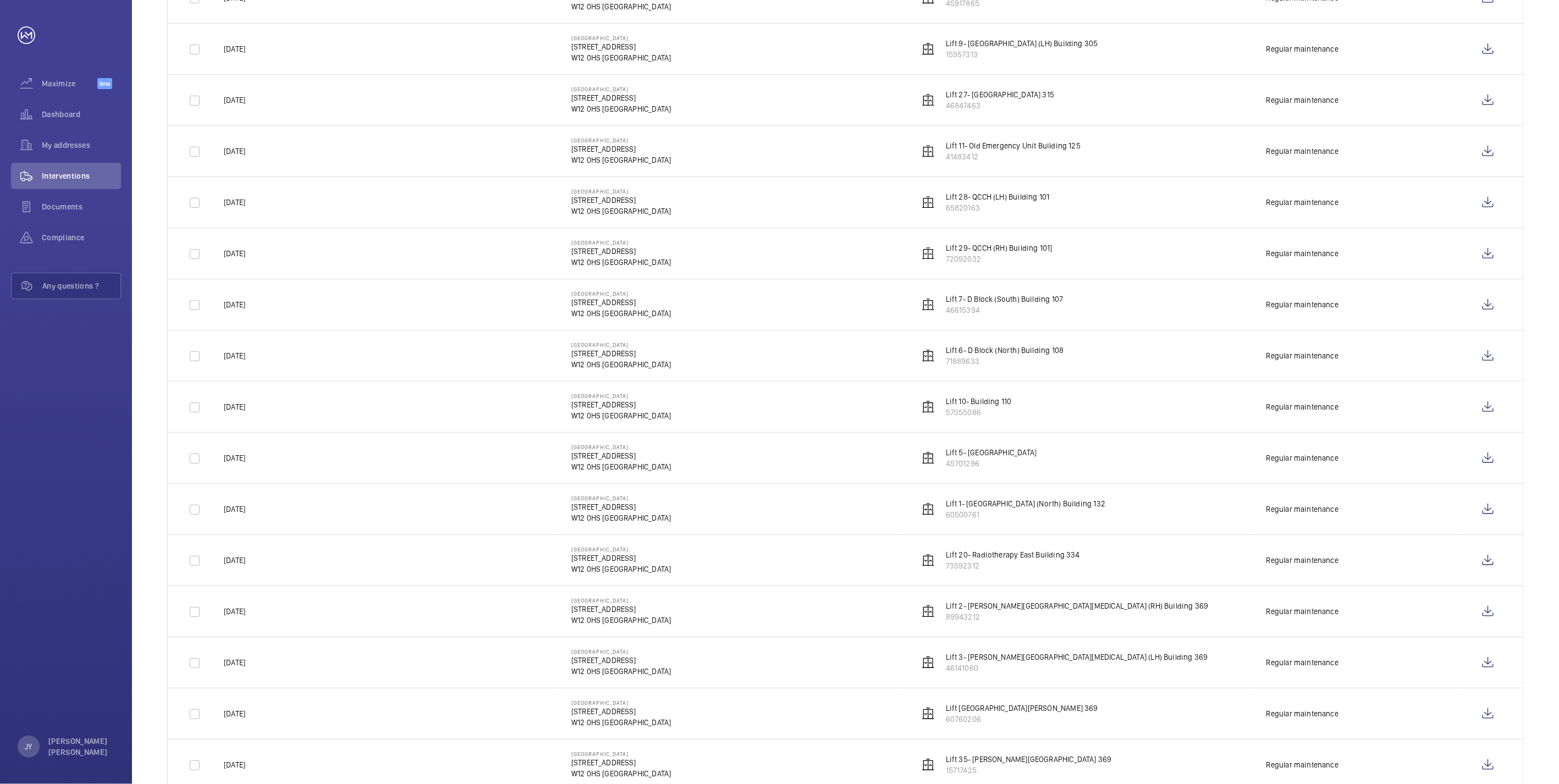
scroll to position [383, 0]
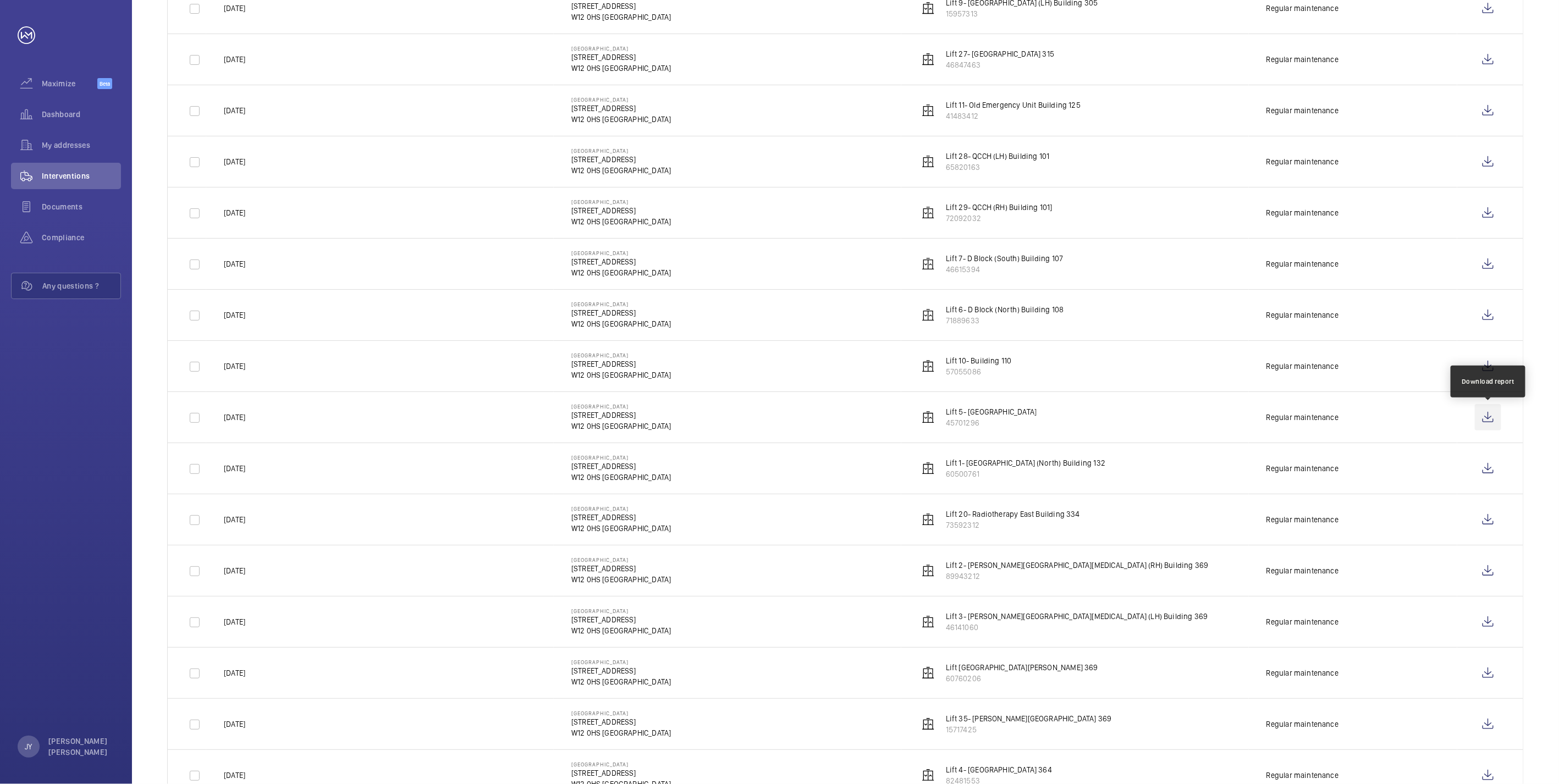
click at [1481, 417] on wm-front-icon-button at bounding box center [1488, 417] width 26 height 26
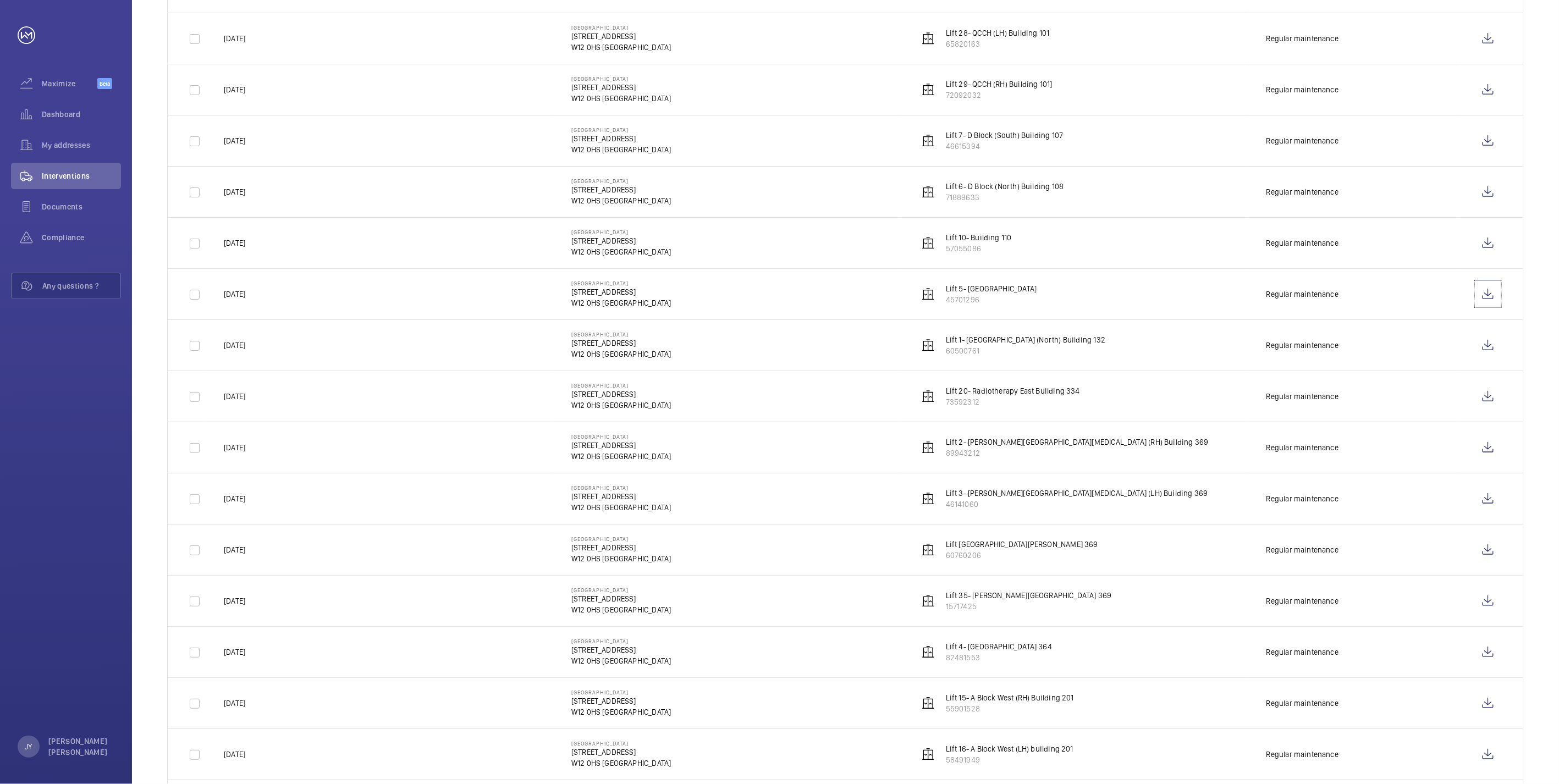
scroll to position [506, 0]
click at [1492, 197] on wm-front-icon-button at bounding box center [1488, 192] width 26 height 26
click at [1478, 142] on wm-front-icon-button at bounding box center [1488, 141] width 26 height 26
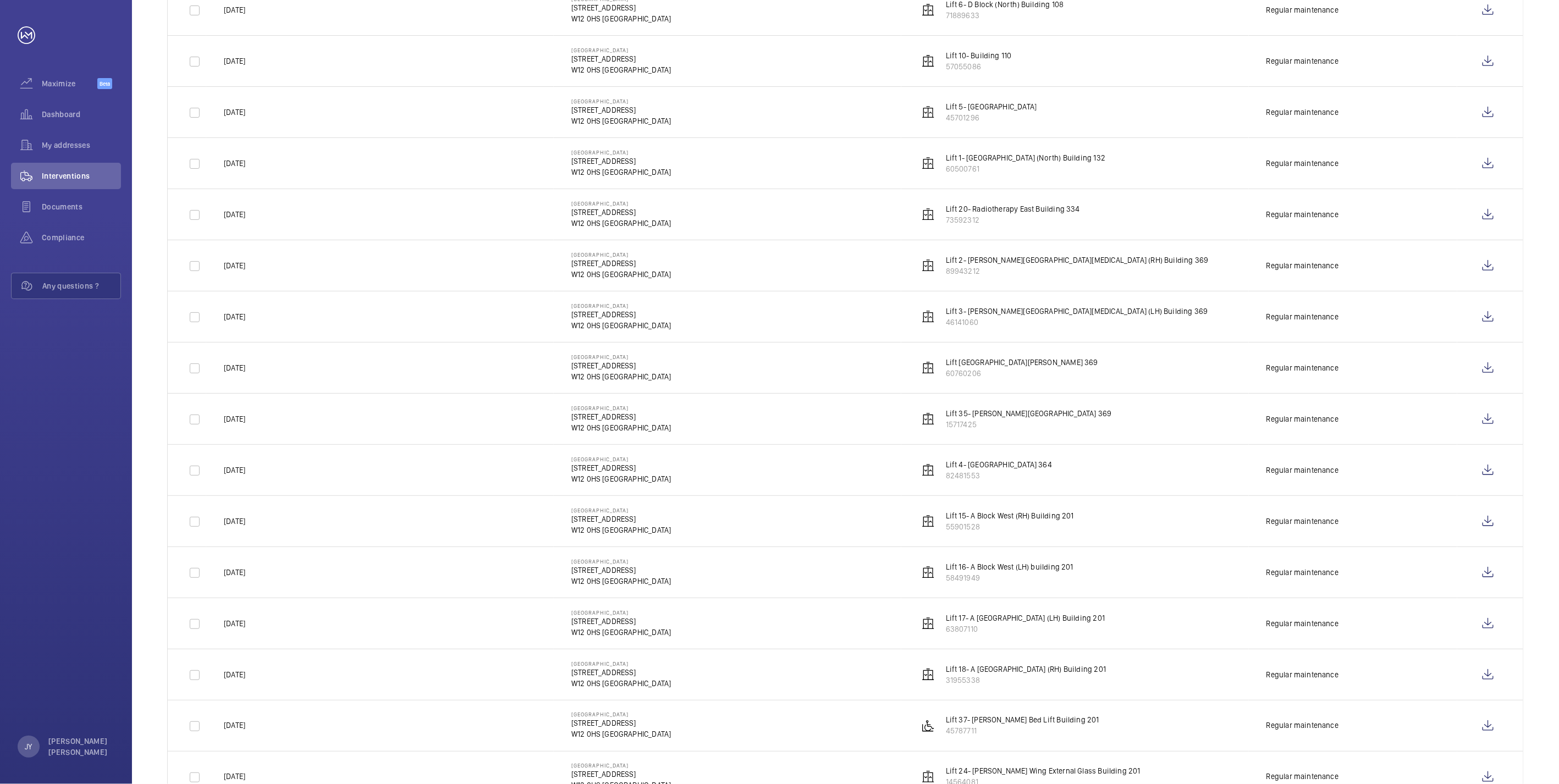
scroll to position [689, 0]
click at [1497, 523] on wm-front-icon-button at bounding box center [1488, 520] width 26 height 26
click at [1493, 574] on wm-front-icon-button at bounding box center [1488, 571] width 26 height 26
click at [1488, 622] on wm-front-icon-button at bounding box center [1488, 623] width 26 height 26
click at [1486, 679] on wm-front-icon-button at bounding box center [1488, 674] width 26 height 26
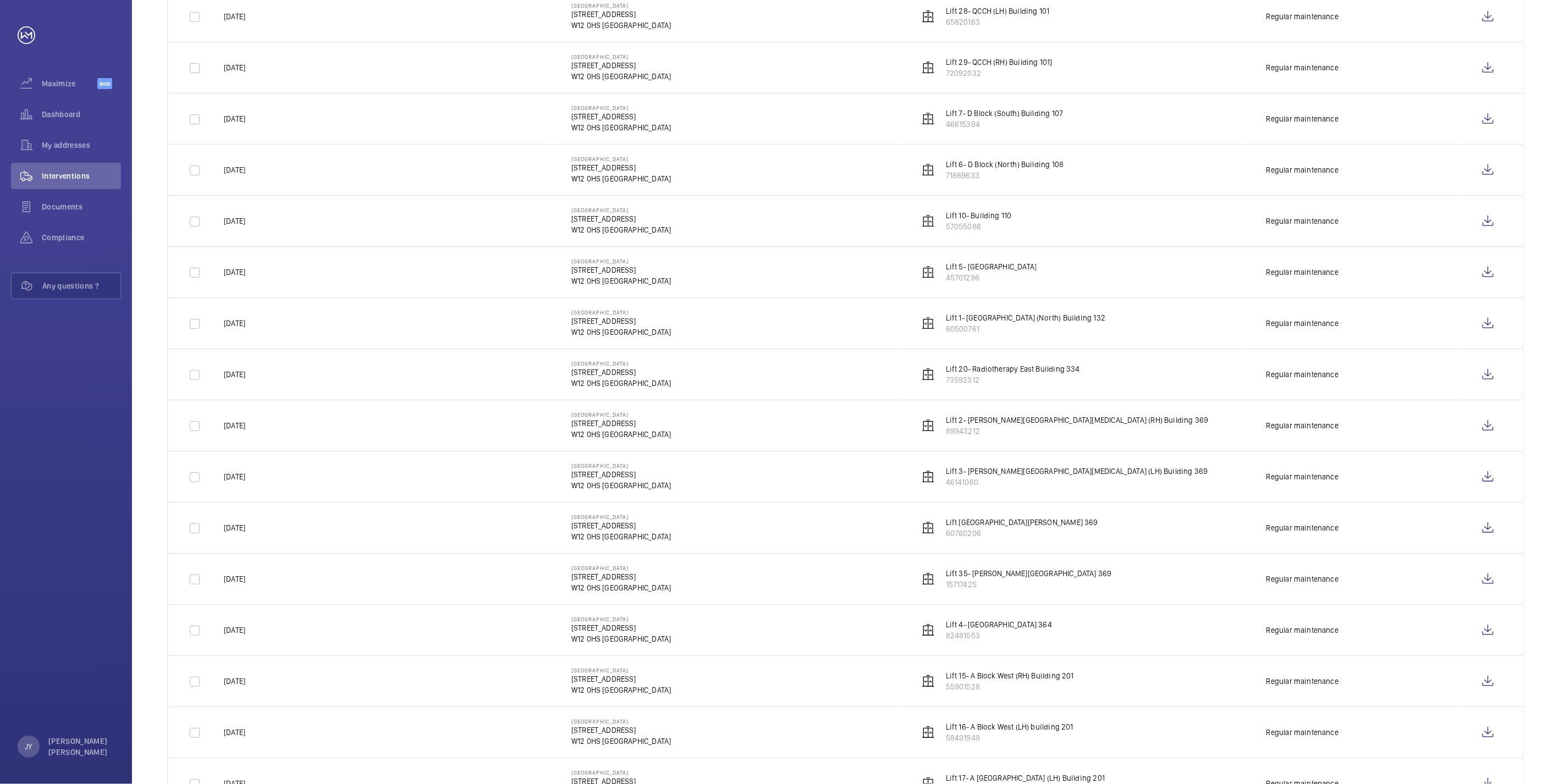
scroll to position [550, 0]
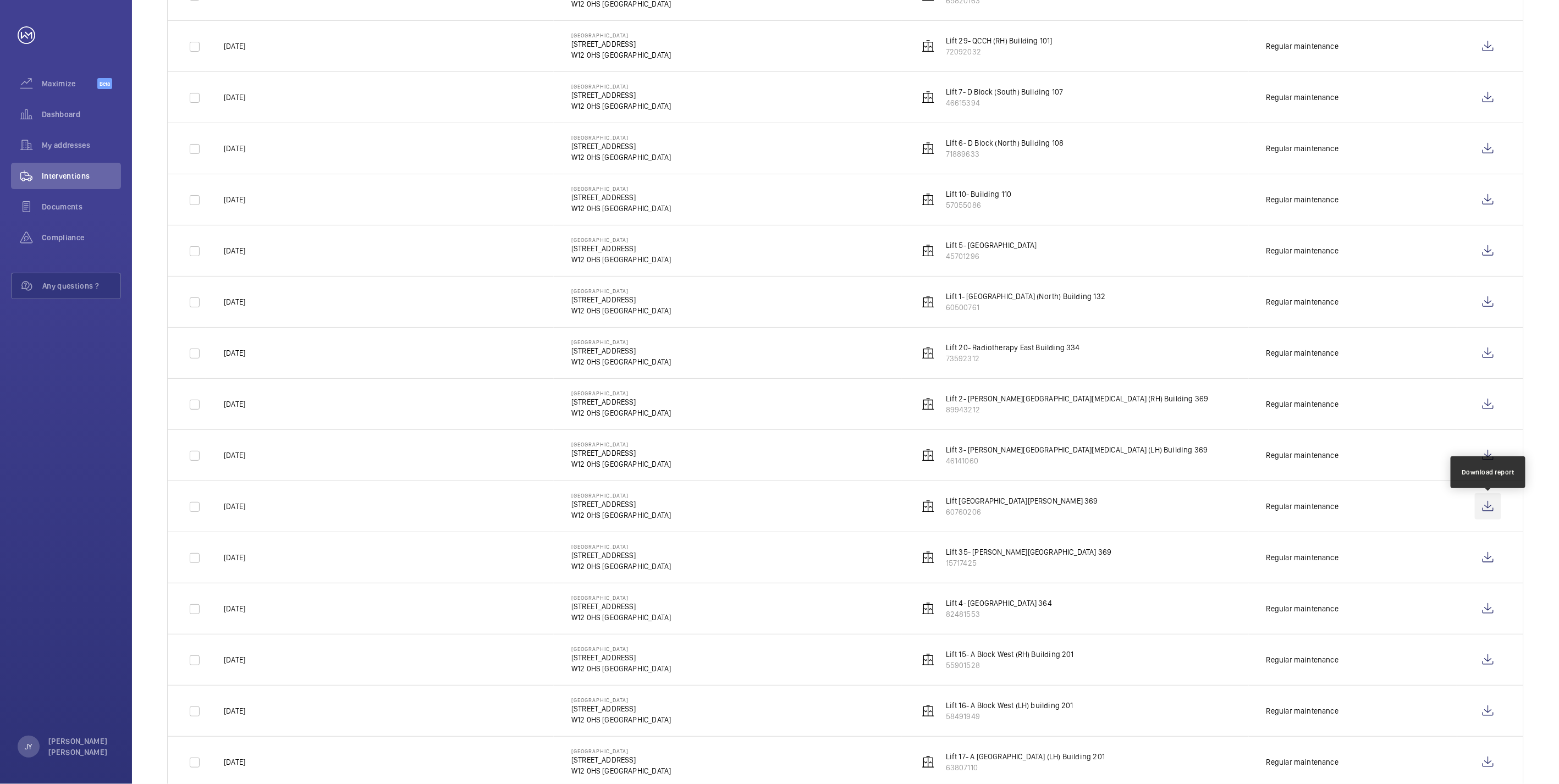
click at [1490, 501] on wm-front-icon-button at bounding box center [1488, 506] width 26 height 26
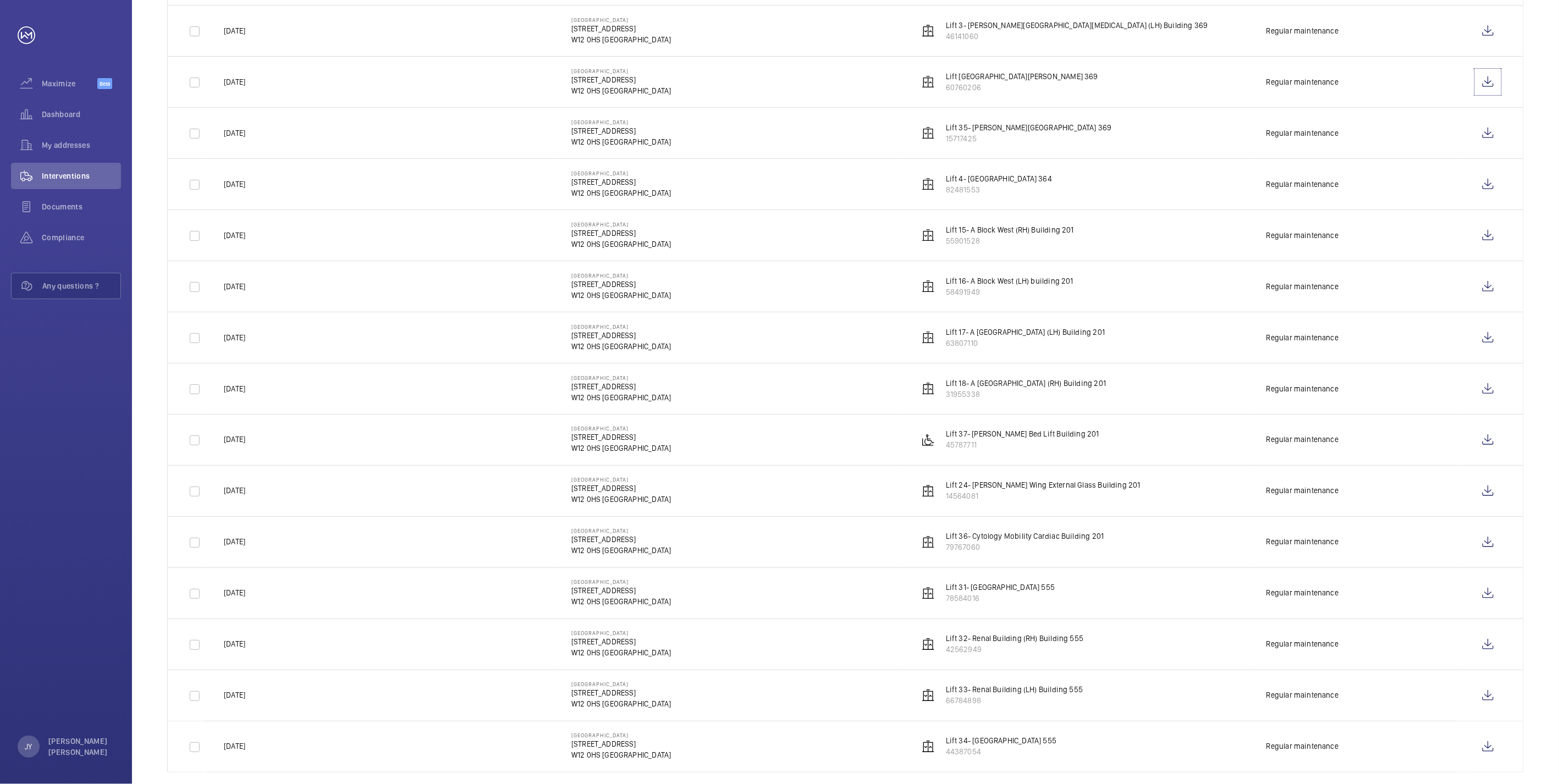
scroll to position [977, 0]
click at [1493, 592] on wm-front-icon-button at bounding box center [1488, 590] width 26 height 26
click at [1492, 649] on wm-front-icon-button at bounding box center [1488, 642] width 26 height 26
click at [1502, 706] on wm-front-icon-button at bounding box center [1488, 693] width 26 height 26
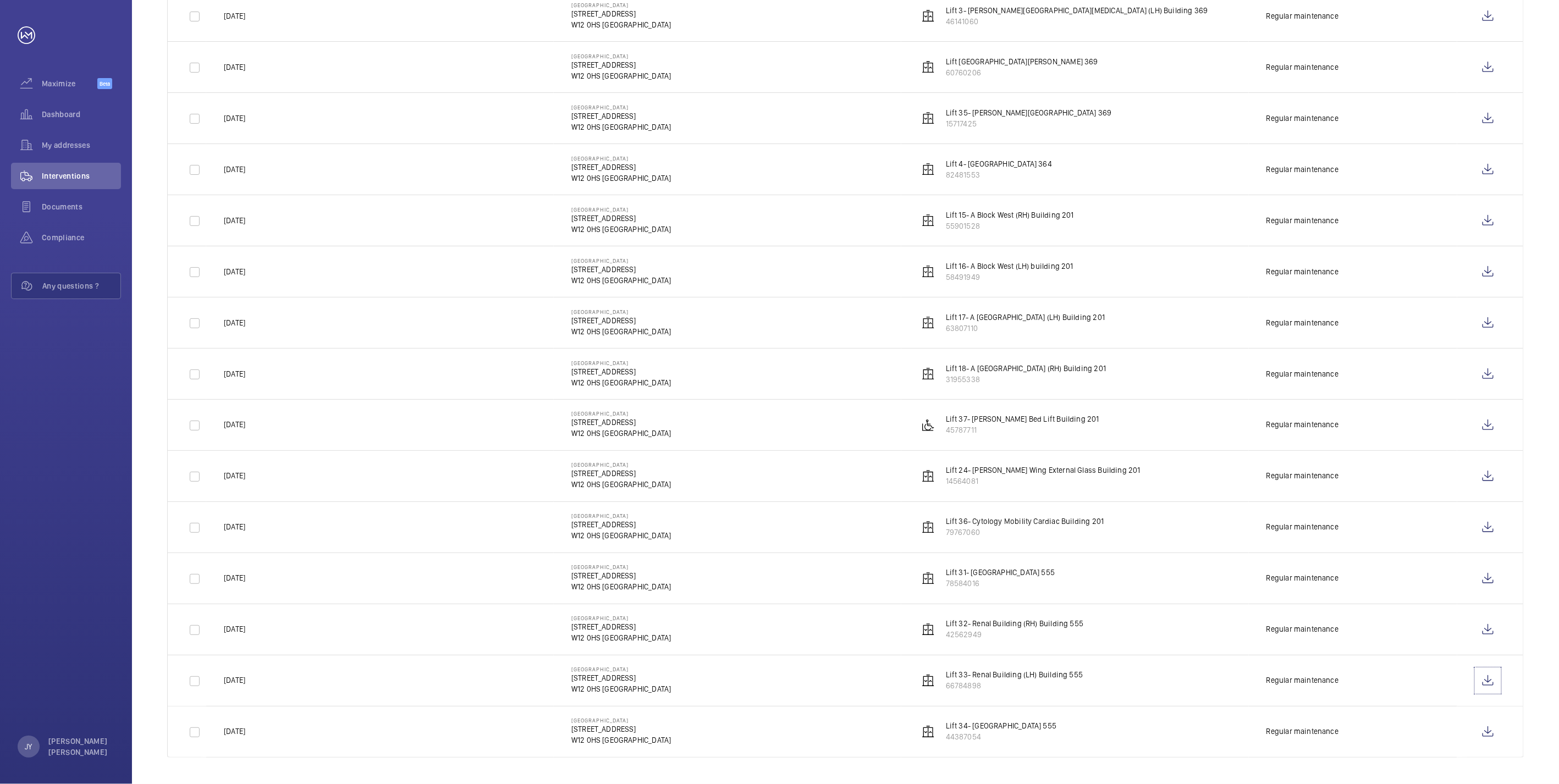
scroll to position [994, 0]
click at [1490, 721] on wm-front-icon-button at bounding box center [1488, 732] width 26 height 26
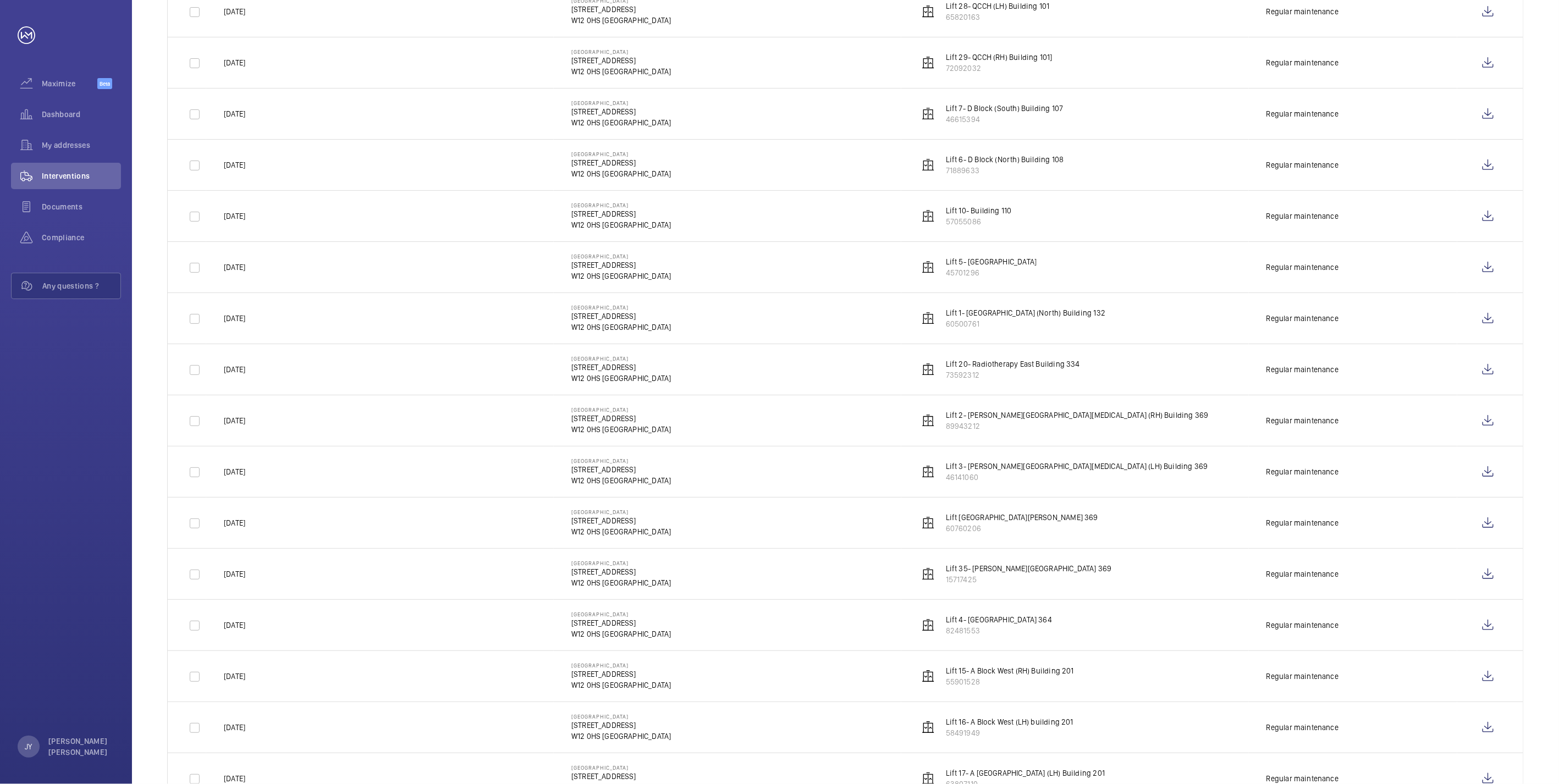
scroll to position [550, 0]
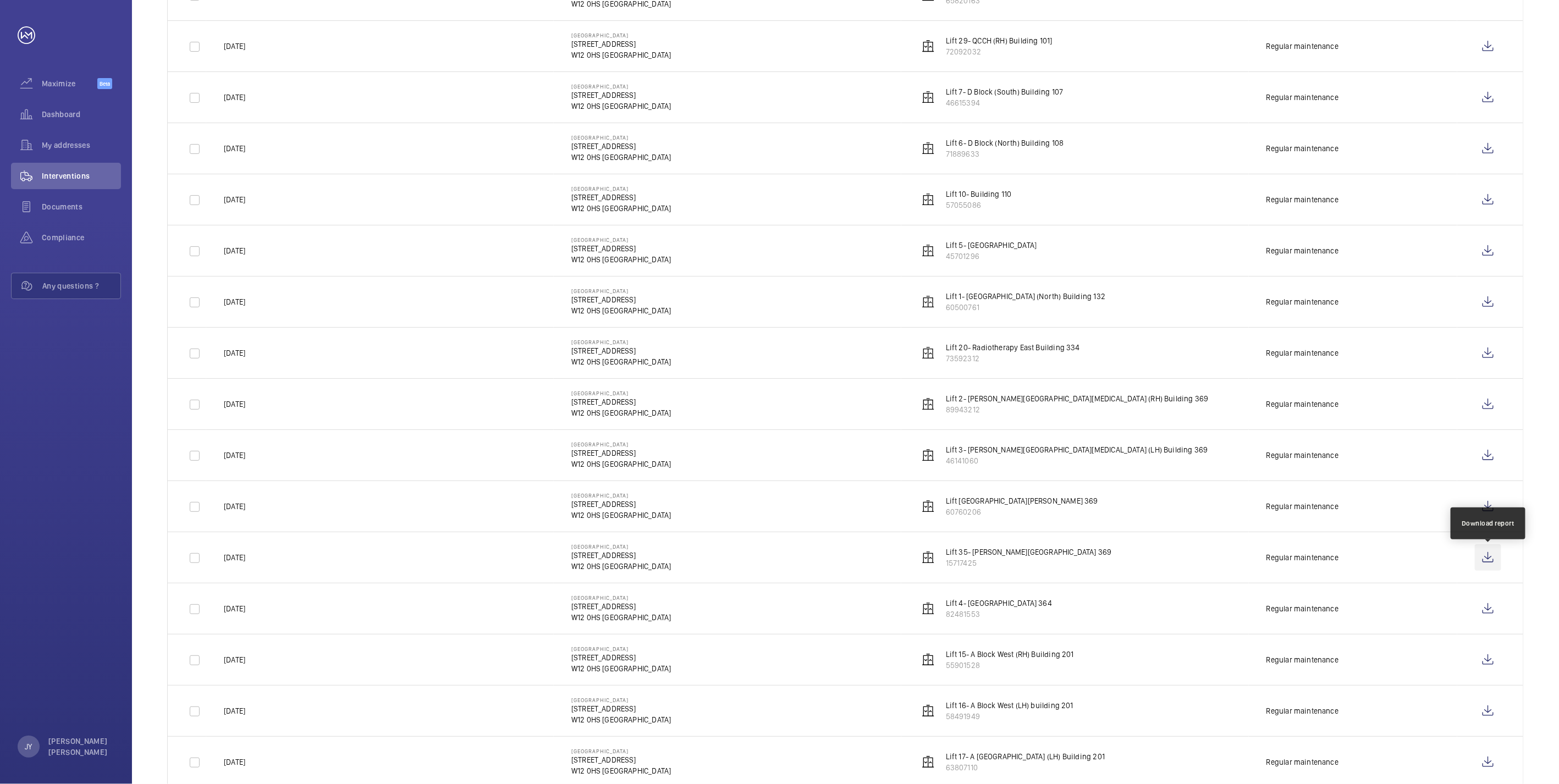
click at [1492, 565] on wm-front-icon-button at bounding box center [1488, 558] width 26 height 26
